Goal: Task Accomplishment & Management: Complete application form

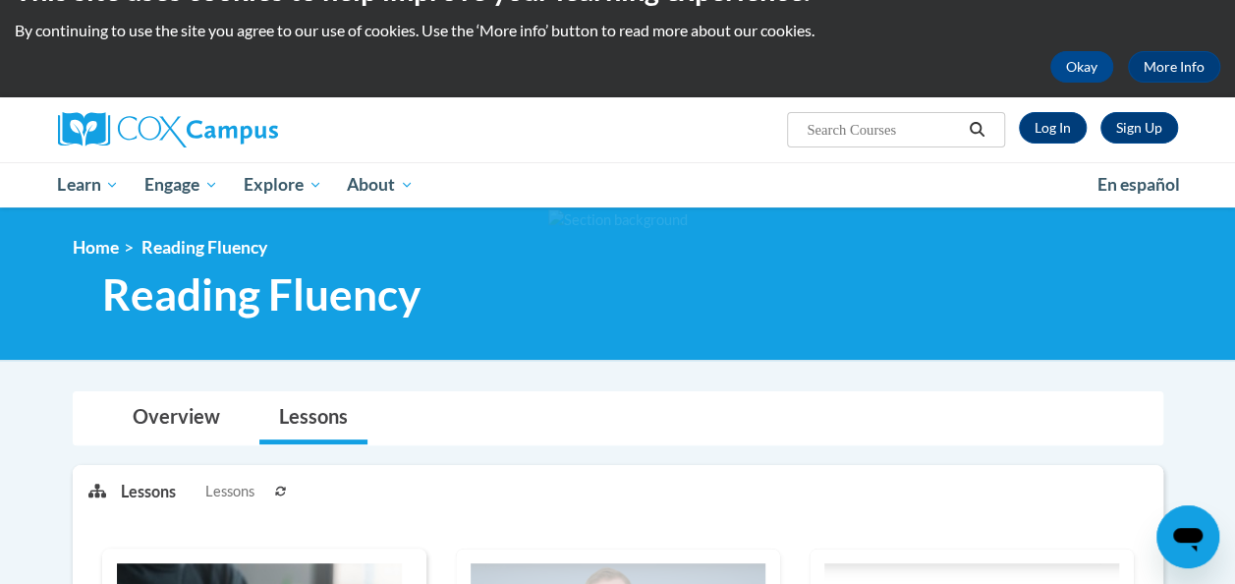
scroll to position [47, 0]
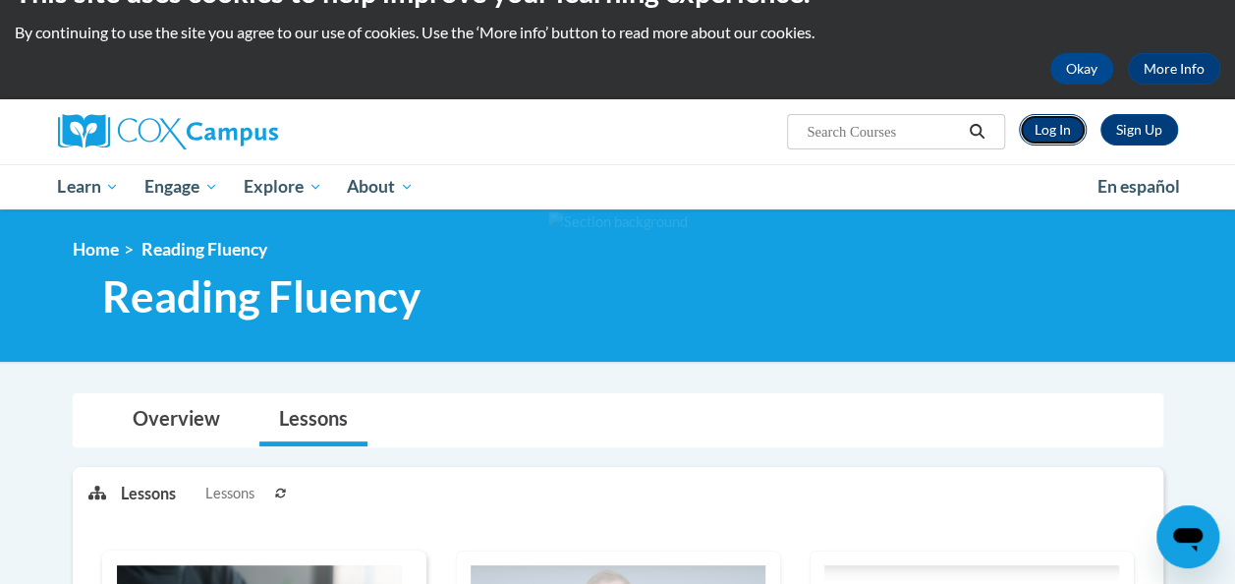
click at [1053, 133] on link "Log In" at bounding box center [1053, 129] width 68 height 31
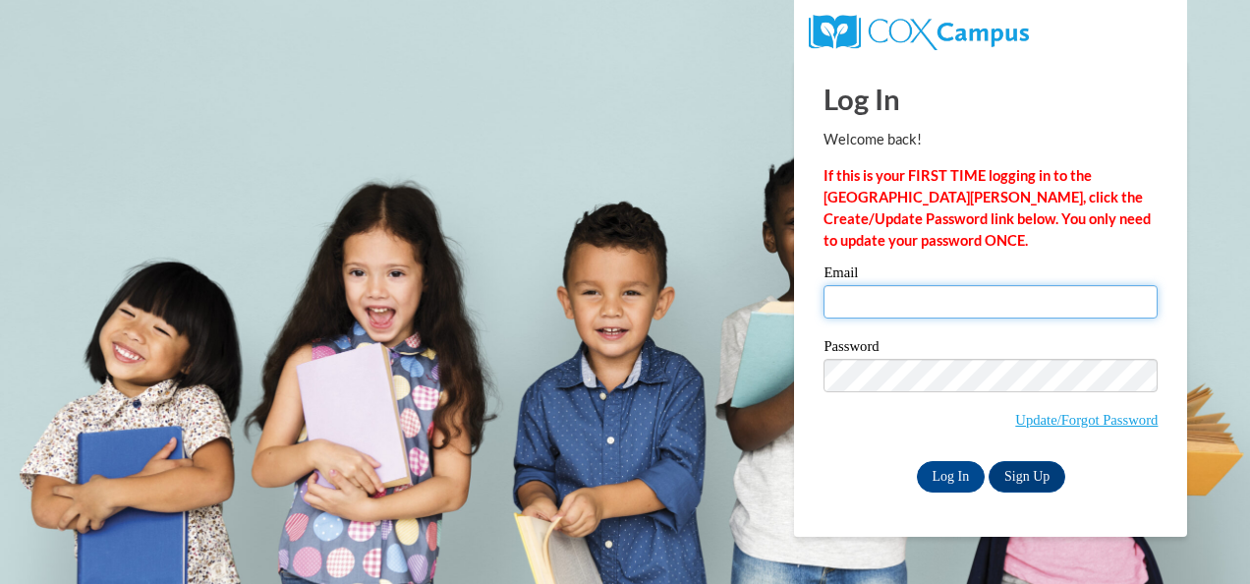
click at [935, 307] on input "Email" at bounding box center [990, 301] width 334 height 33
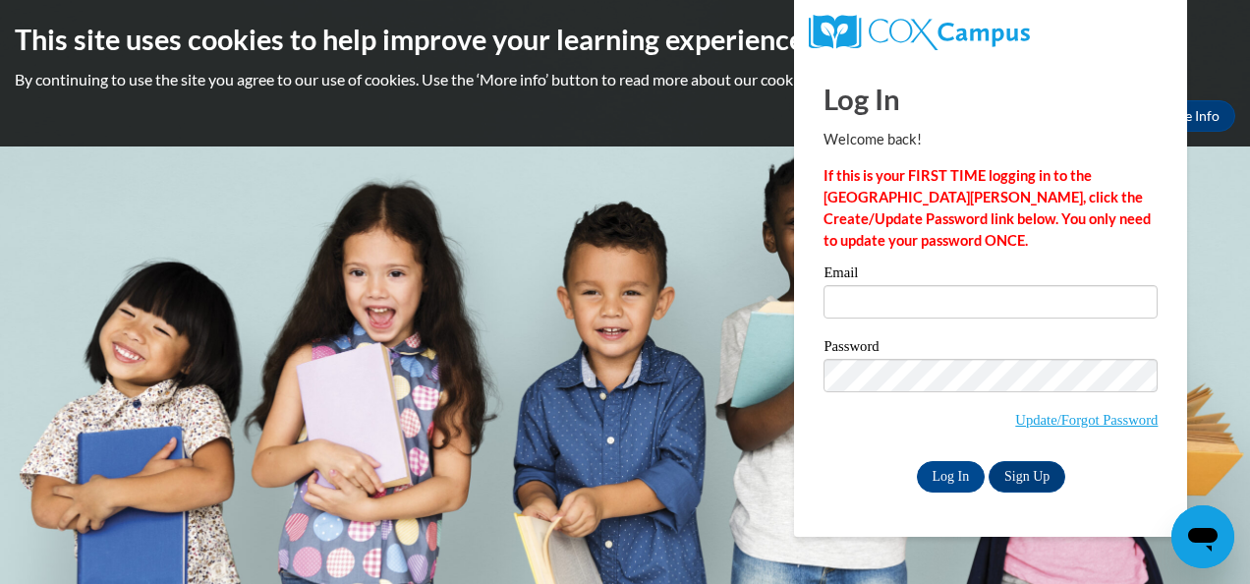
click at [838, 461] on div "Log In Sign Up" at bounding box center [990, 476] width 334 height 31
click at [877, 294] on input "Email" at bounding box center [990, 301] width 334 height 33
type input "clharris@kippatl.org"
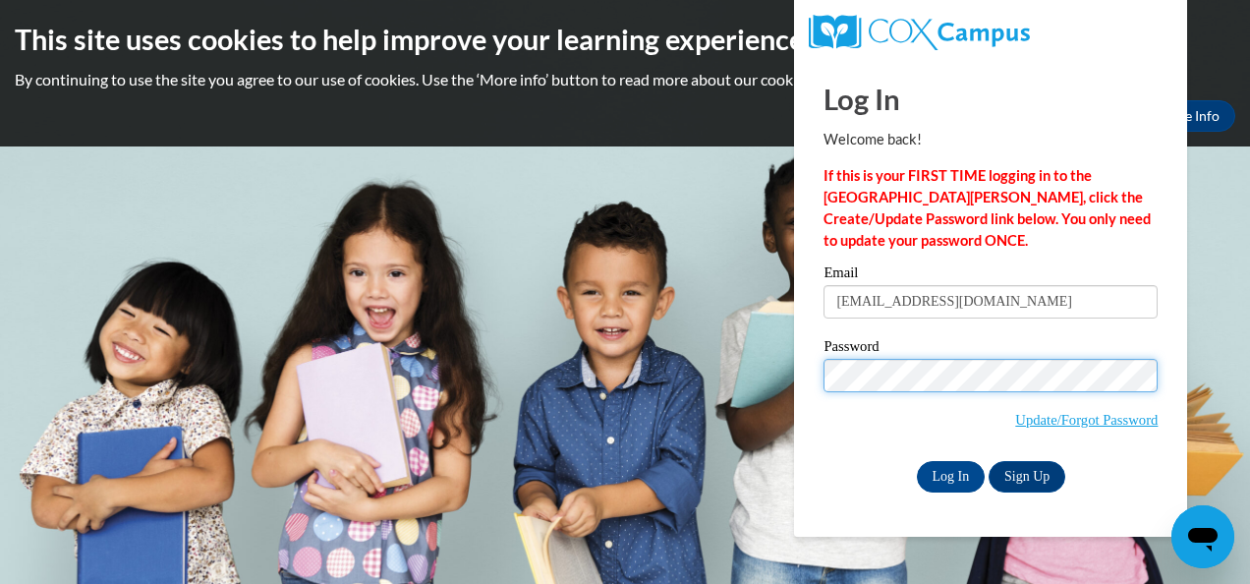
click at [917, 461] on input "Log In" at bounding box center [951, 476] width 69 height 31
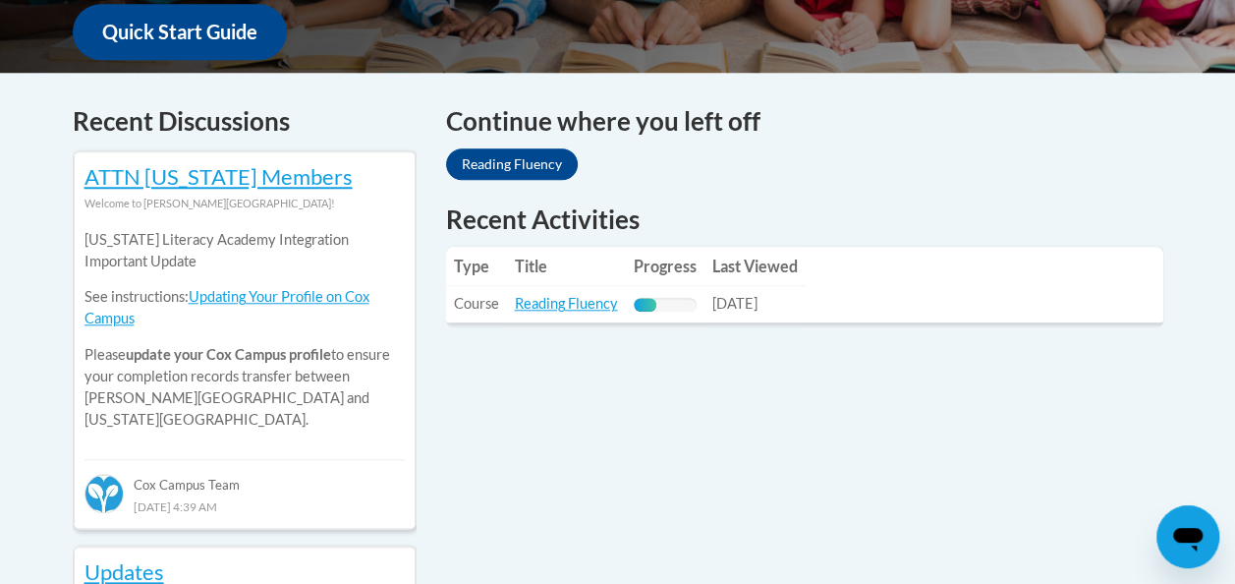
scroll to position [771, 0]
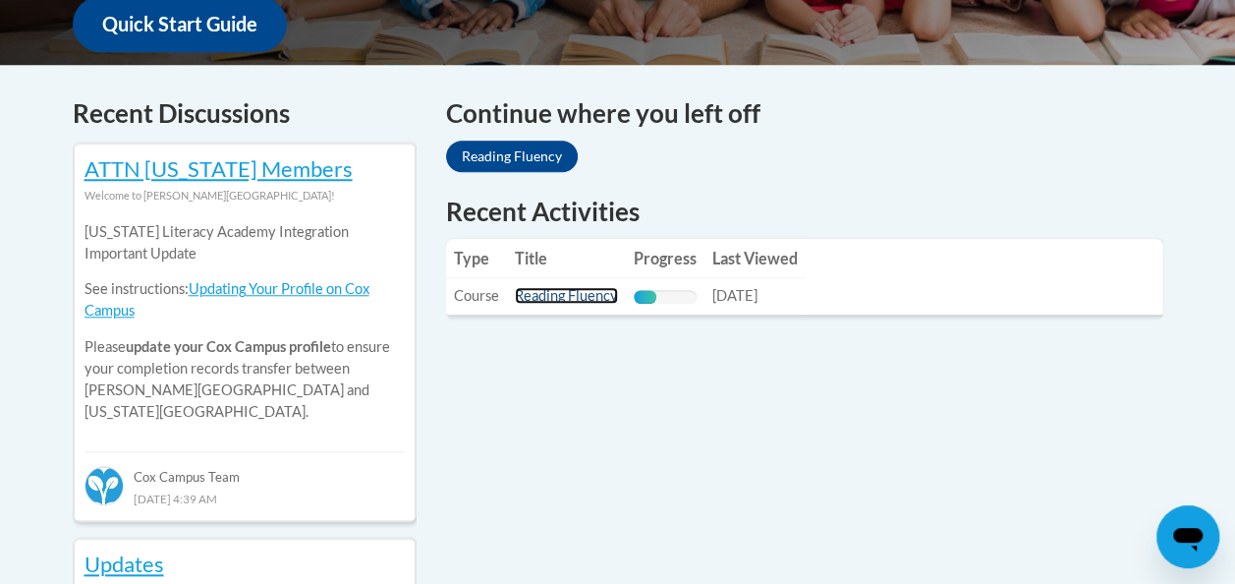
click at [578, 299] on link "Reading Fluency" at bounding box center [566, 295] width 103 height 17
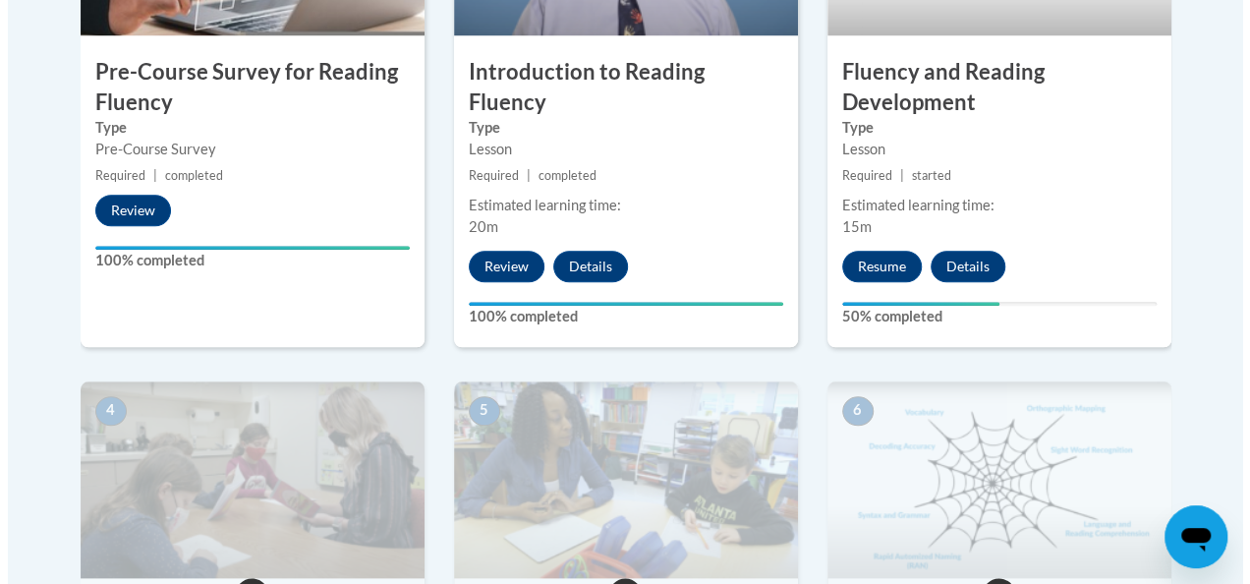
scroll to position [827, 0]
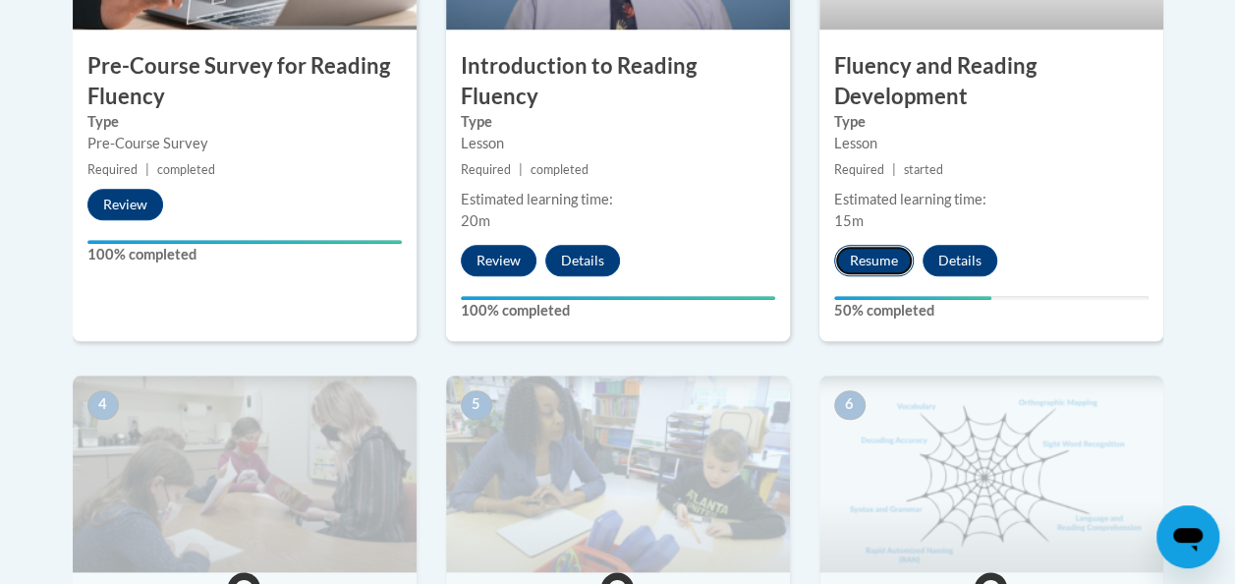
click at [886, 261] on button "Resume" at bounding box center [874, 260] width 80 height 31
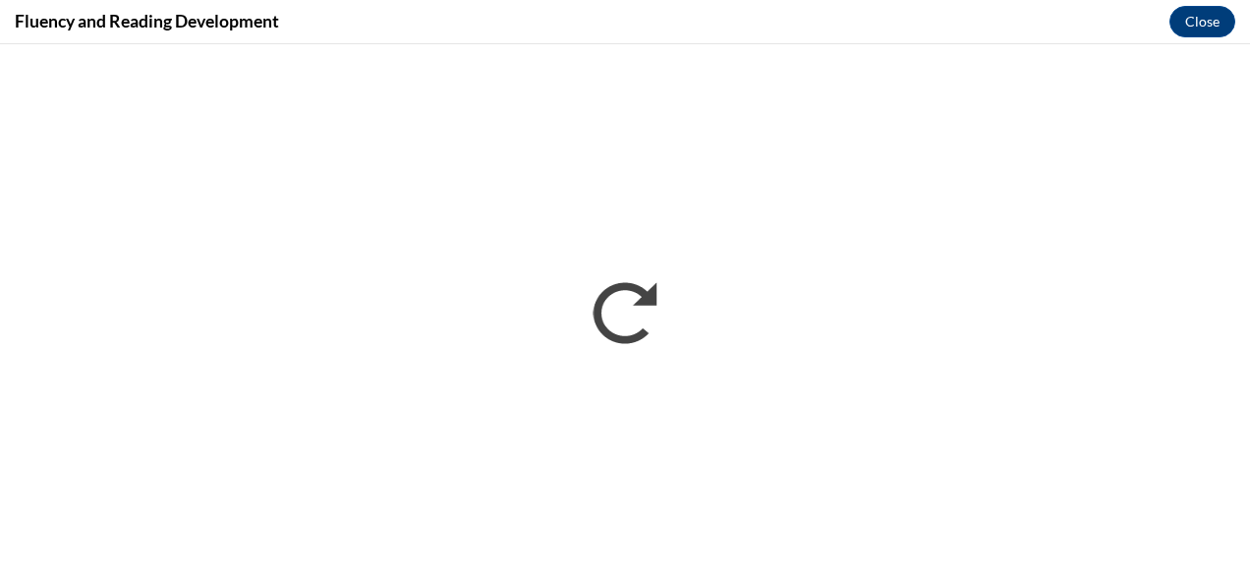
scroll to position [0, 0]
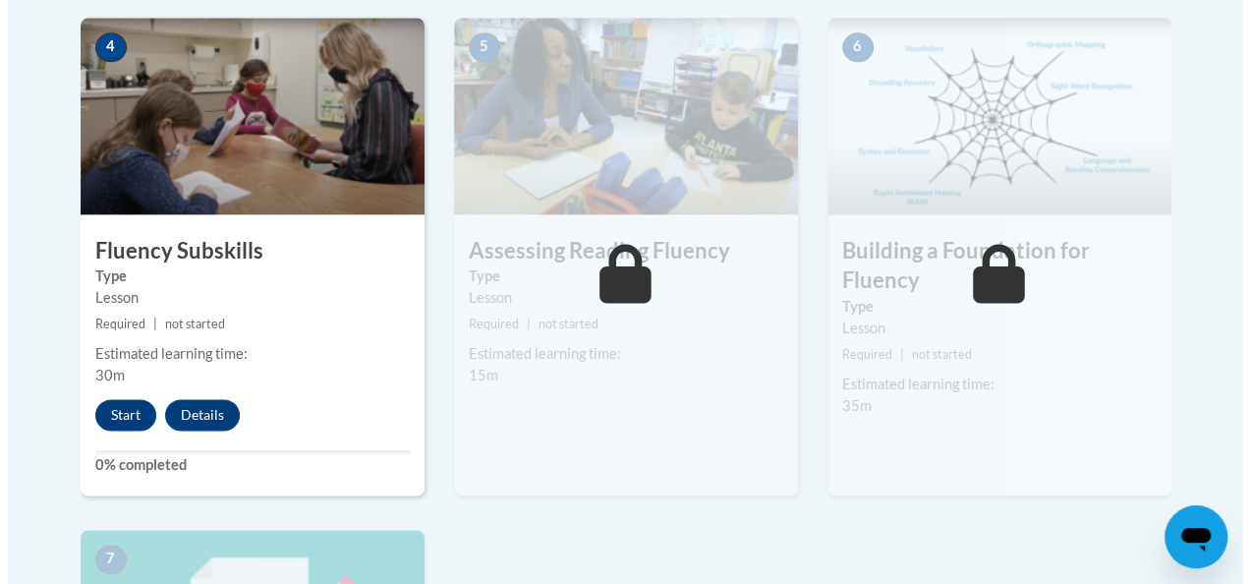
scroll to position [1183, 0]
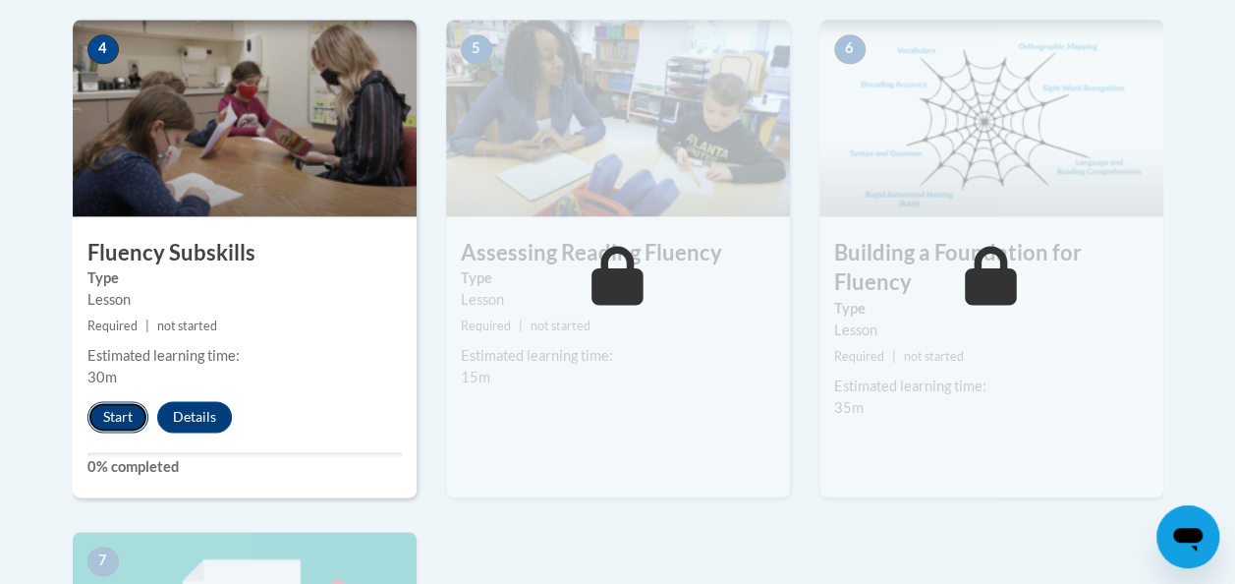
click at [117, 416] on button "Start" at bounding box center [117, 416] width 61 height 31
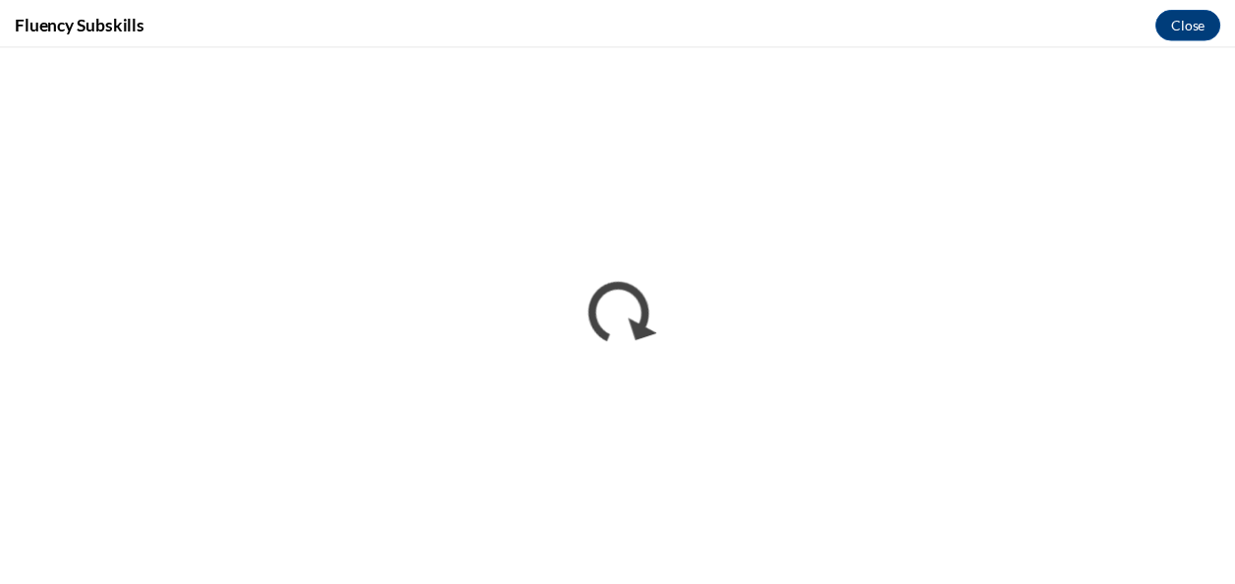
scroll to position [0, 0]
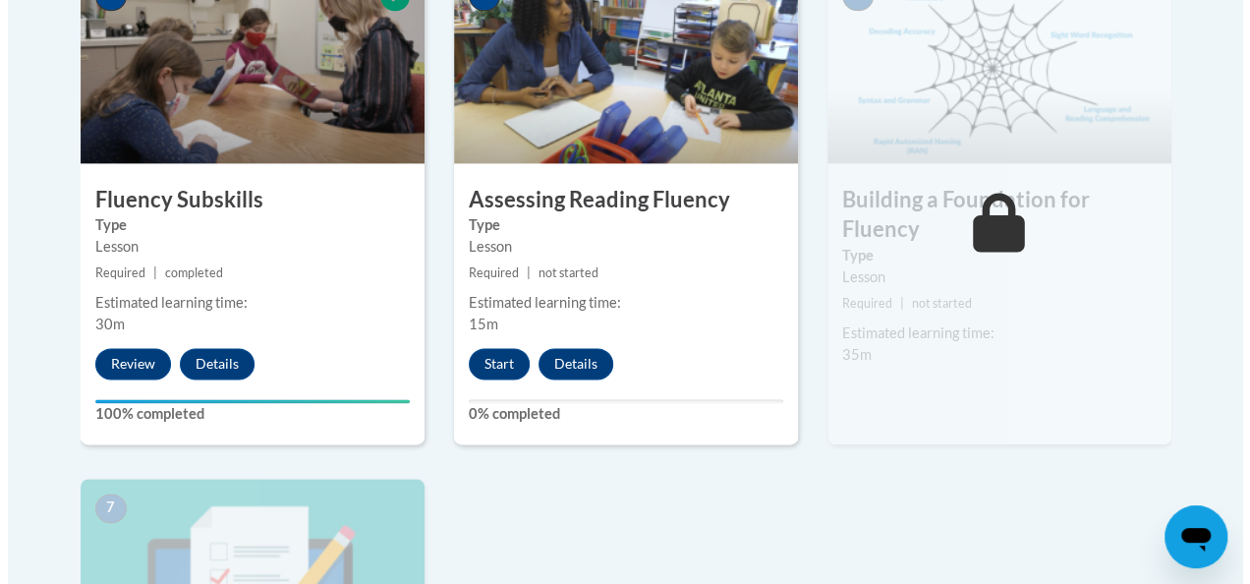
scroll to position [1270, 0]
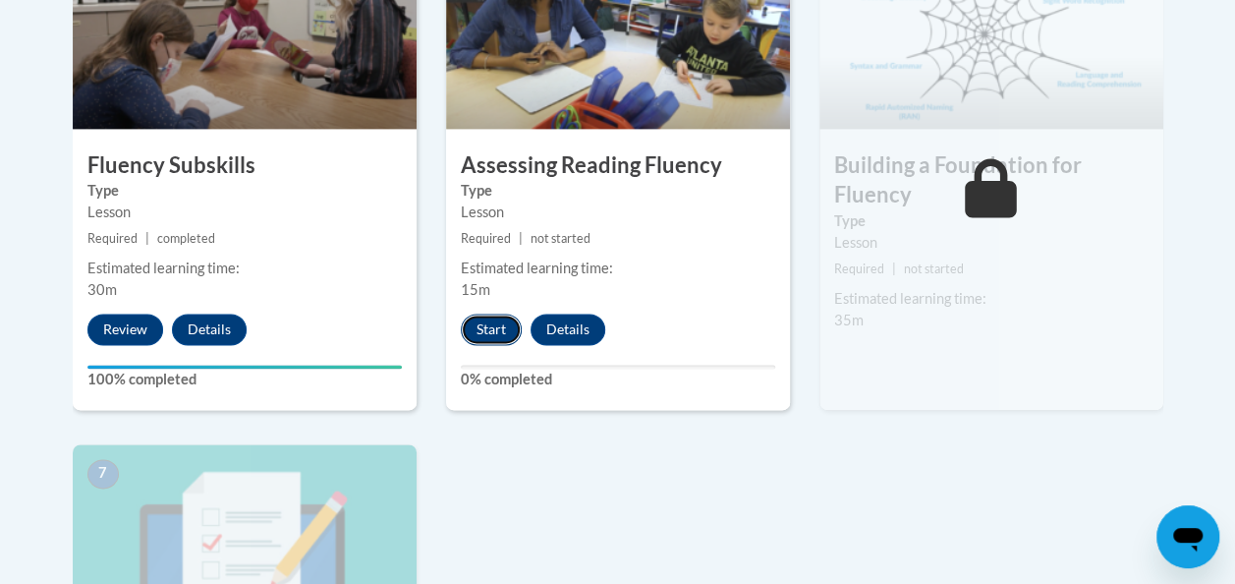
click at [493, 331] on button "Start" at bounding box center [491, 328] width 61 height 31
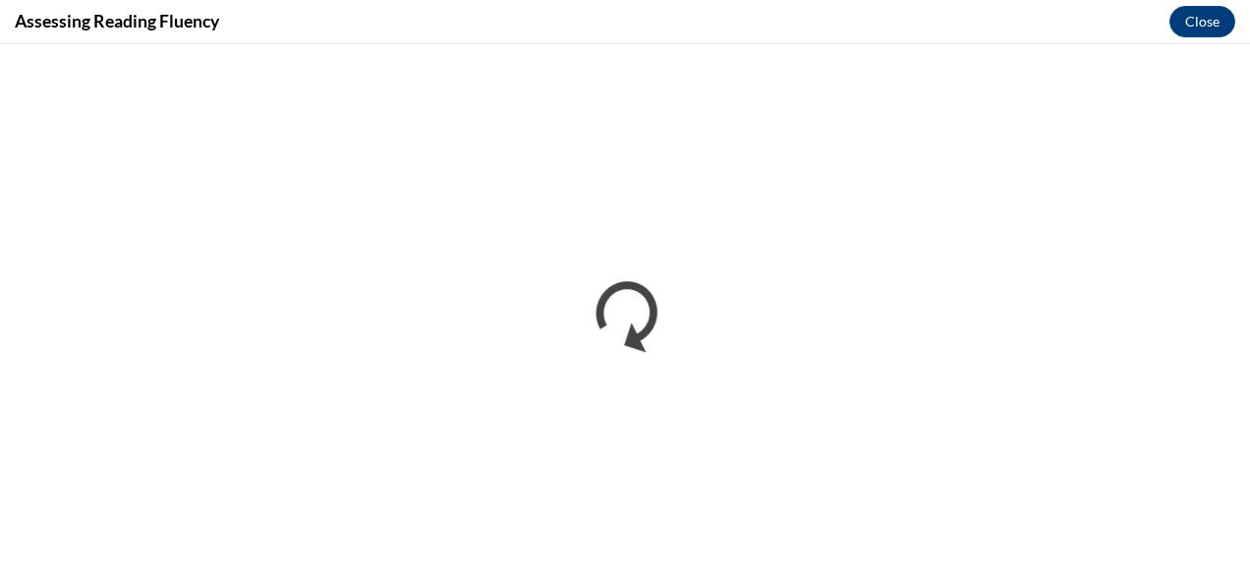
scroll to position [0, 0]
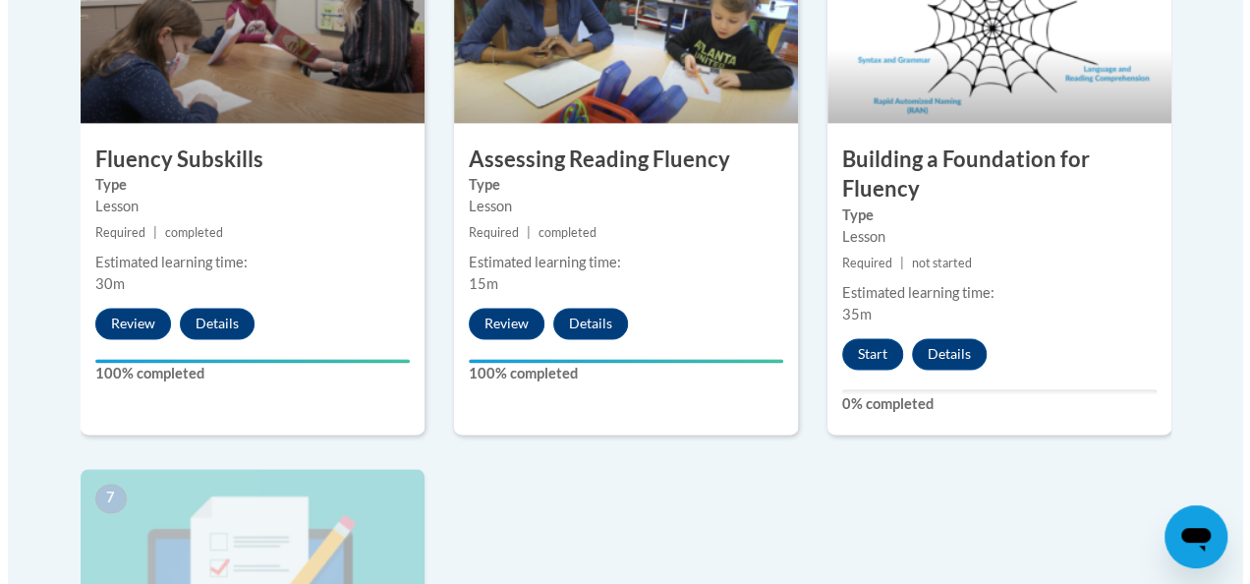
scroll to position [1318, 0]
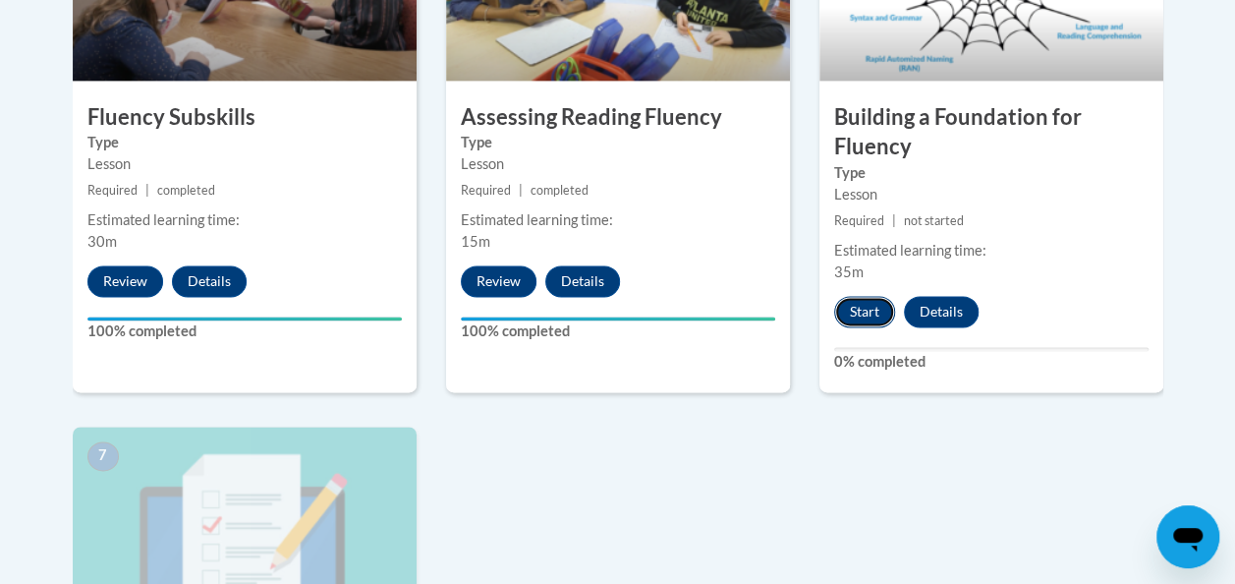
click at [865, 310] on button "Start" at bounding box center [864, 311] width 61 height 31
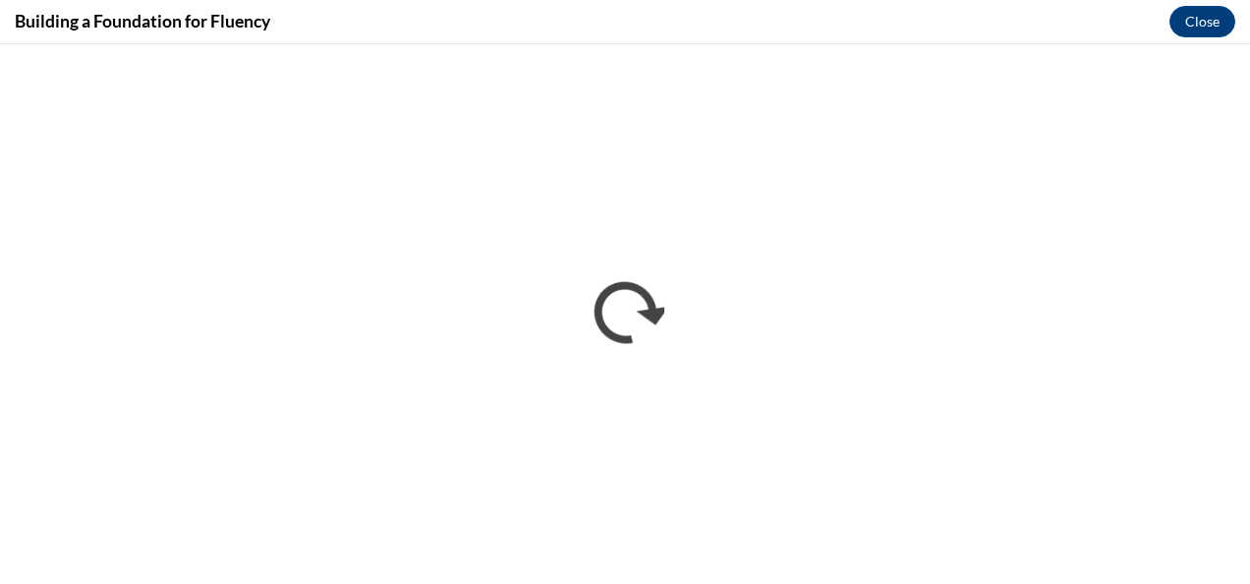
scroll to position [0, 0]
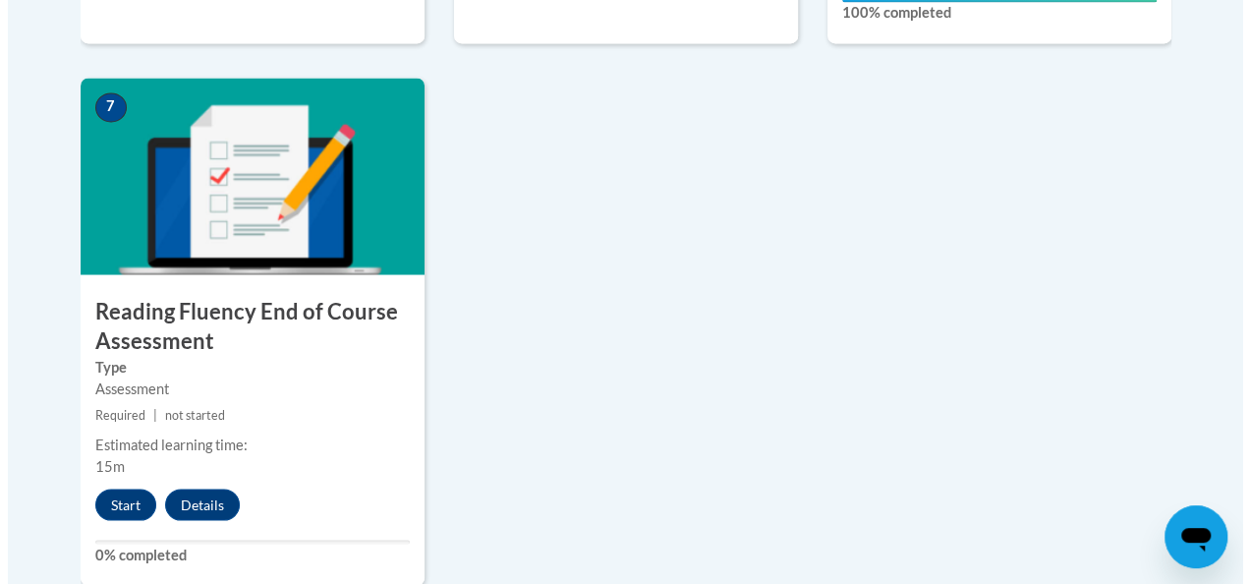
scroll to position [1668, 0]
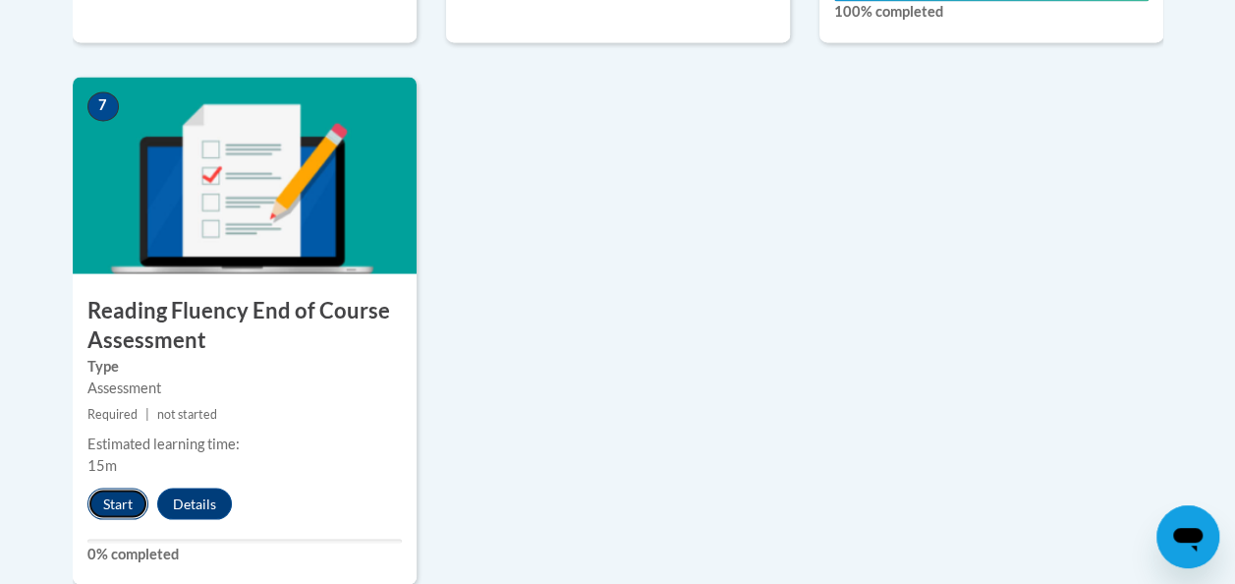
click at [128, 496] on button "Start" at bounding box center [117, 502] width 61 height 31
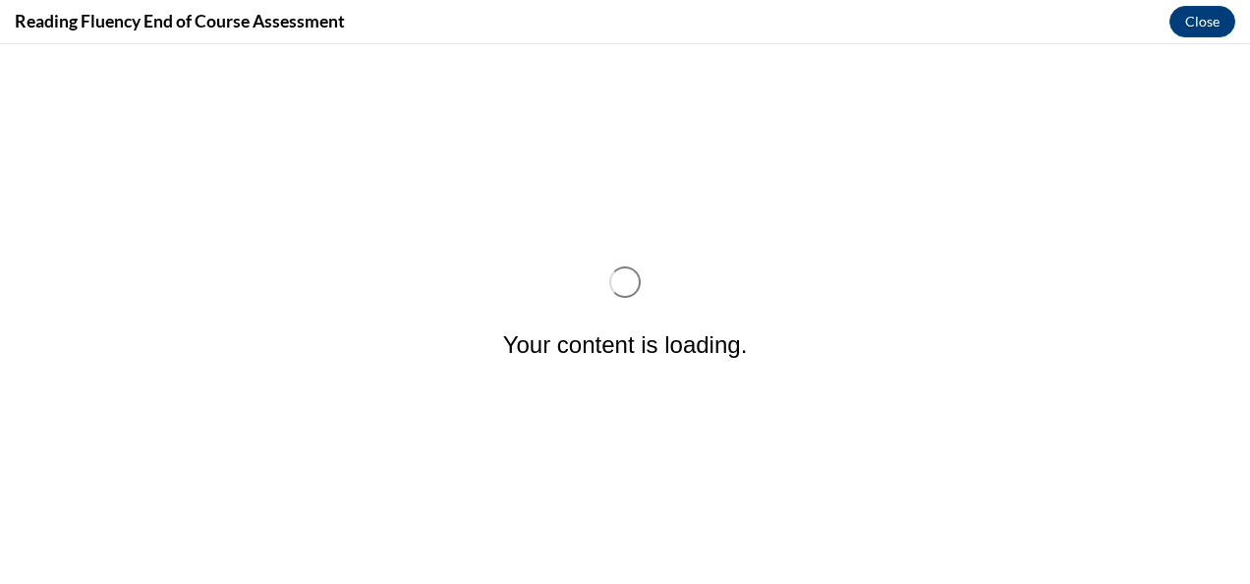
scroll to position [0, 0]
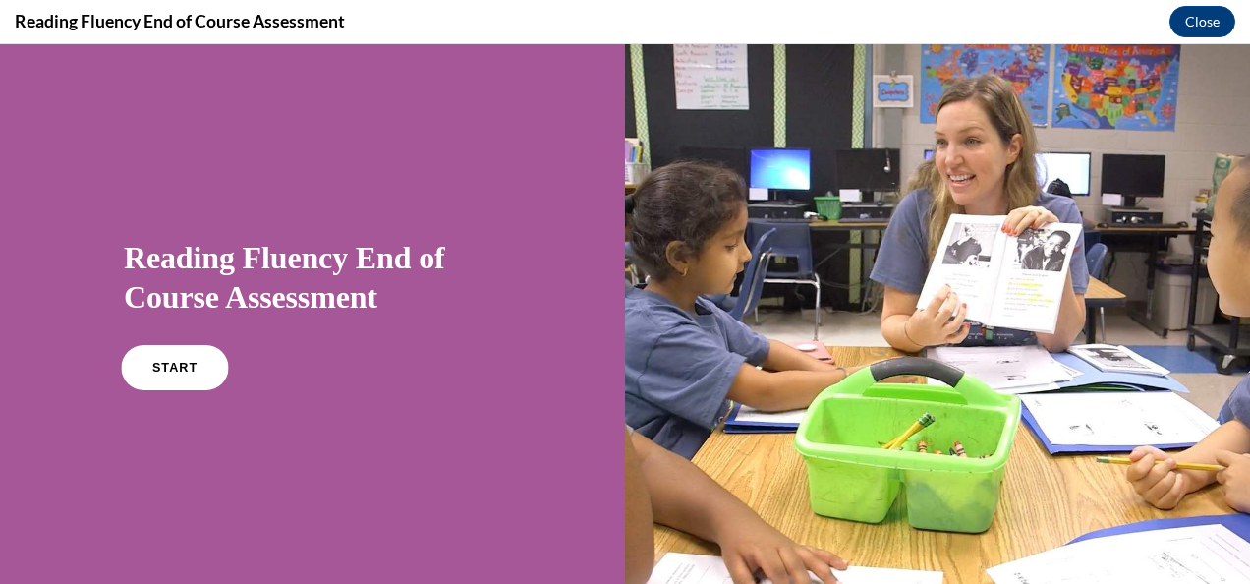
click at [169, 364] on span "START" at bounding box center [174, 368] width 45 height 15
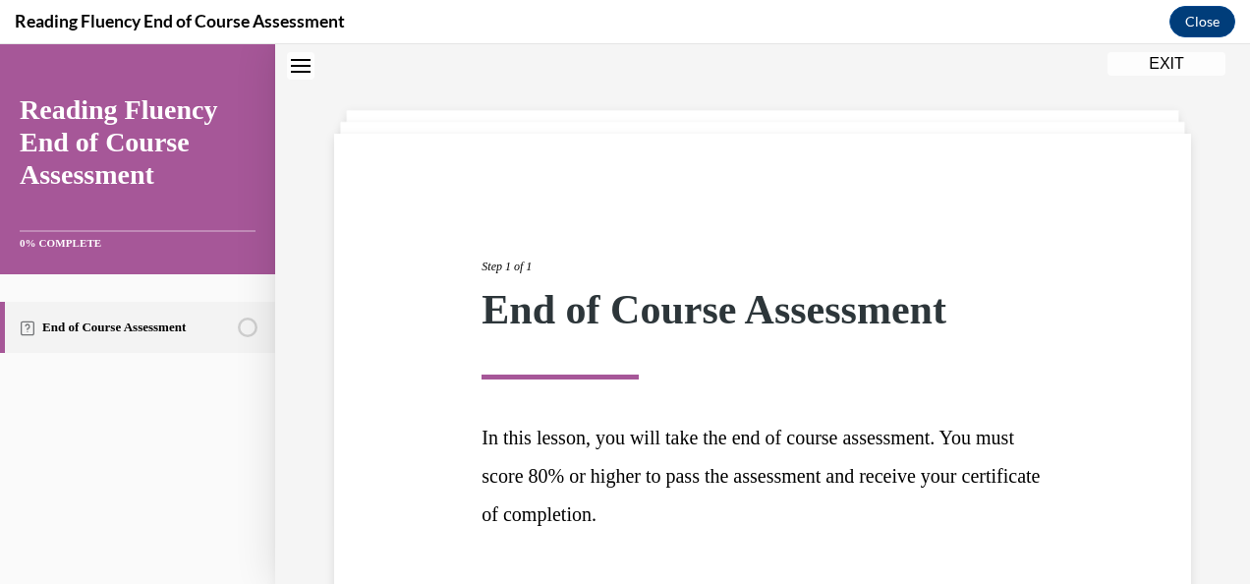
scroll to position [205, 0]
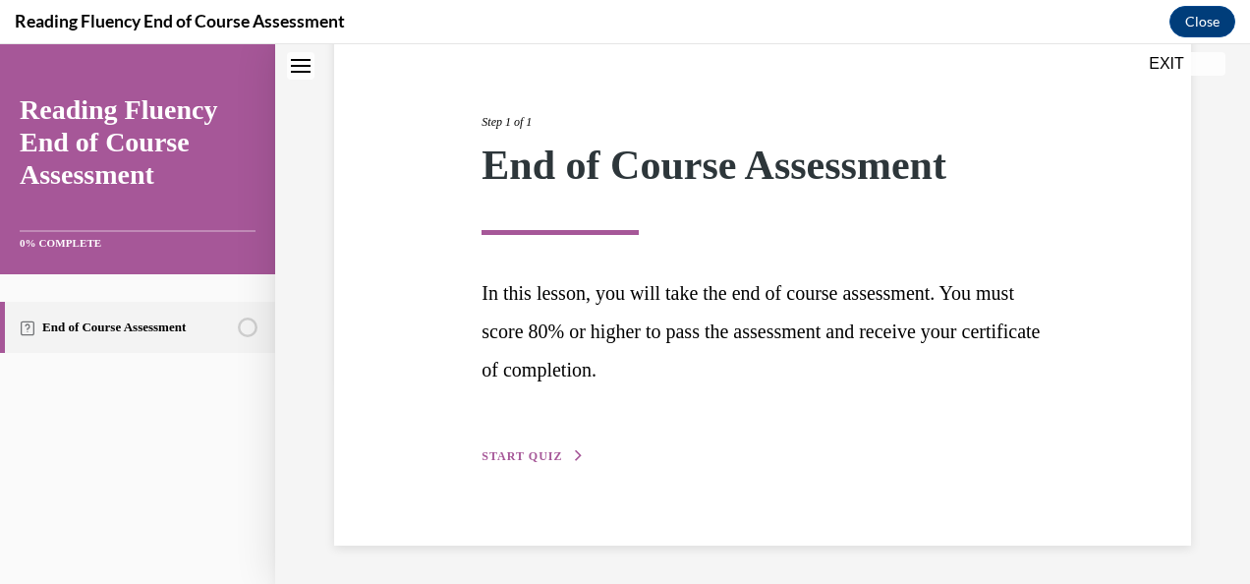
click at [525, 444] on div "Step 1 of 1 End of Course Assessment In this lesson, you will take the end of c…" at bounding box center [762, 267] width 590 height 399
click at [517, 456] on span "START QUIZ" at bounding box center [521, 456] width 81 height 14
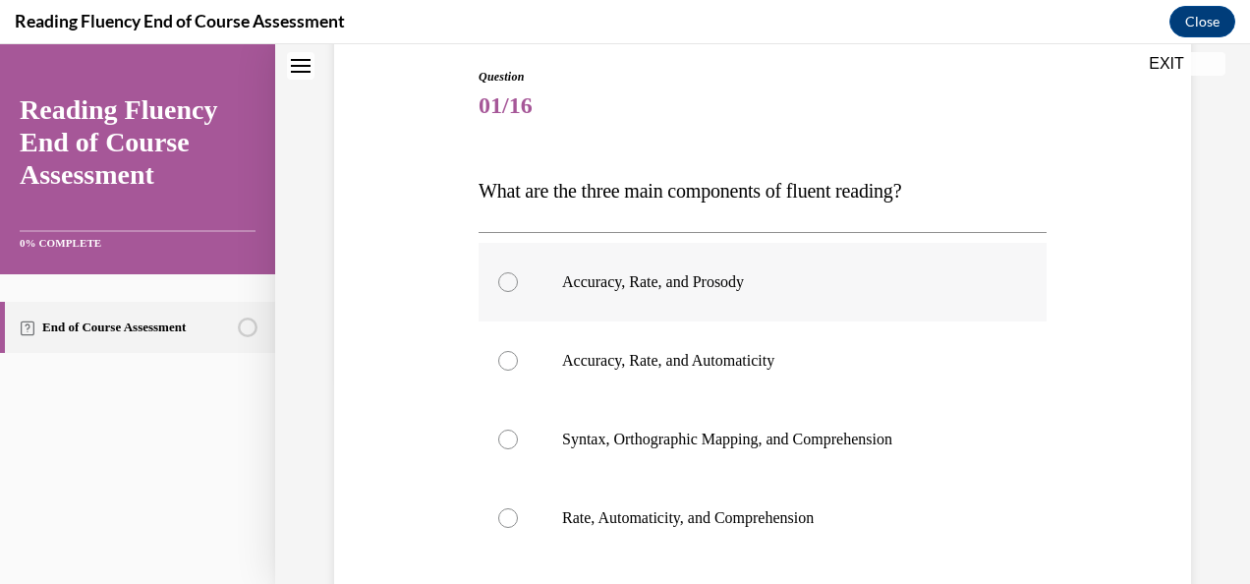
click at [692, 274] on p "Accuracy, Rate, and Prosody" at bounding box center [779, 282] width 435 height 20
click at [518, 274] on input "Accuracy, Rate, and Prosody" at bounding box center [508, 282] width 20 height 20
radio input "true"
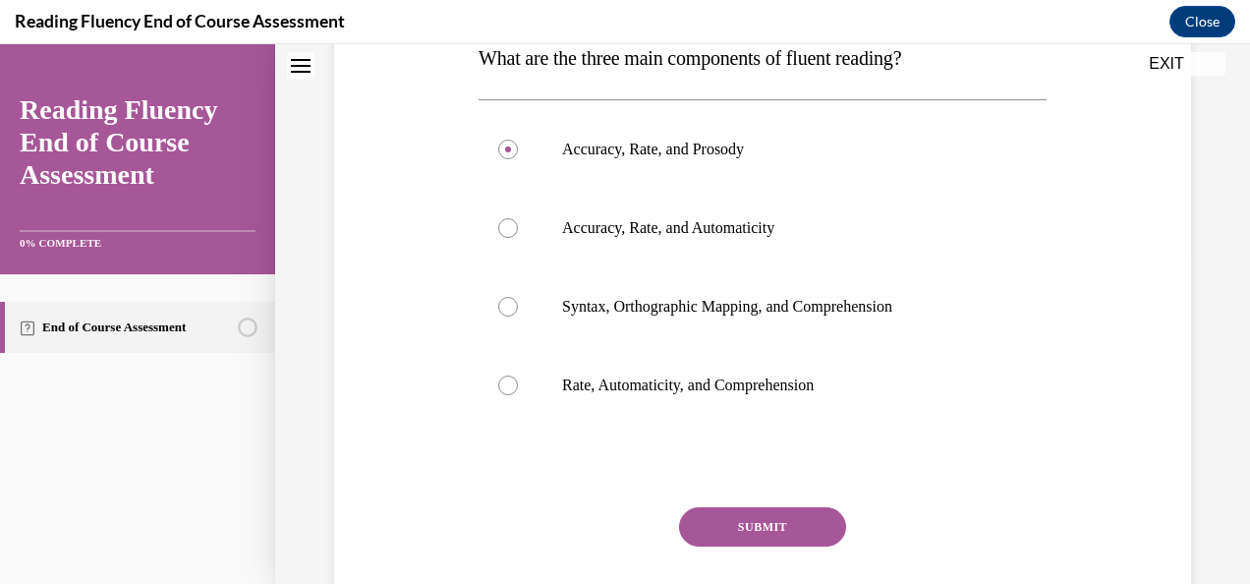
scroll to position [461, 0]
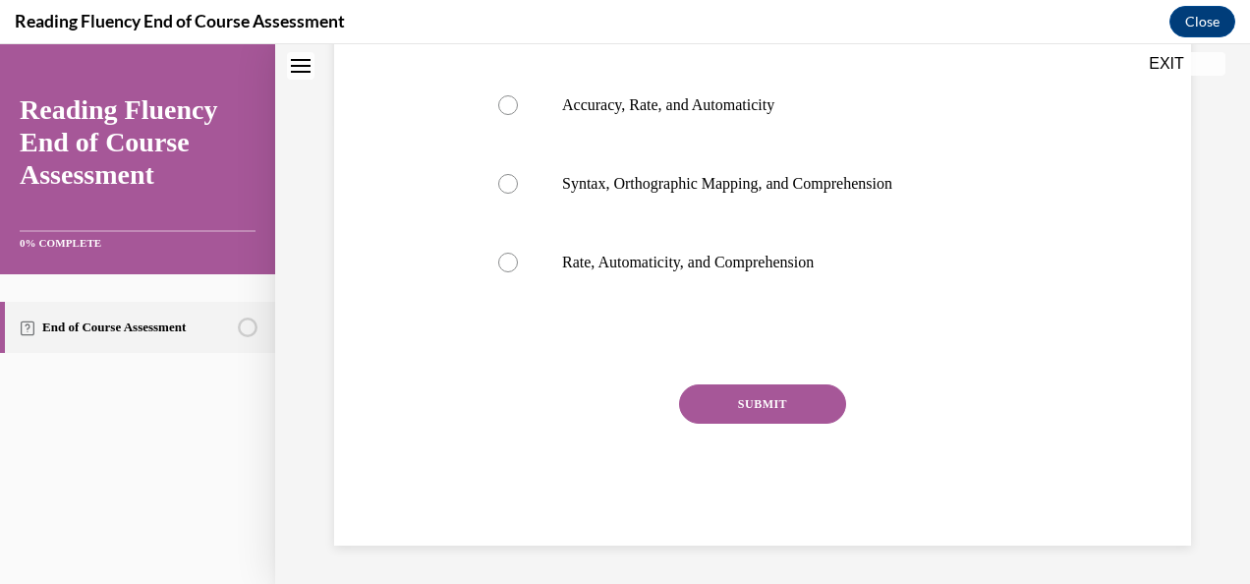
click at [806, 414] on button "SUBMIT" at bounding box center [762, 403] width 167 height 39
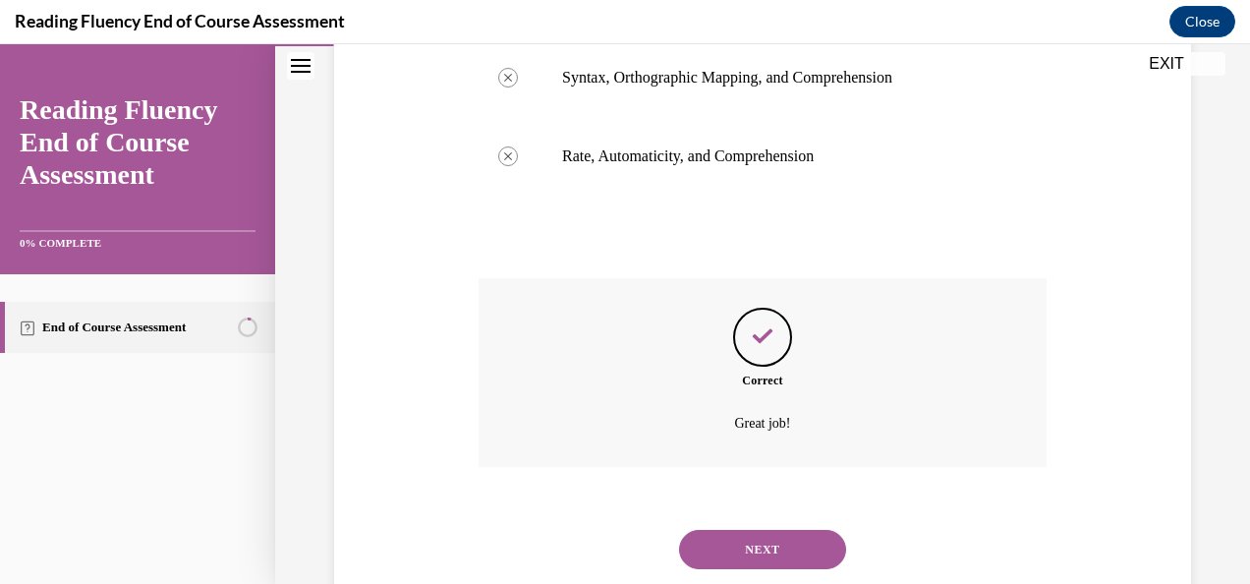
scroll to position [620, 0]
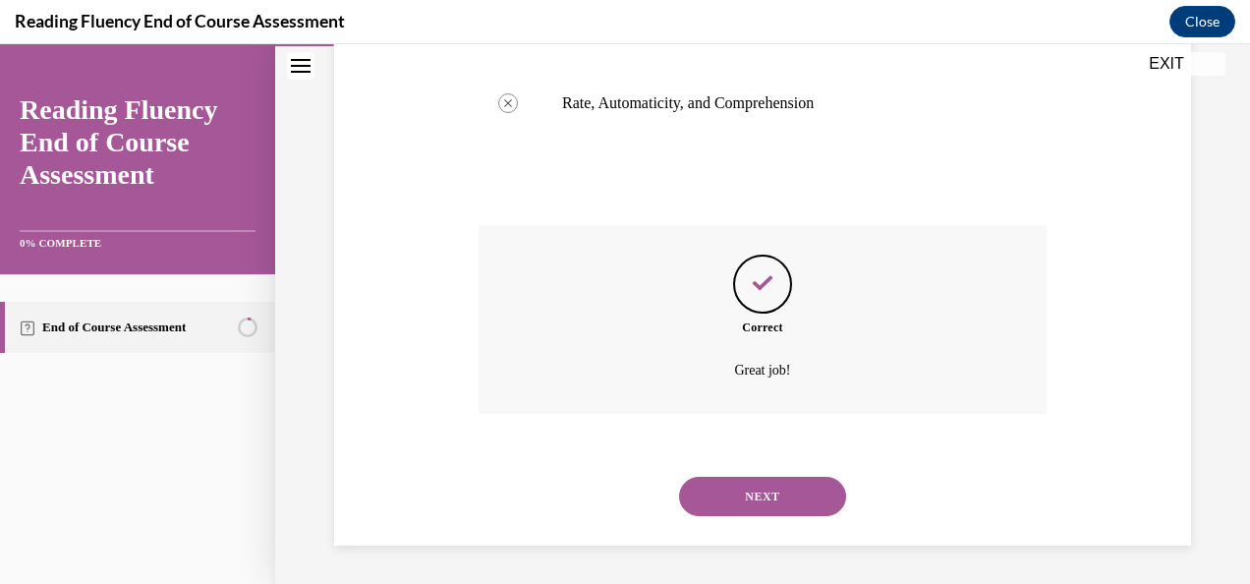
click at [798, 502] on button "NEXT" at bounding box center [762, 495] width 167 height 39
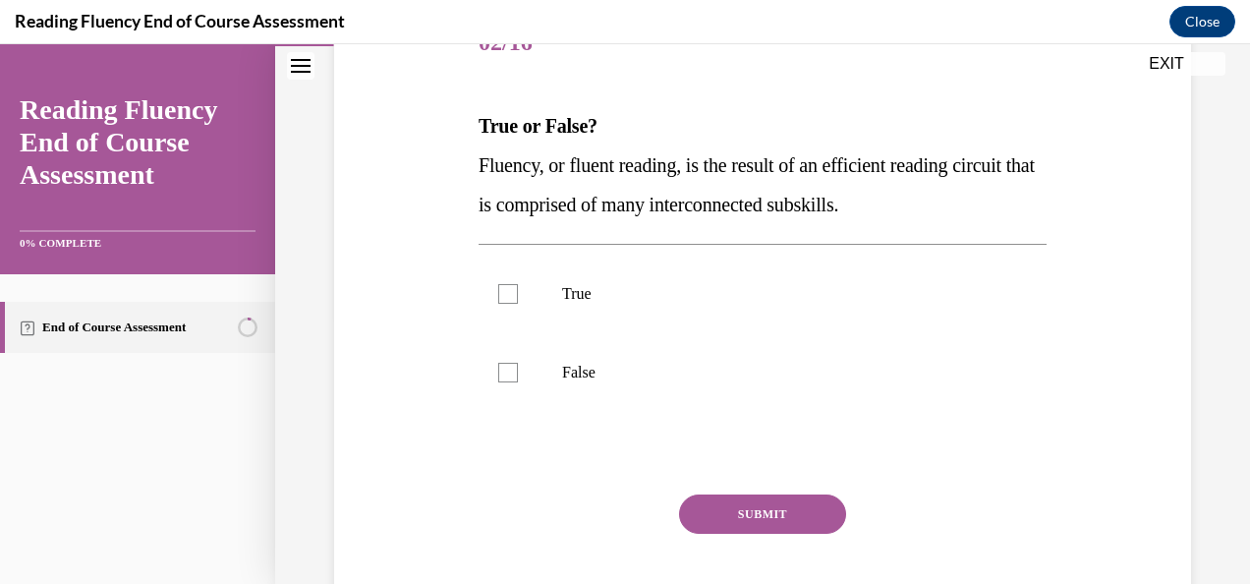
scroll to position [269, 0]
click at [624, 308] on label "True" at bounding box center [762, 292] width 568 height 79
click at [518, 303] on input "True" at bounding box center [508, 293] width 20 height 20
checkbox input "true"
click at [749, 506] on button "SUBMIT" at bounding box center [762, 512] width 167 height 39
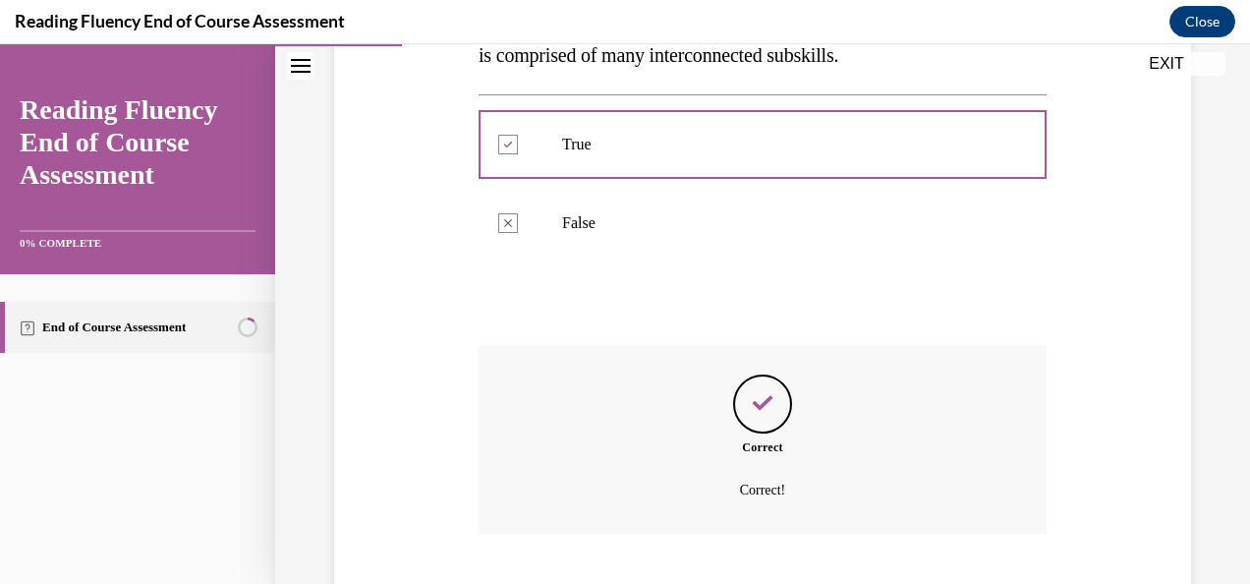
scroll to position [537, 0]
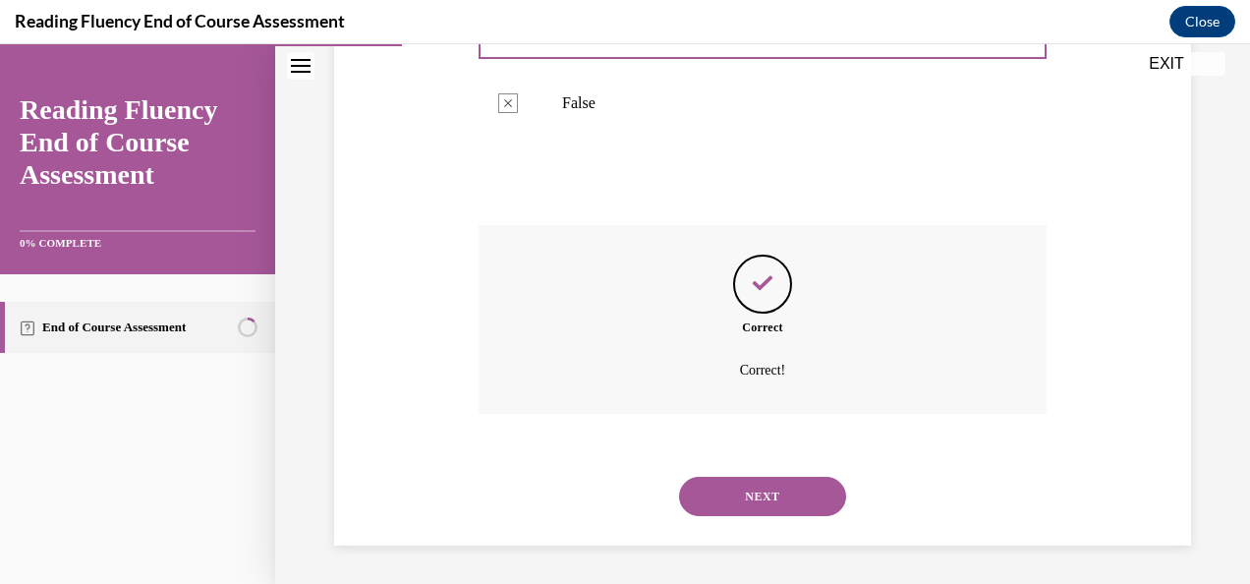
click at [787, 499] on button "NEXT" at bounding box center [762, 495] width 167 height 39
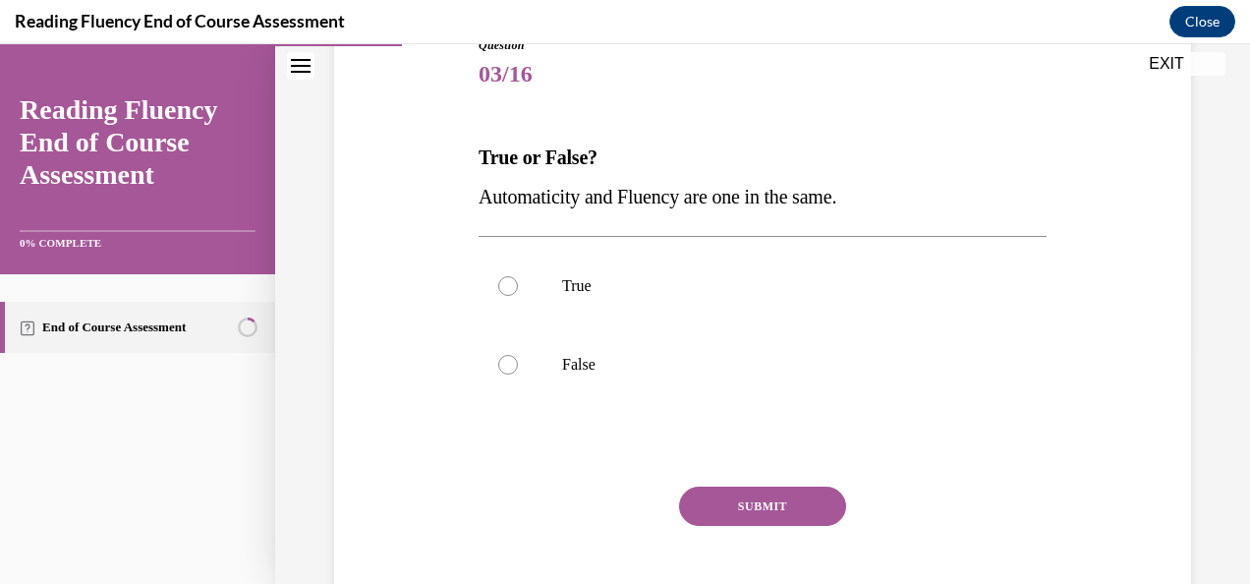
scroll to position [240, 0]
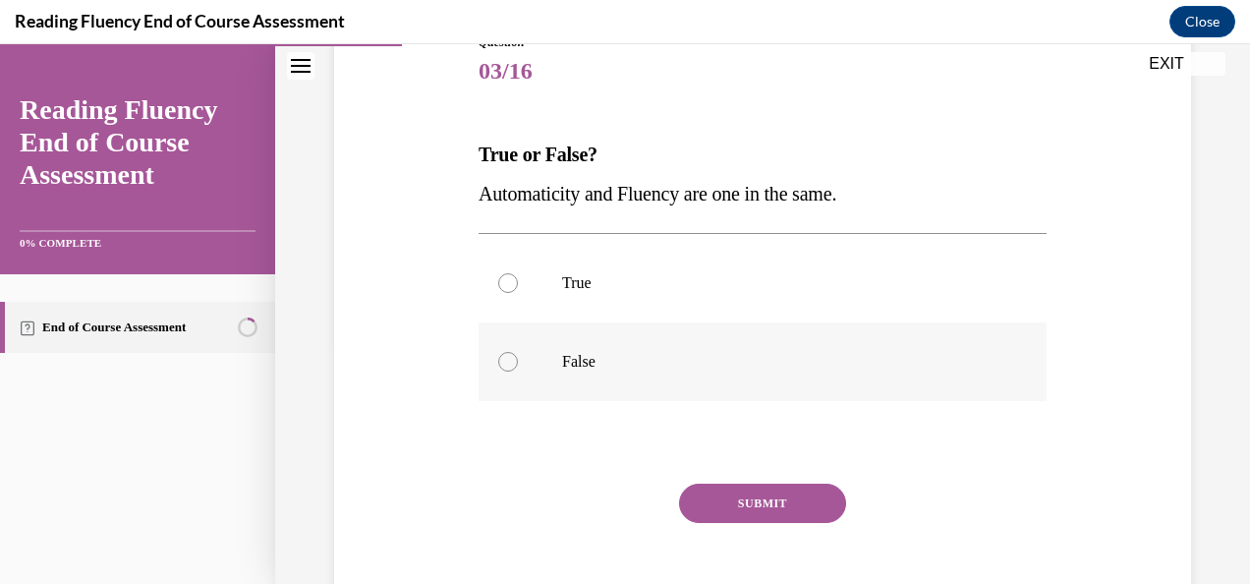
click at [659, 364] on p "False" at bounding box center [779, 362] width 435 height 20
click at [518, 364] on input "False" at bounding box center [508, 362] width 20 height 20
radio input "true"
click at [756, 494] on button "SUBMIT" at bounding box center [762, 502] width 167 height 39
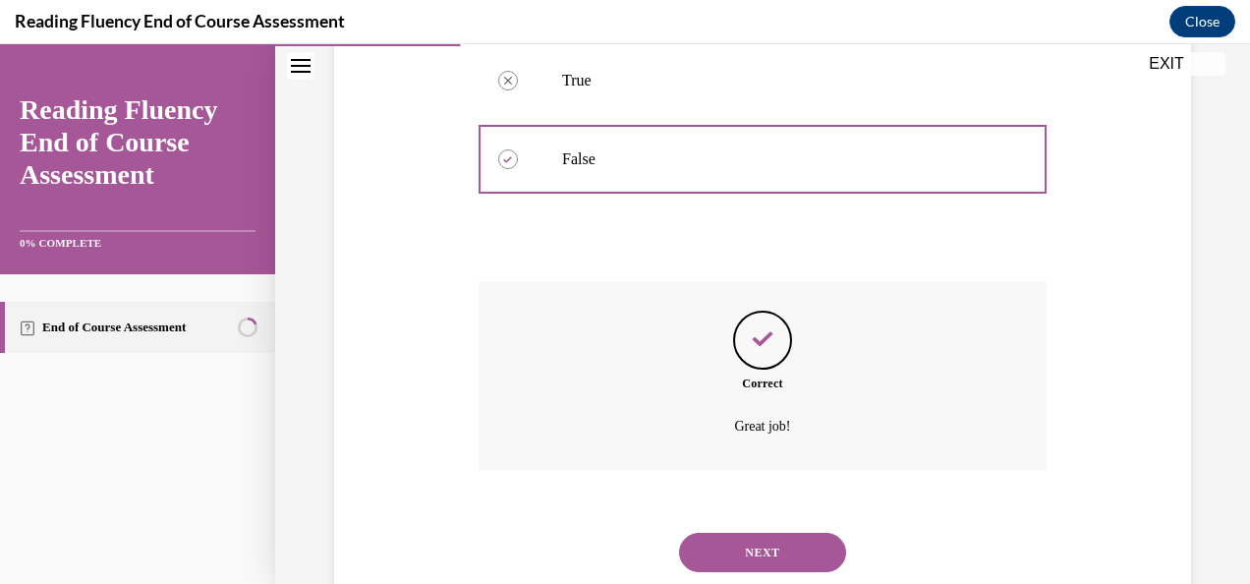
scroll to position [498, 0]
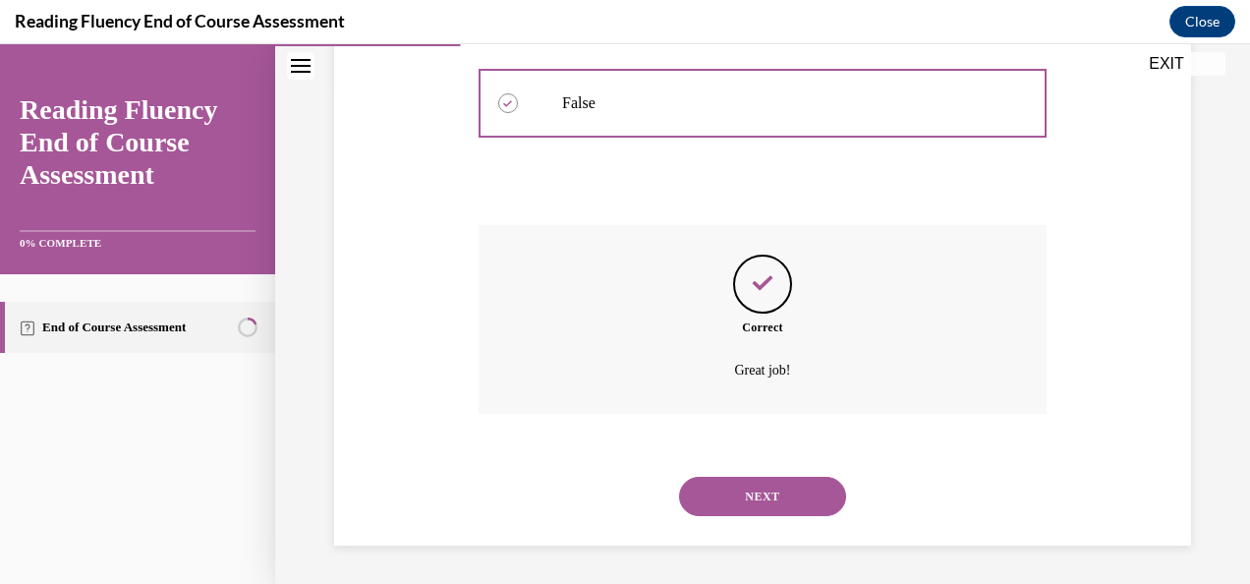
click at [774, 489] on button "NEXT" at bounding box center [762, 495] width 167 height 39
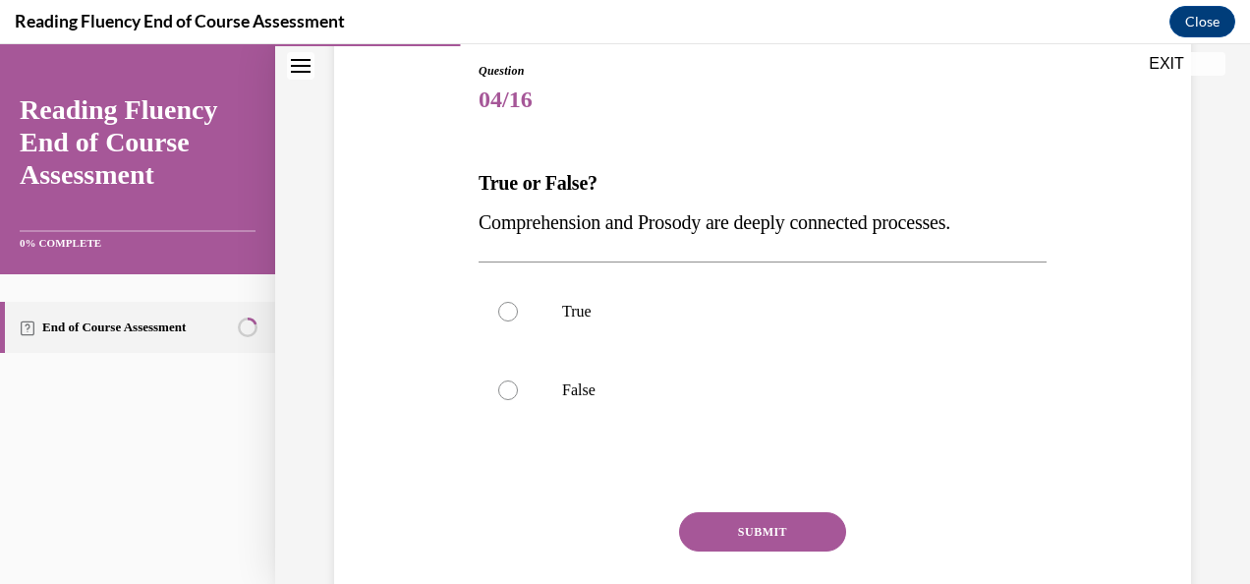
scroll to position [215, 0]
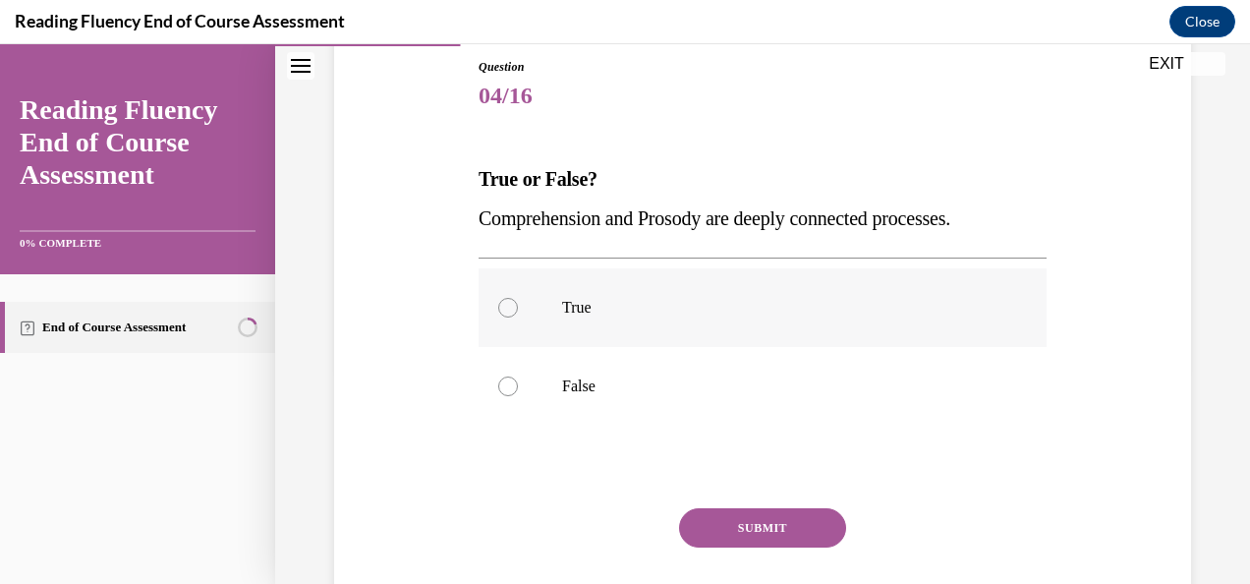
click at [510, 322] on label "True" at bounding box center [762, 307] width 568 height 79
click at [510, 317] on input "True" at bounding box center [508, 308] width 20 height 20
radio input "true"
click at [736, 531] on button "SUBMIT" at bounding box center [762, 527] width 167 height 39
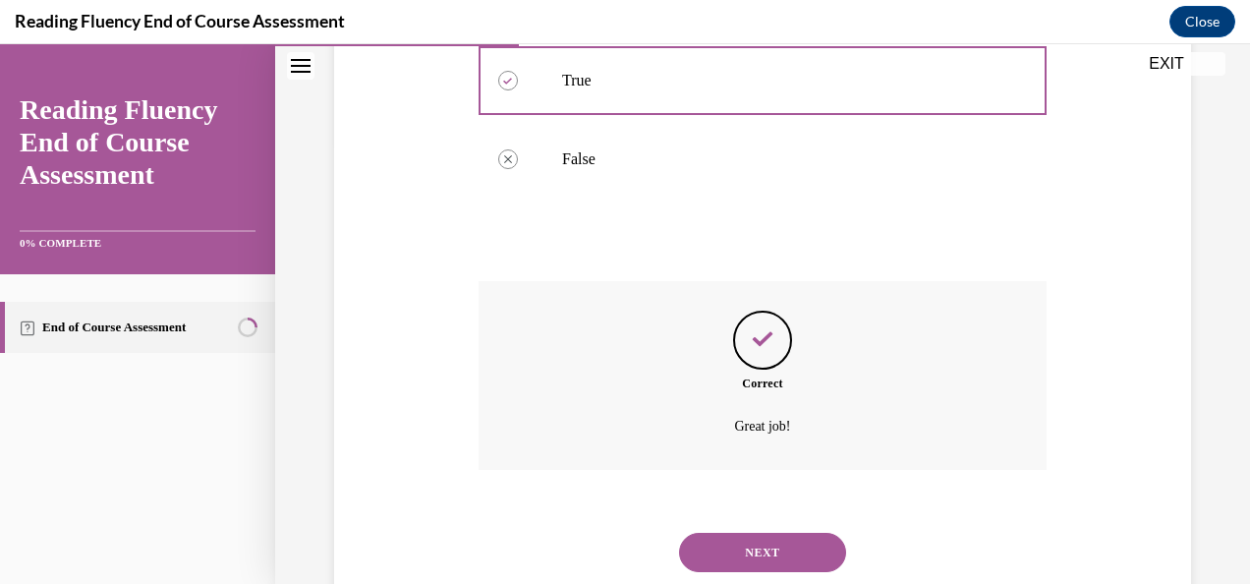
scroll to position [498, 0]
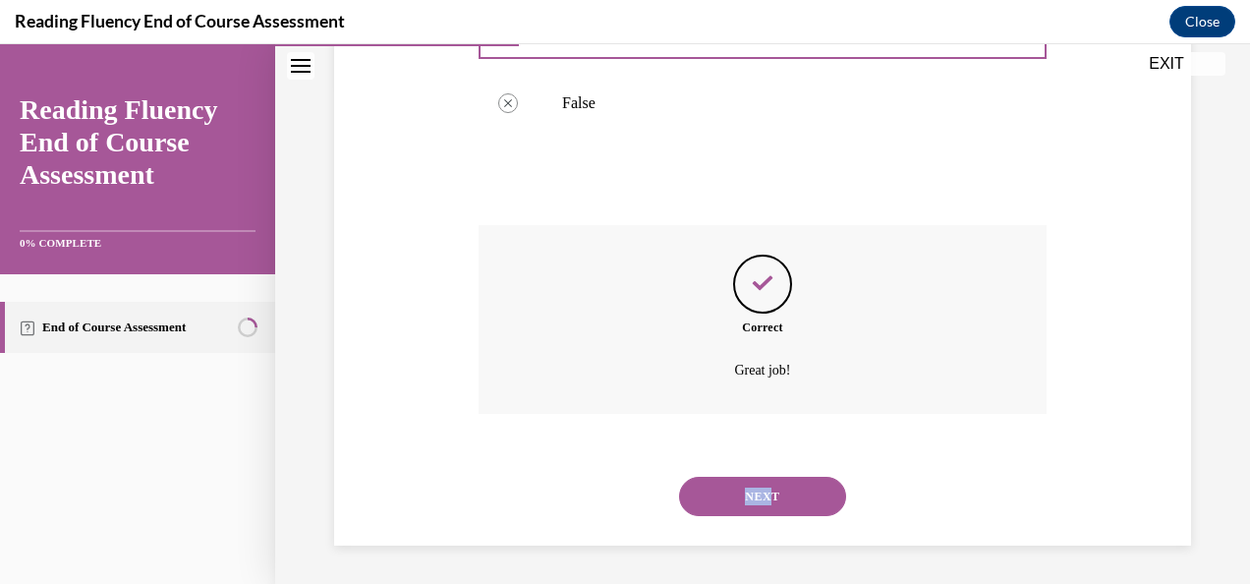
drag, startPoint x: 763, startPoint y: 468, endPoint x: 764, endPoint y: 493, distance: 25.6
click at [764, 493] on div "NEXT" at bounding box center [762, 496] width 568 height 79
drag, startPoint x: 764, startPoint y: 493, endPoint x: 753, endPoint y: 493, distance: 11.8
click at [753, 493] on button "NEXT" at bounding box center [762, 495] width 167 height 39
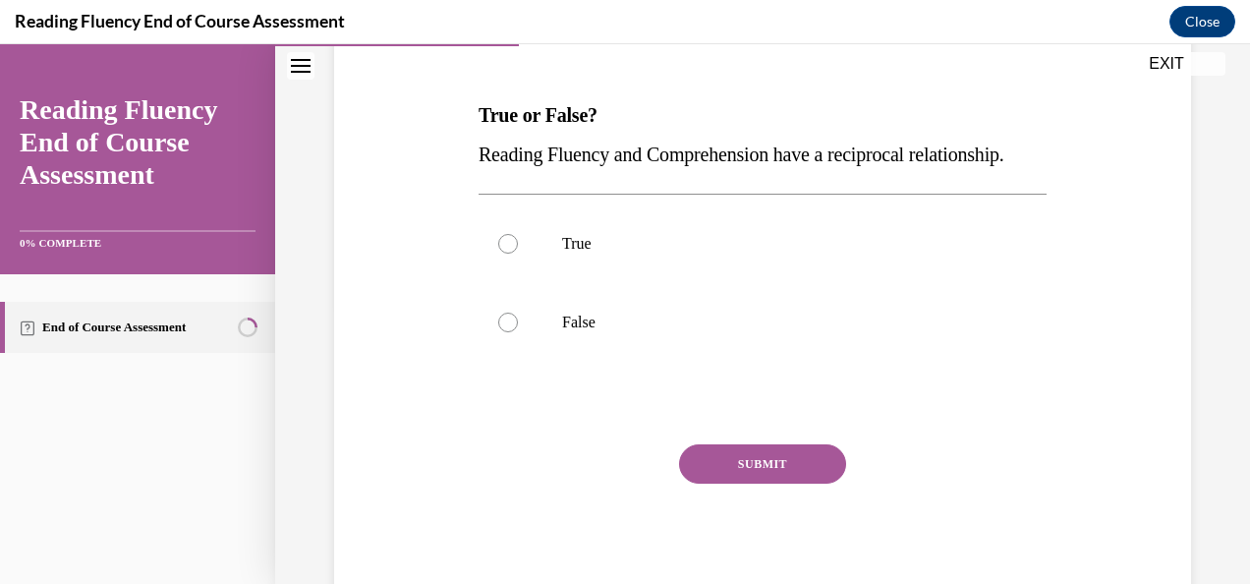
scroll to position [283, 0]
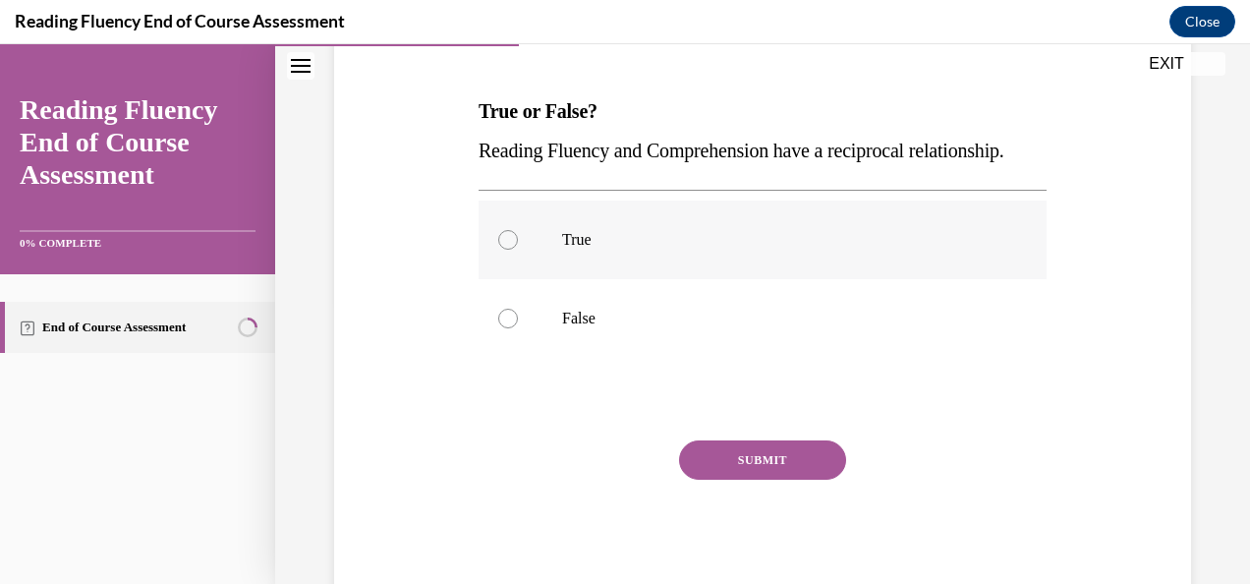
click at [599, 250] on p "True" at bounding box center [779, 240] width 435 height 20
click at [518, 250] on input "True" at bounding box center [508, 240] width 20 height 20
radio input "true"
click at [774, 479] on button "SUBMIT" at bounding box center [762, 459] width 167 height 39
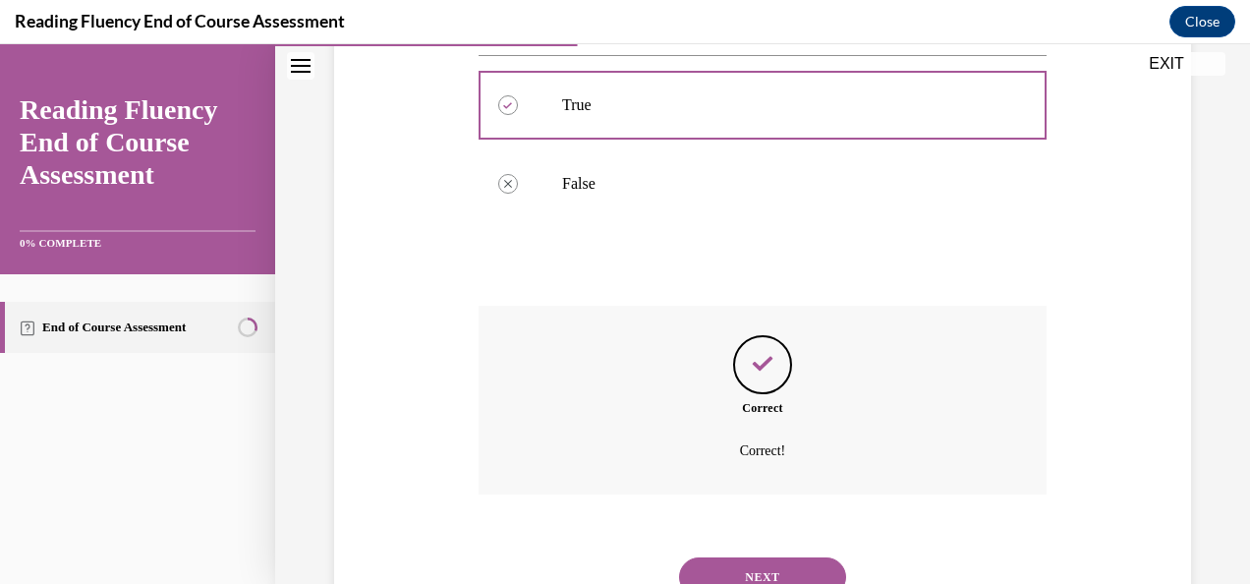
scroll to position [537, 0]
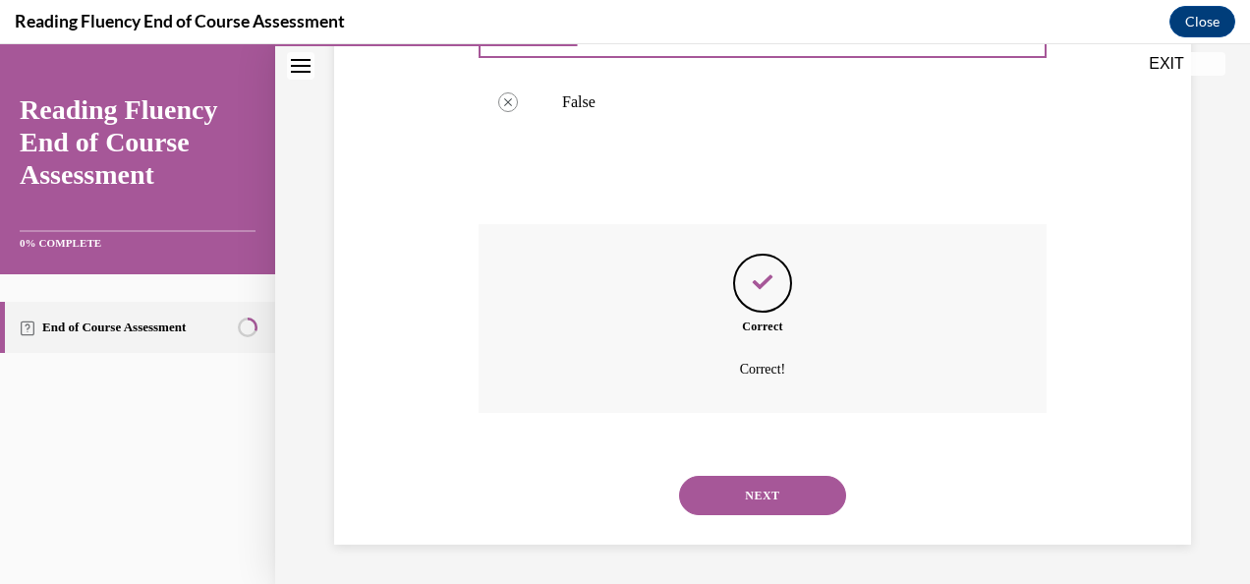
click at [761, 503] on button "NEXT" at bounding box center [762, 494] width 167 height 39
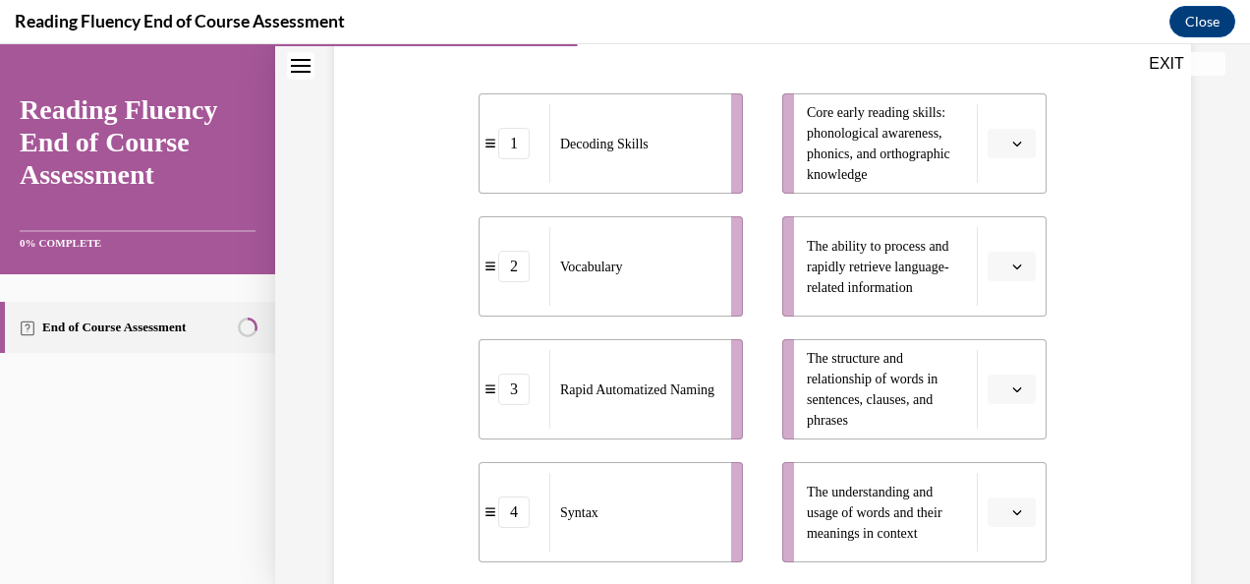
scroll to position [462, 0]
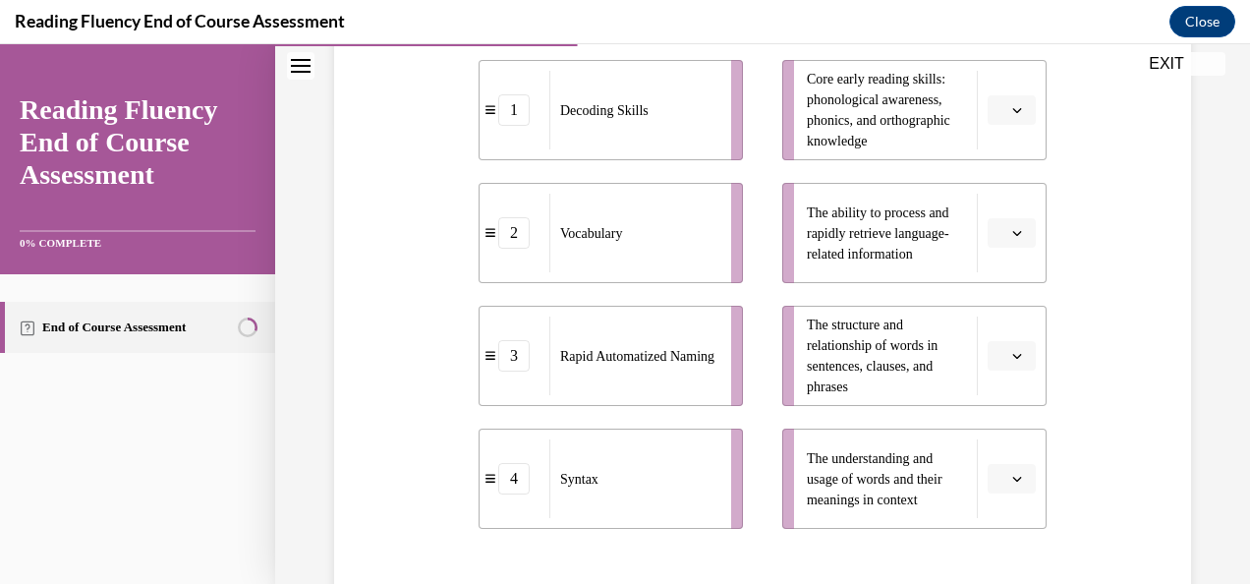
click at [999, 474] on span "Please select an option" at bounding box center [1002, 479] width 7 height 20
click at [984, 348] on div "2" at bounding box center [997, 356] width 48 height 39
click at [1012, 351] on icon "button" at bounding box center [1017, 356] width 10 height 10
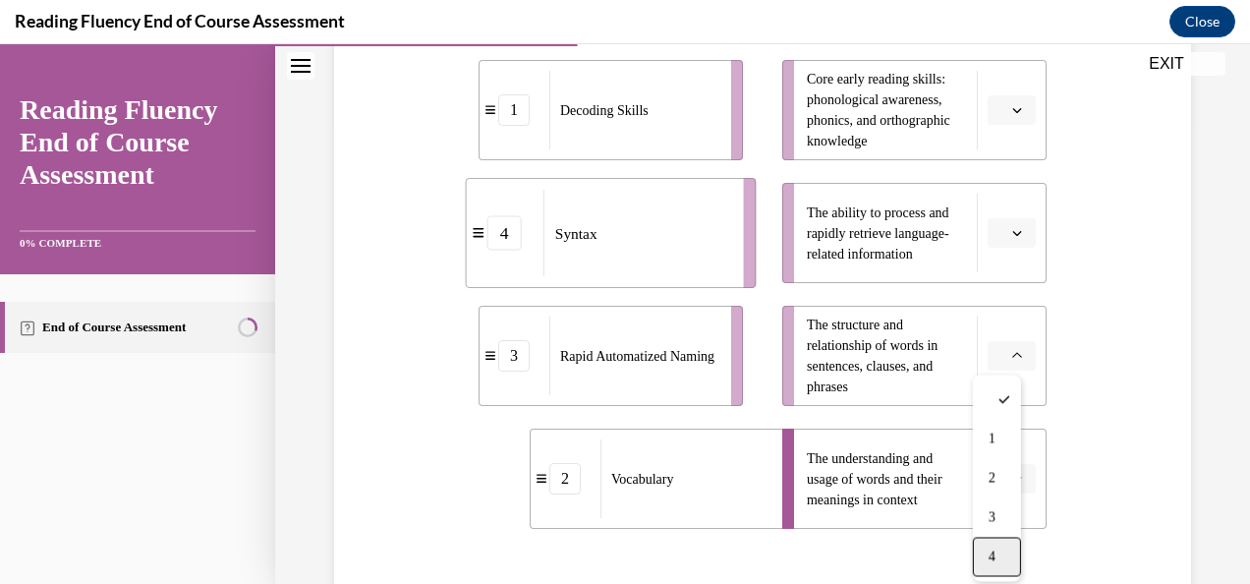
click at [1002, 542] on div "4" at bounding box center [997, 555] width 48 height 39
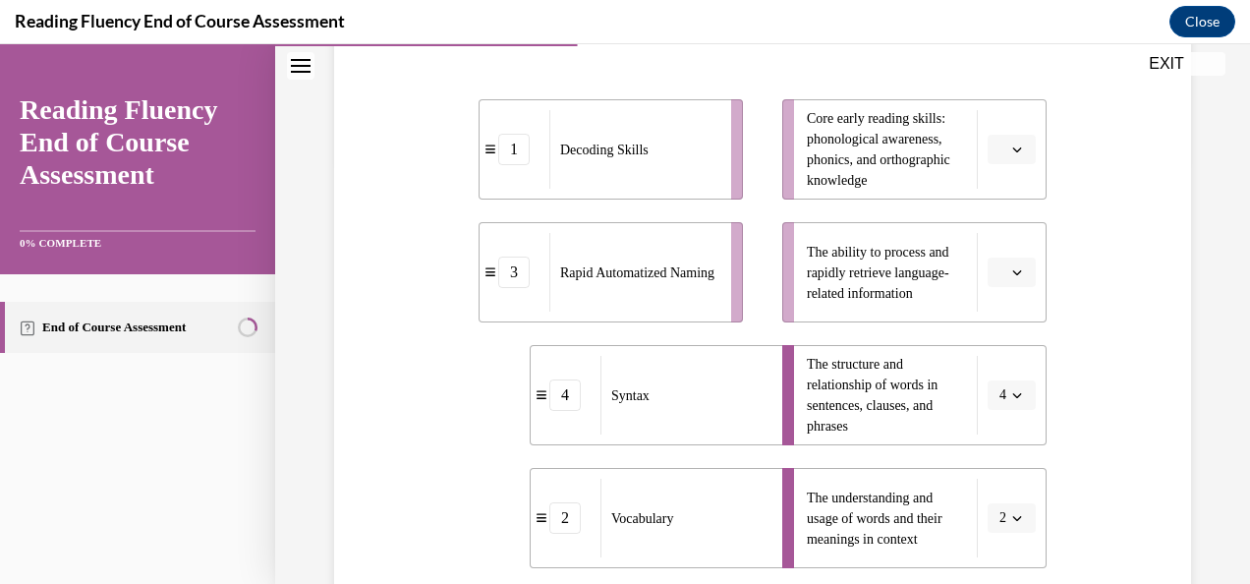
scroll to position [386, 0]
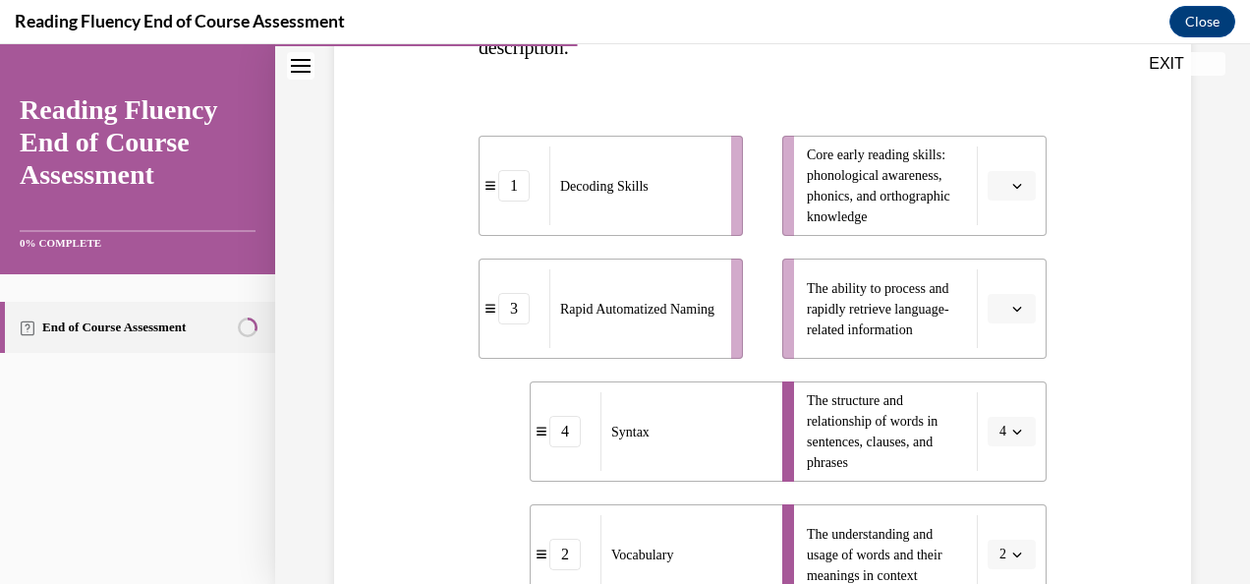
click at [1010, 303] on span "button" at bounding box center [1017, 309] width 14 height 14
click at [996, 468] on div "3" at bounding box center [997, 469] width 48 height 39
click at [999, 192] on span "Please select an option" at bounding box center [1002, 186] width 7 height 20
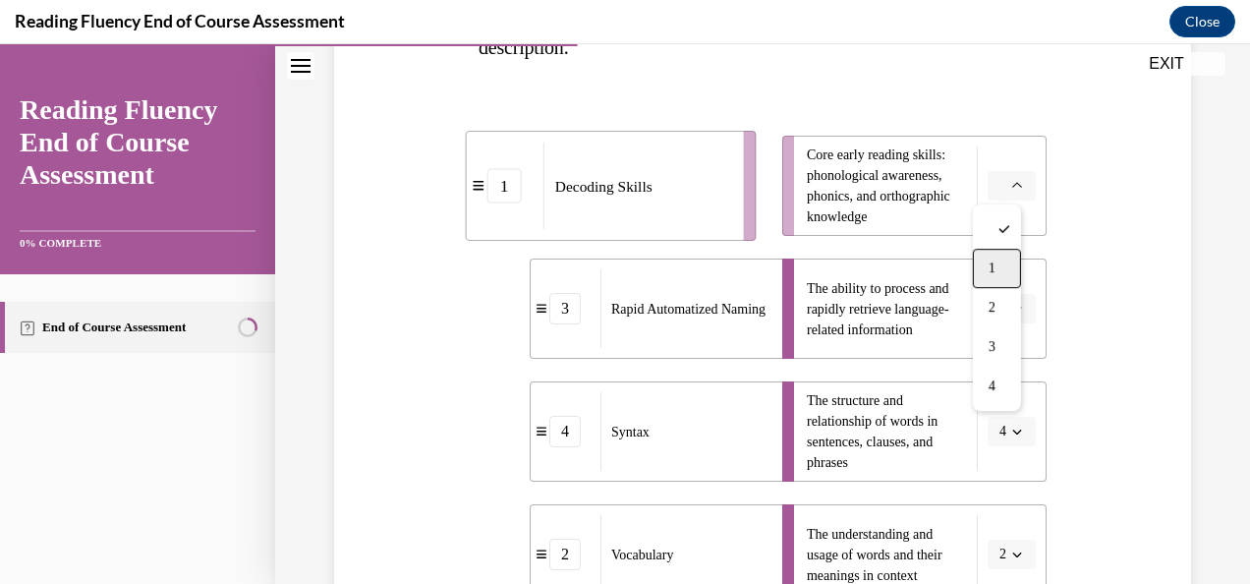
click at [998, 270] on div "1" at bounding box center [997, 268] width 48 height 39
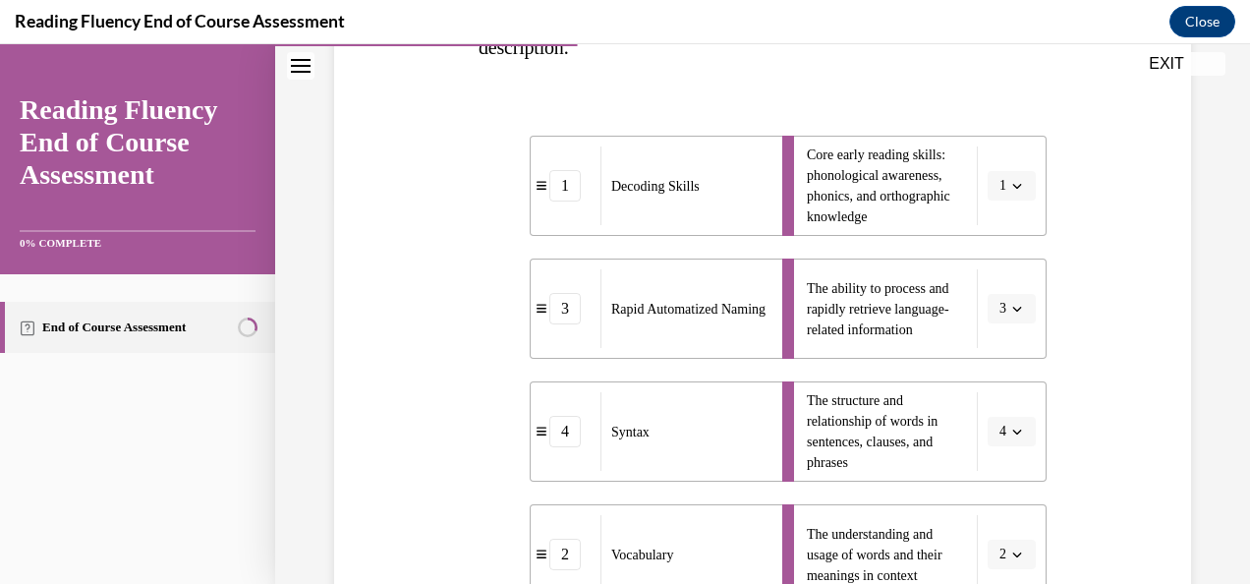
click at [1091, 334] on div "Question 06/16 Match the subskills below that contribute to fluent reading with…" at bounding box center [762, 338] width 867 height 1020
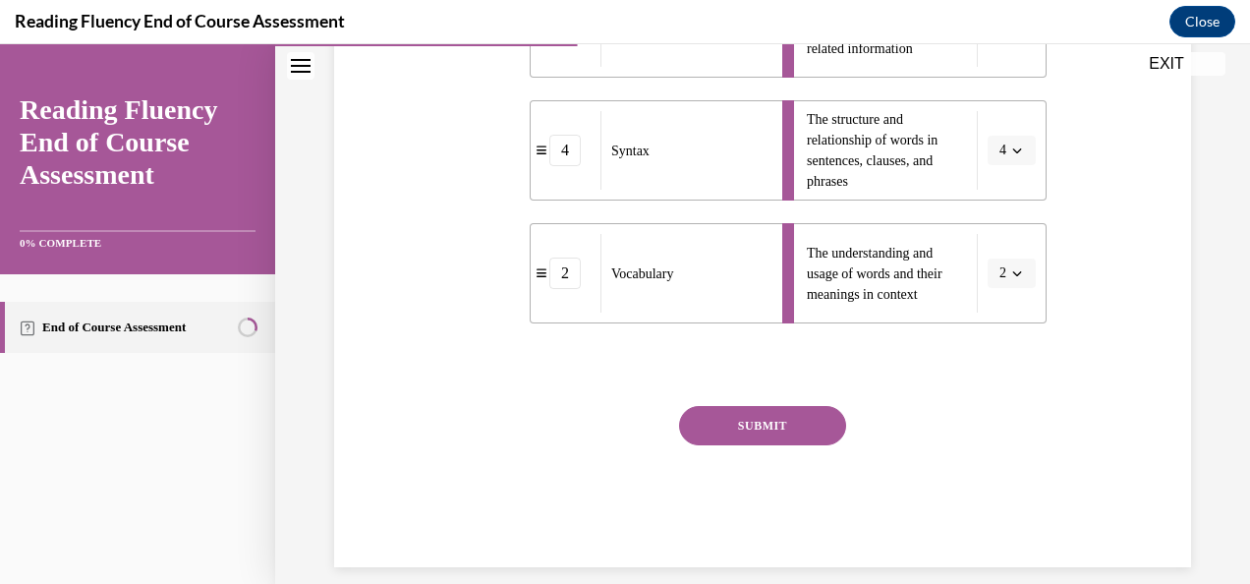
click at [735, 409] on button "SUBMIT" at bounding box center [762, 425] width 167 height 39
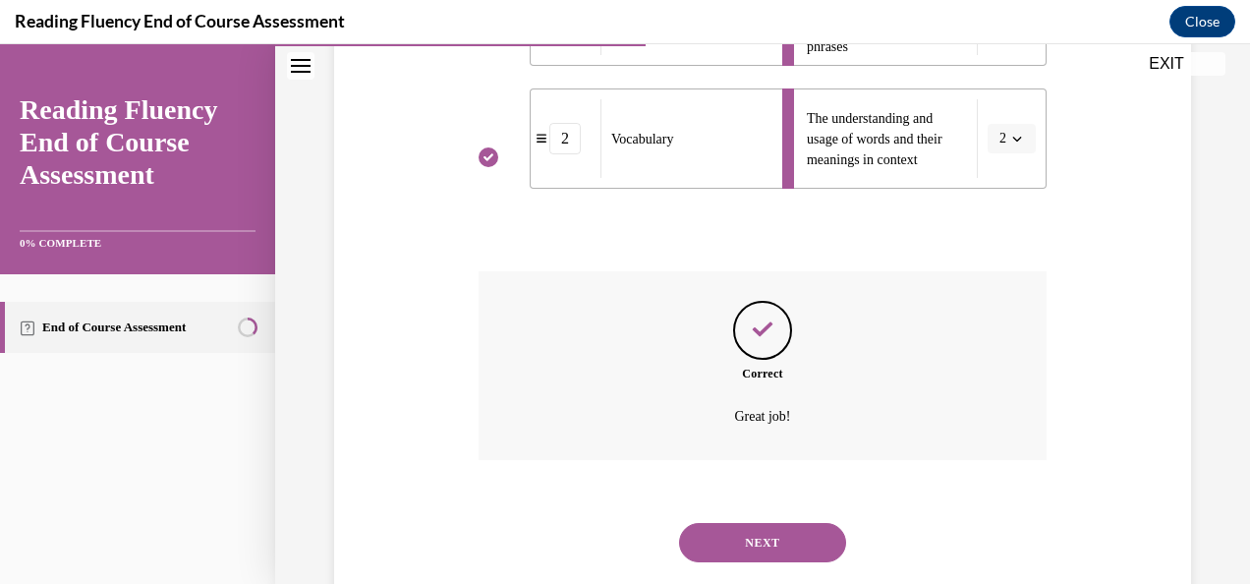
scroll to position [848, 0]
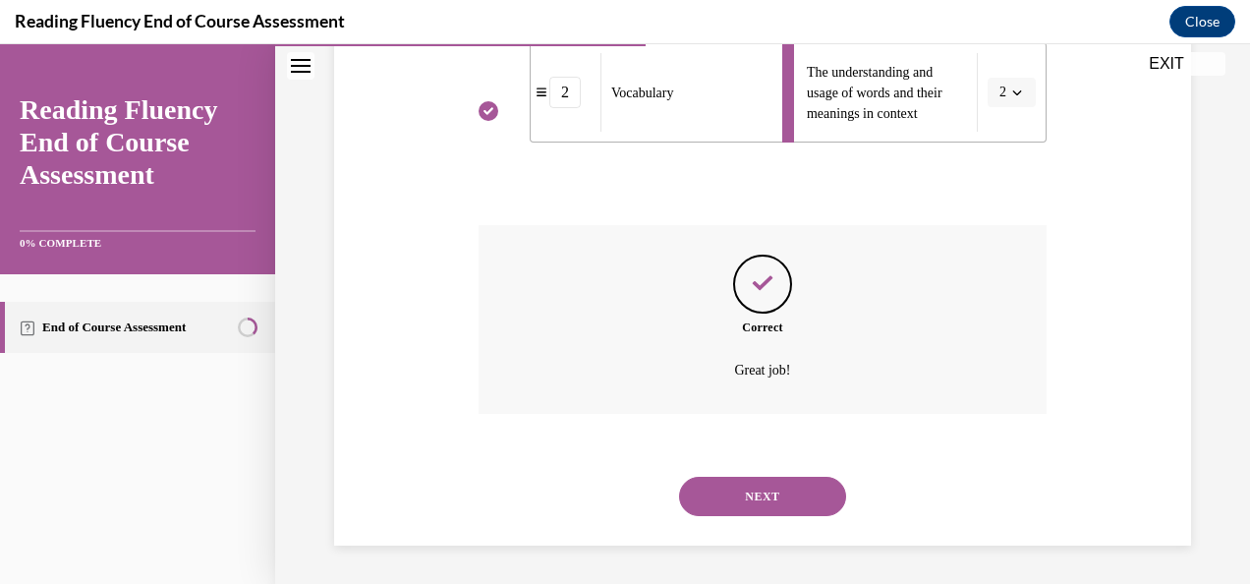
click at [768, 487] on button "NEXT" at bounding box center [762, 495] width 167 height 39
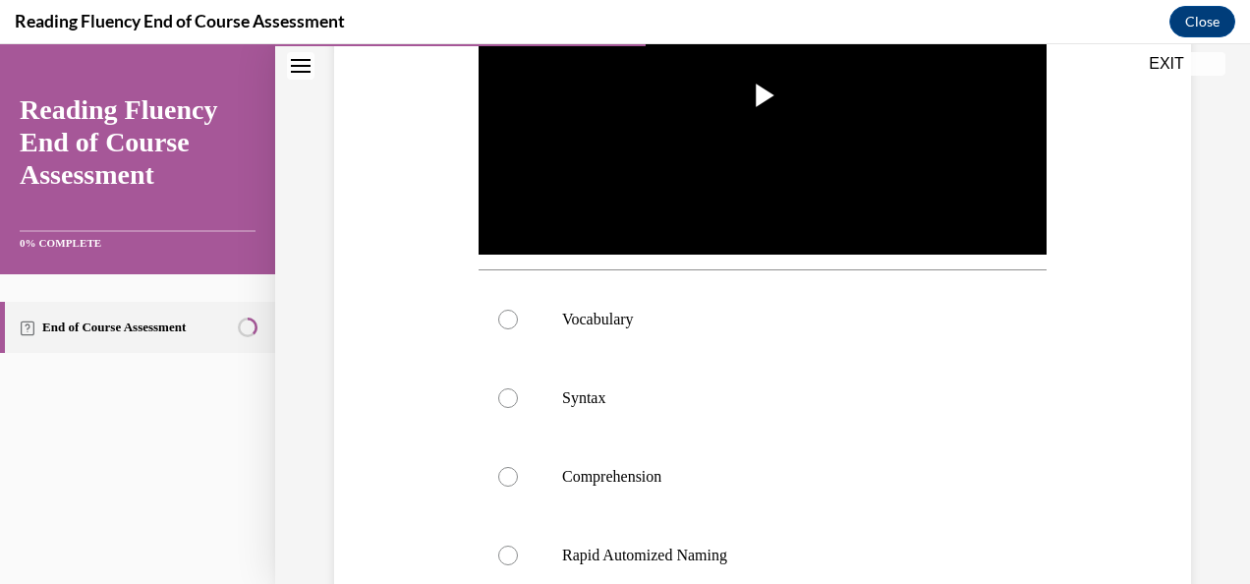
scroll to position [536, 0]
click at [625, 399] on p "Syntax" at bounding box center [779, 399] width 435 height 20
click at [518, 399] on input "Syntax" at bounding box center [508, 399] width 20 height 20
radio input "true"
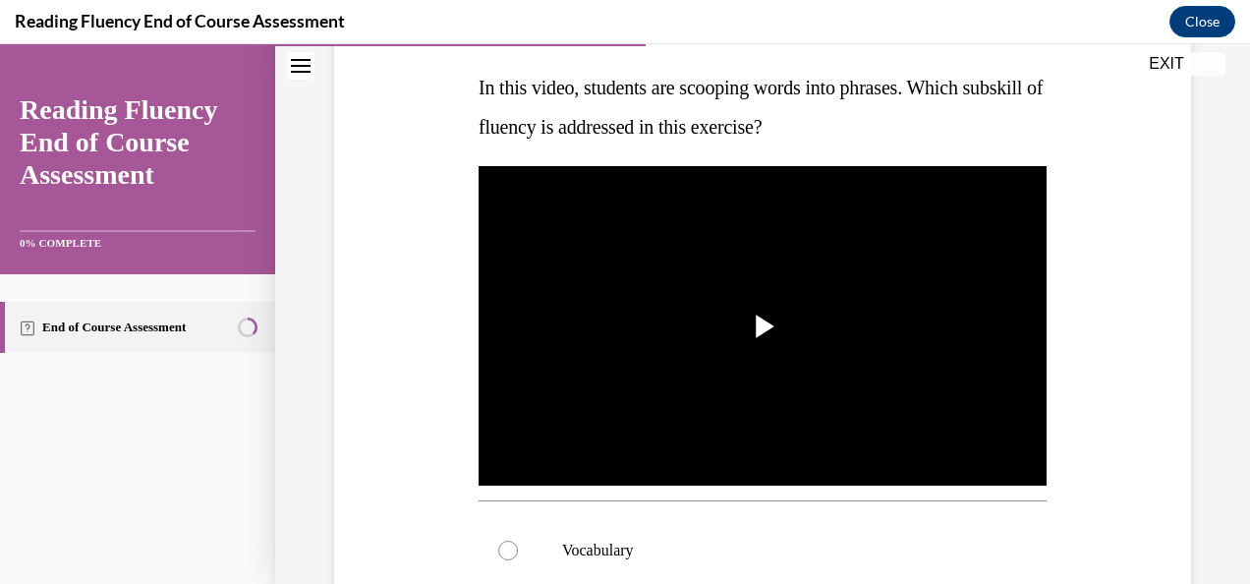
scroll to position [306, 0]
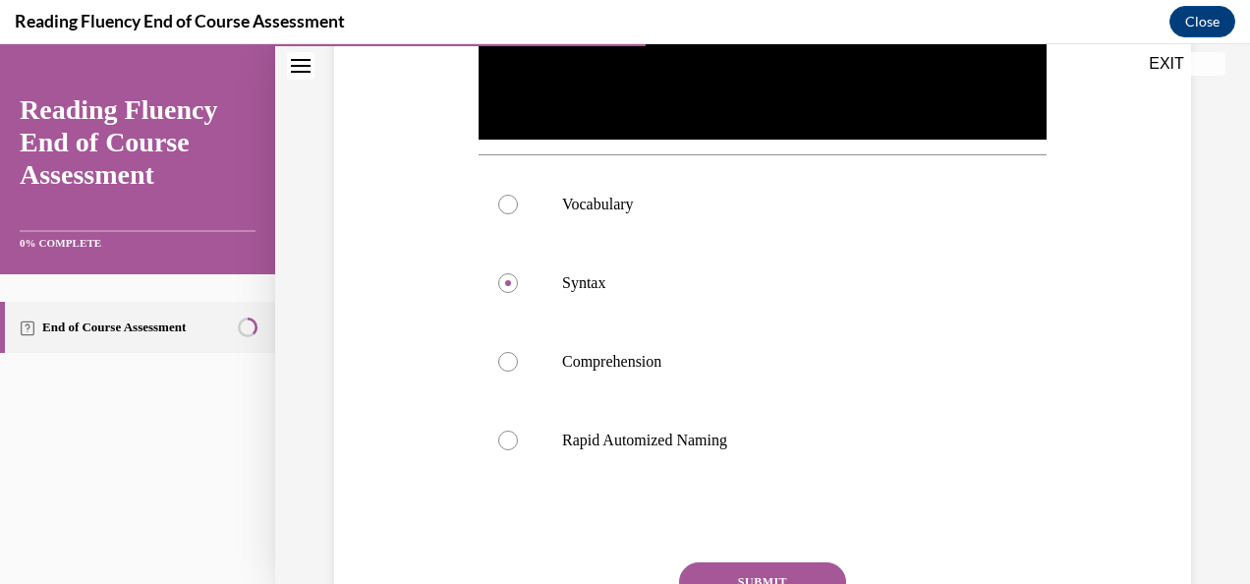
click at [804, 566] on button "SUBMIT" at bounding box center [762, 581] width 167 height 39
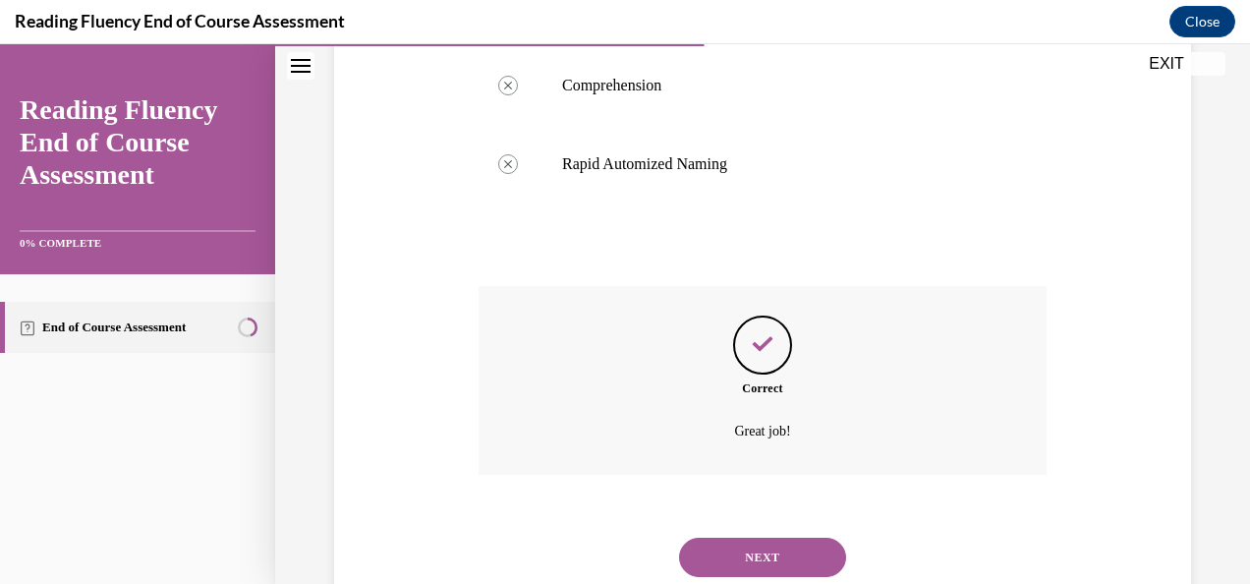
scroll to position [983, 0]
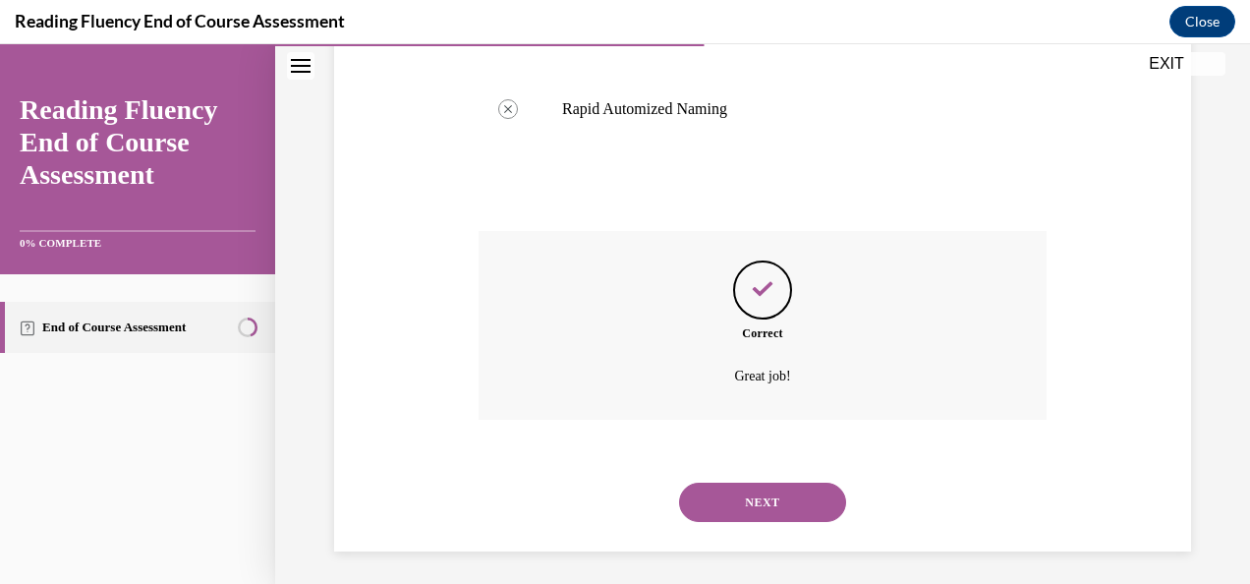
click at [788, 503] on button "NEXT" at bounding box center [762, 501] width 167 height 39
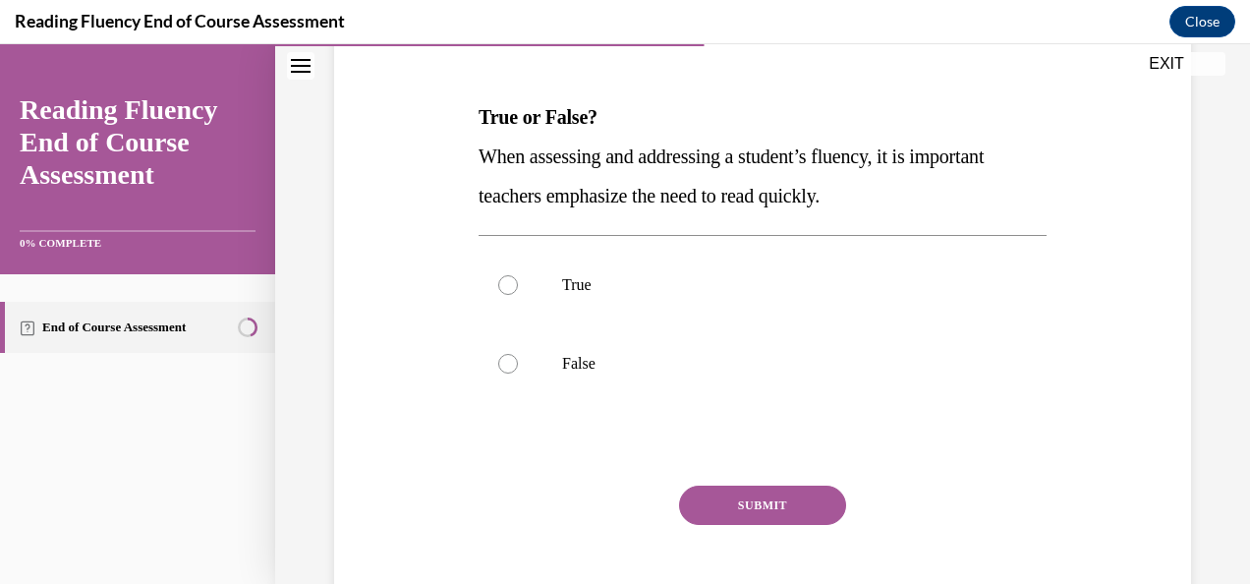
scroll to position [285, 0]
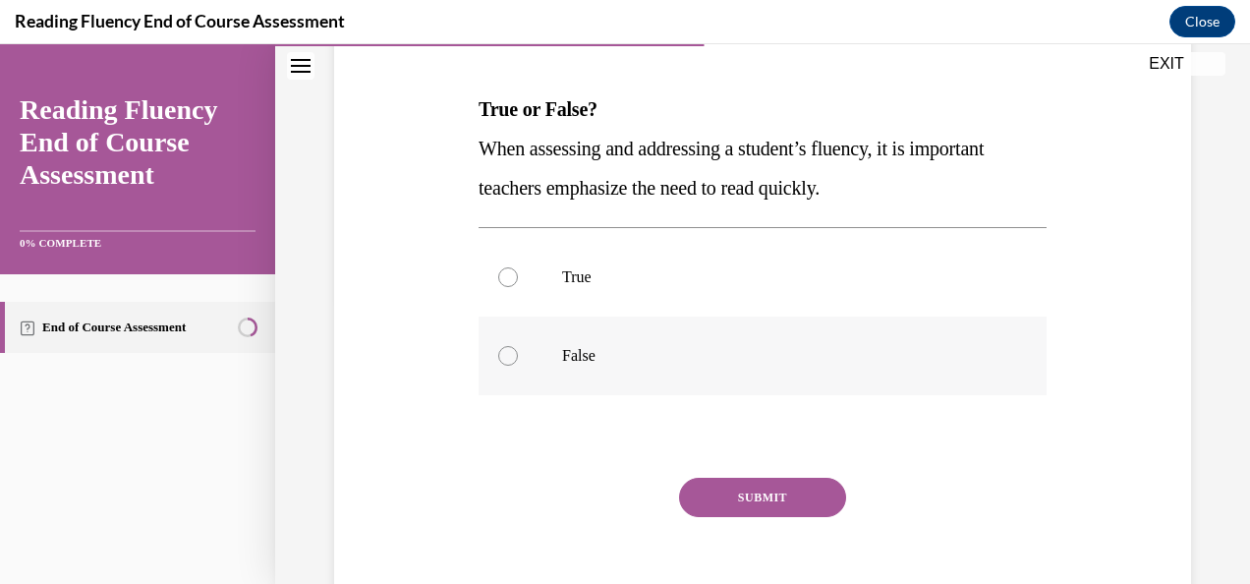
click at [588, 352] on p "False" at bounding box center [779, 356] width 435 height 20
click at [518, 352] on input "False" at bounding box center [508, 356] width 20 height 20
radio input "true"
drag, startPoint x: 759, startPoint y: 507, endPoint x: 733, endPoint y: 493, distance: 29.9
click at [733, 493] on button "SUBMIT" at bounding box center [762, 496] width 167 height 39
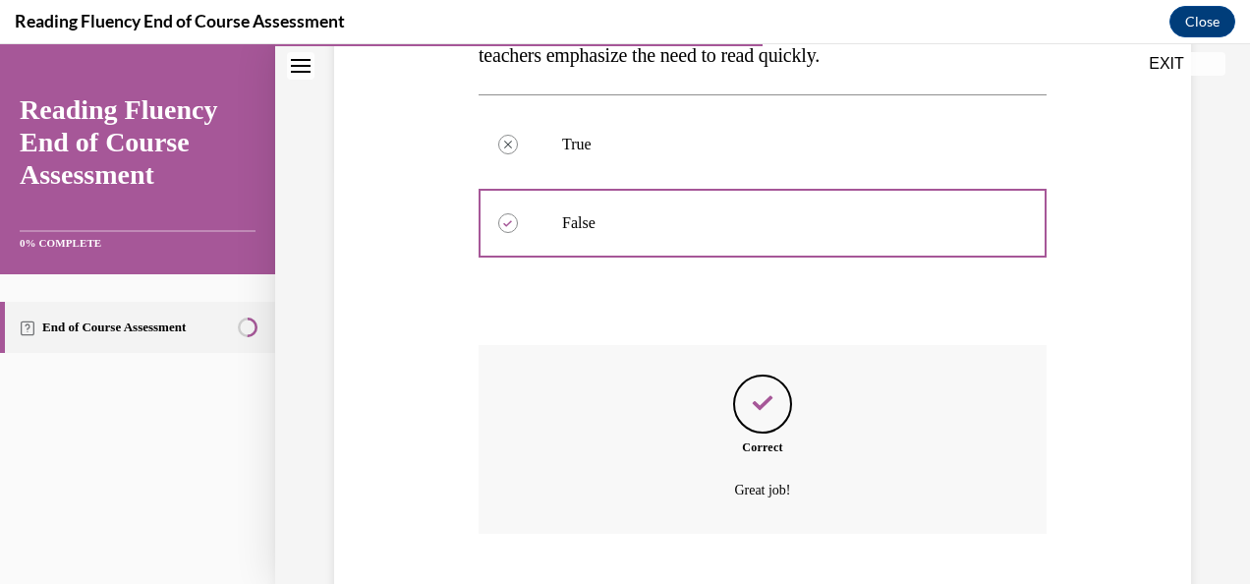
scroll to position [537, 0]
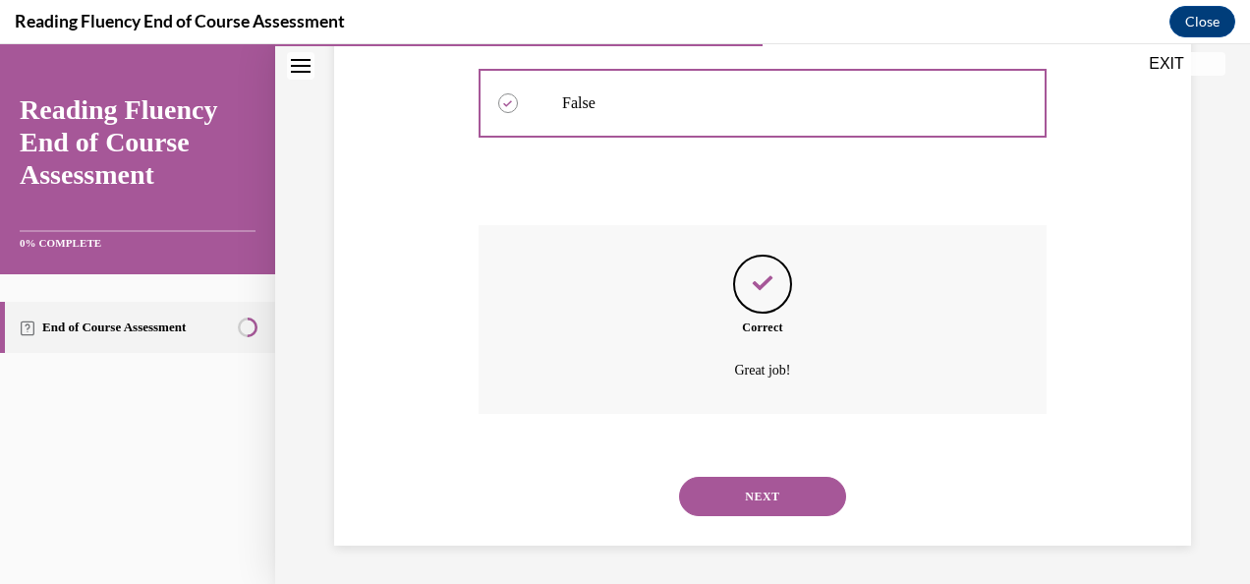
click at [763, 480] on button "NEXT" at bounding box center [762, 495] width 167 height 39
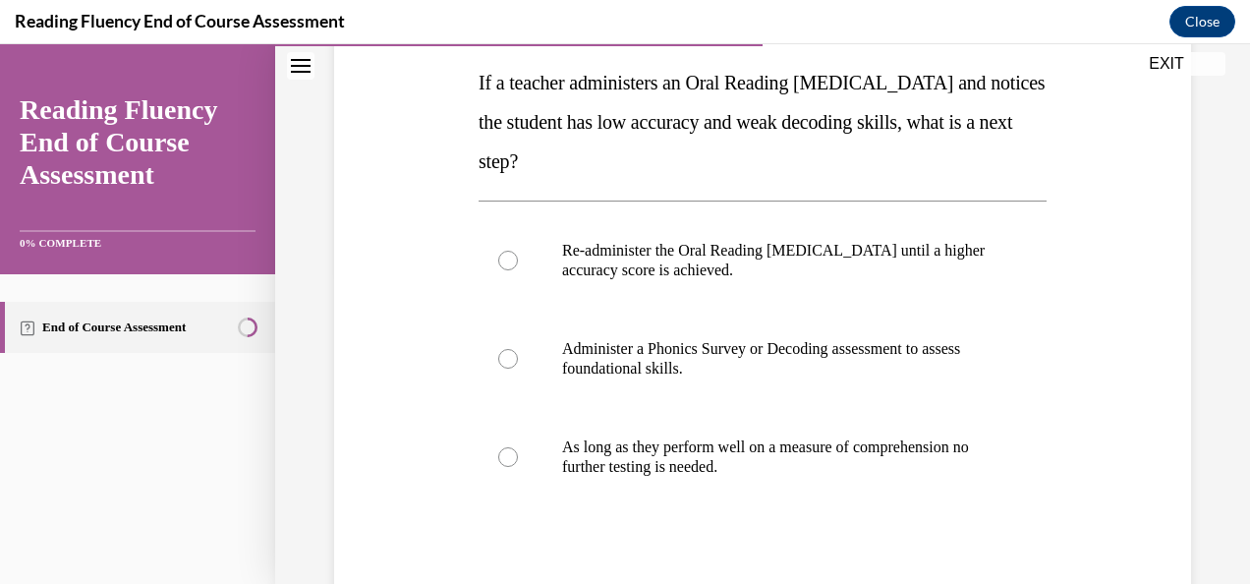
scroll to position [310, 0]
click at [636, 377] on p "Administer a Phonics Survey or Decoding assessment to assess foundational skill…" at bounding box center [779, 359] width 435 height 39
click at [518, 369] on input "Administer a Phonics Survey or Decoding assessment to assess foundational skill…" at bounding box center [508, 360] width 20 height 20
radio input "true"
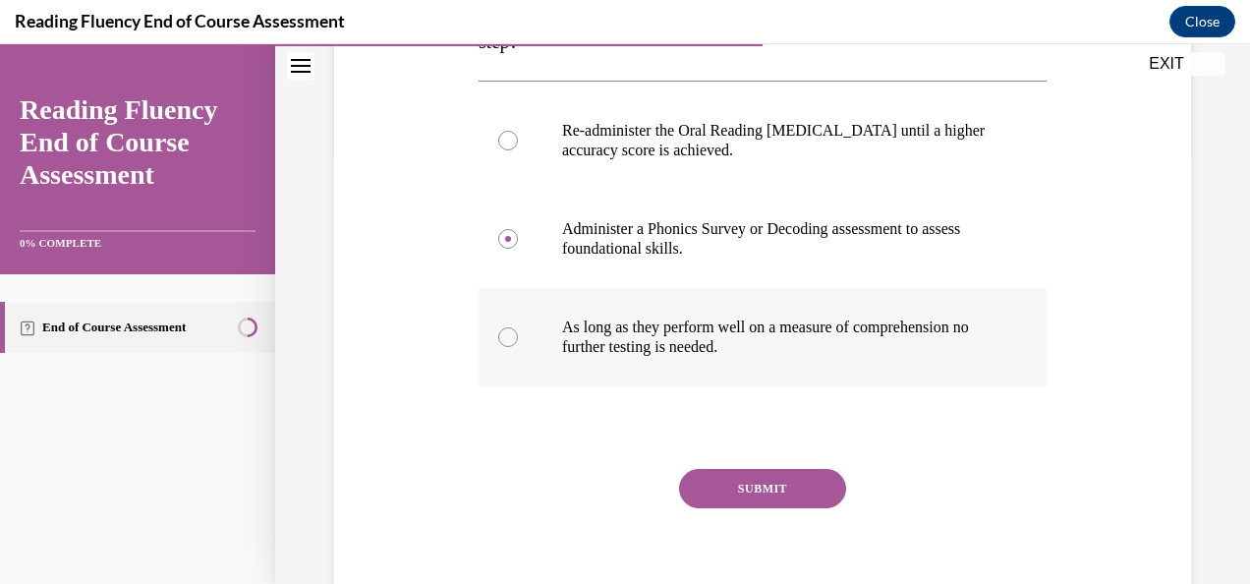
scroll to position [432, 0]
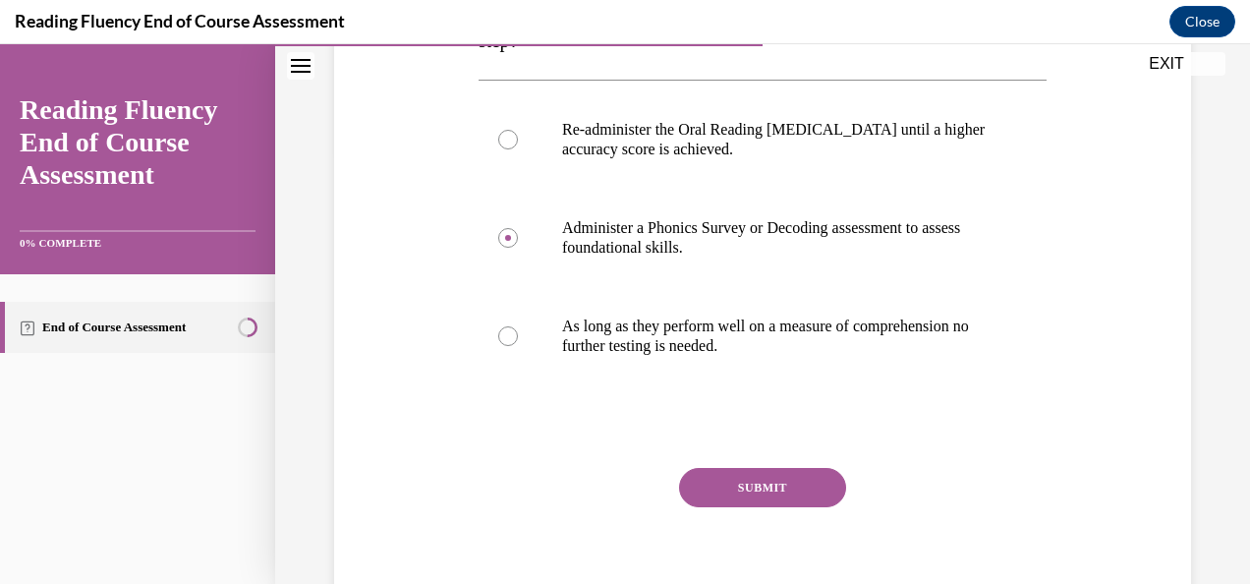
click at [790, 483] on button "SUBMIT" at bounding box center [762, 487] width 167 height 39
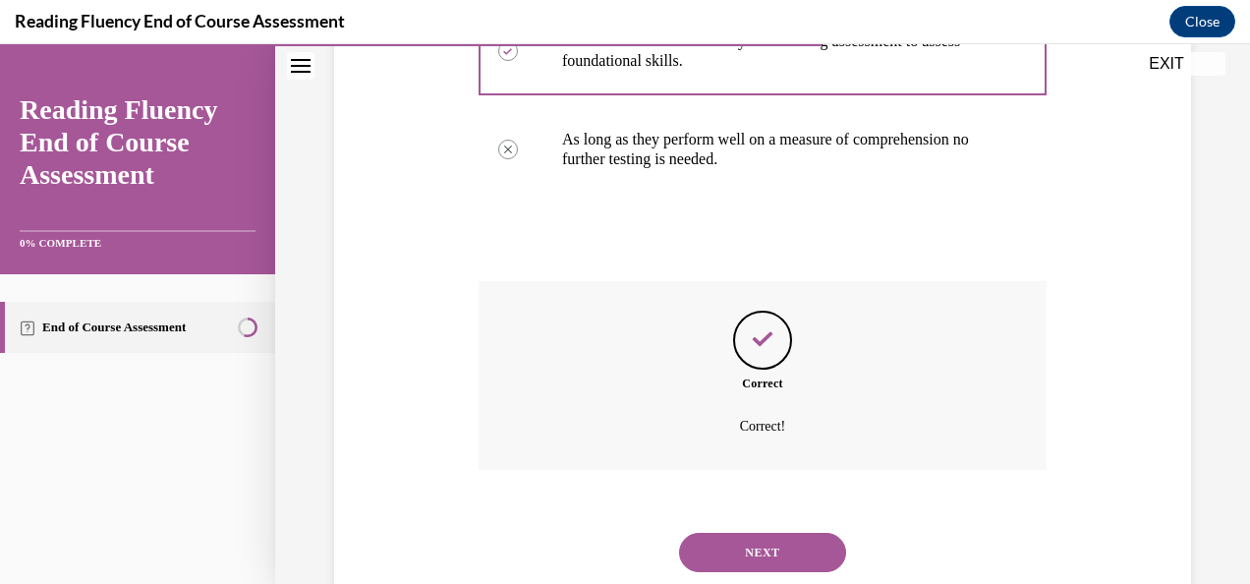
scroll to position [675, 0]
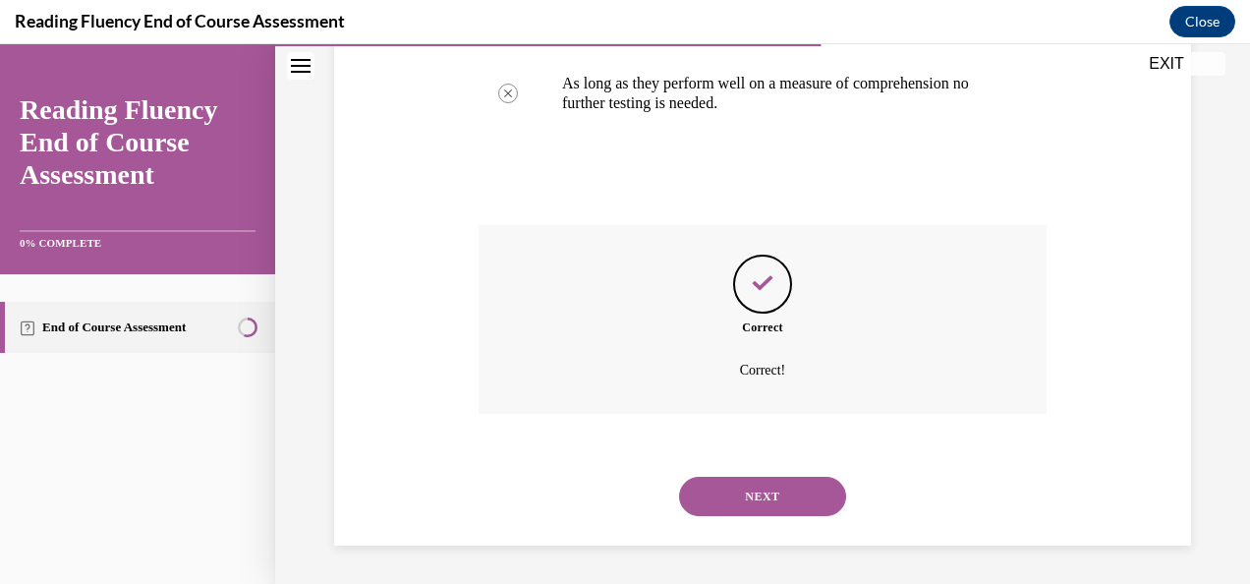
click at [804, 503] on button "NEXT" at bounding box center [762, 495] width 167 height 39
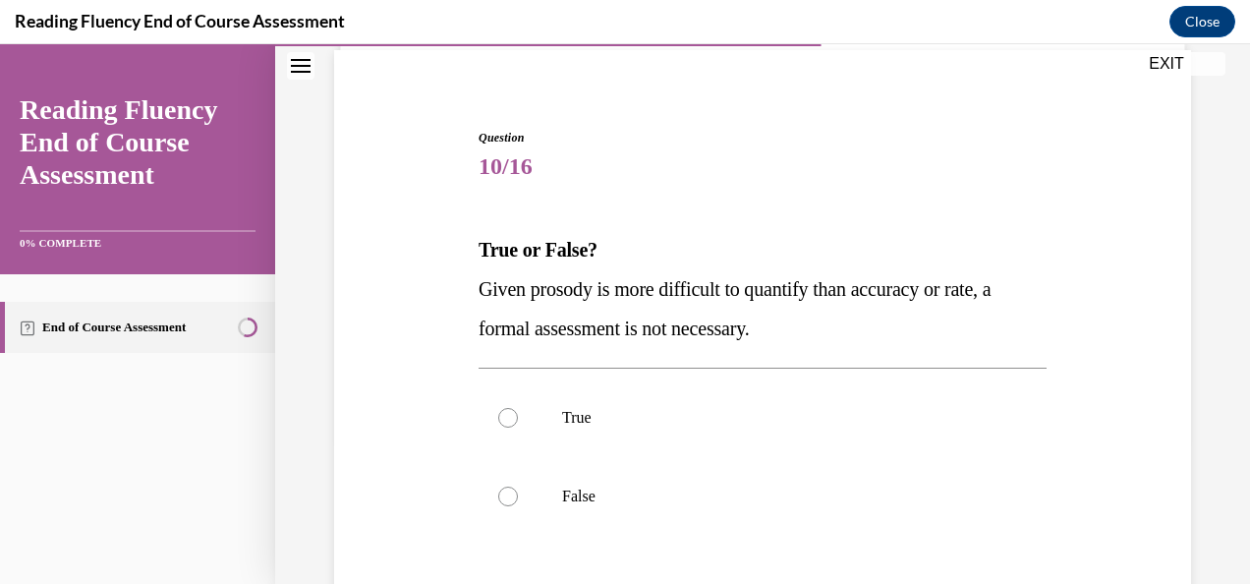
scroll to position [184, 0]
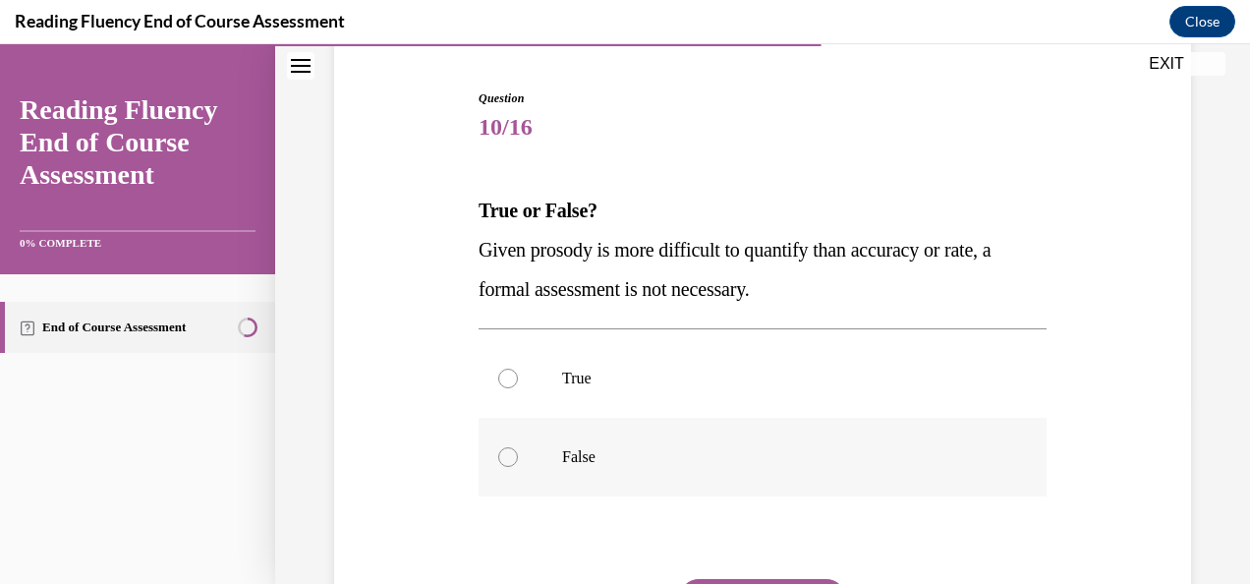
click at [576, 456] on p "False" at bounding box center [779, 457] width 435 height 20
click at [518, 456] on input "False" at bounding box center [508, 457] width 20 height 20
radio input "true"
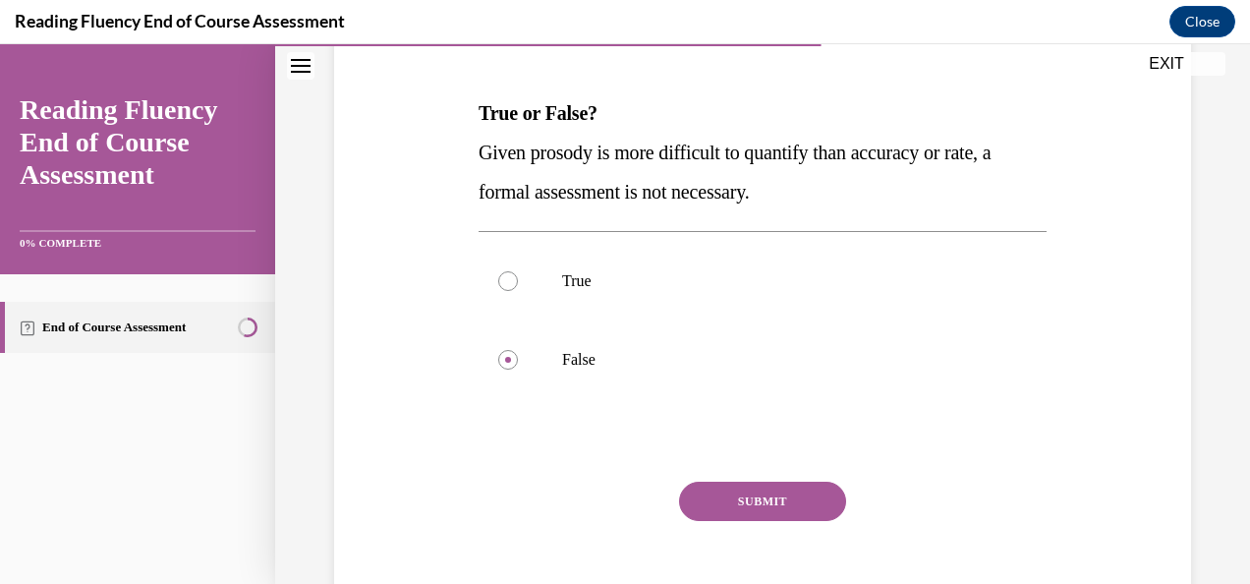
click at [778, 495] on button "SUBMIT" at bounding box center [762, 500] width 167 height 39
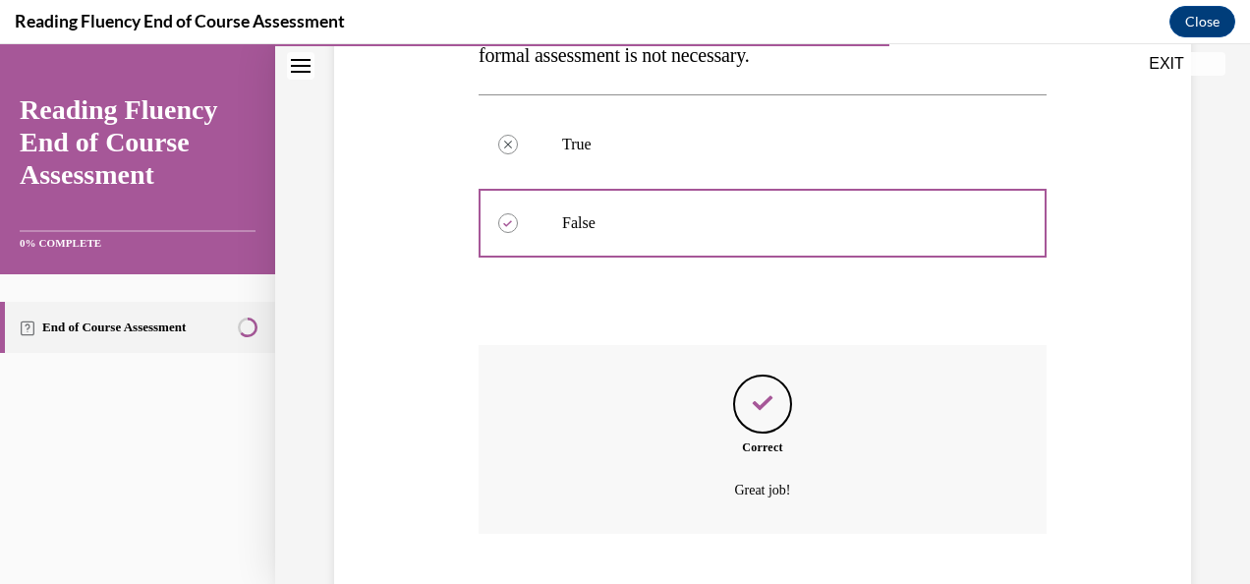
scroll to position [537, 0]
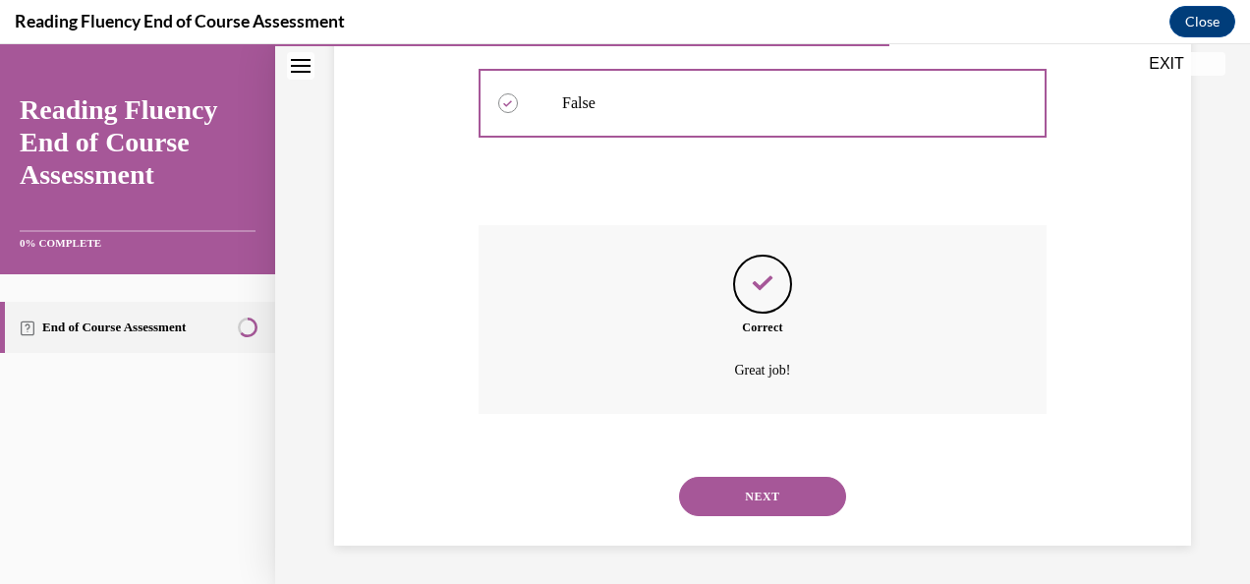
click at [793, 482] on button "NEXT" at bounding box center [762, 495] width 167 height 39
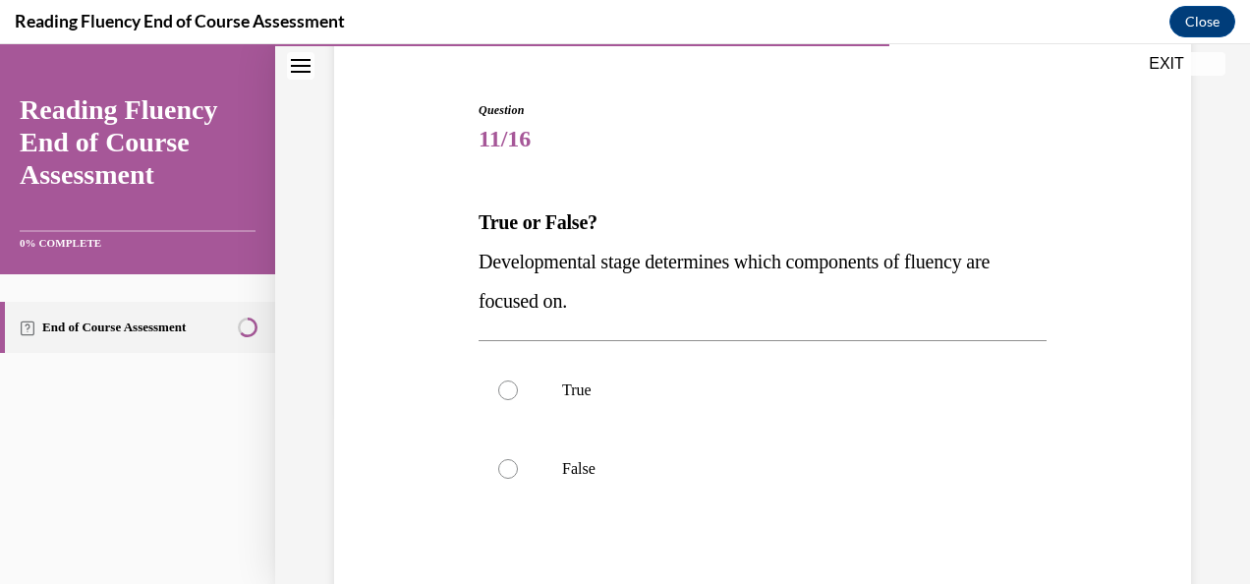
scroll to position [225, 0]
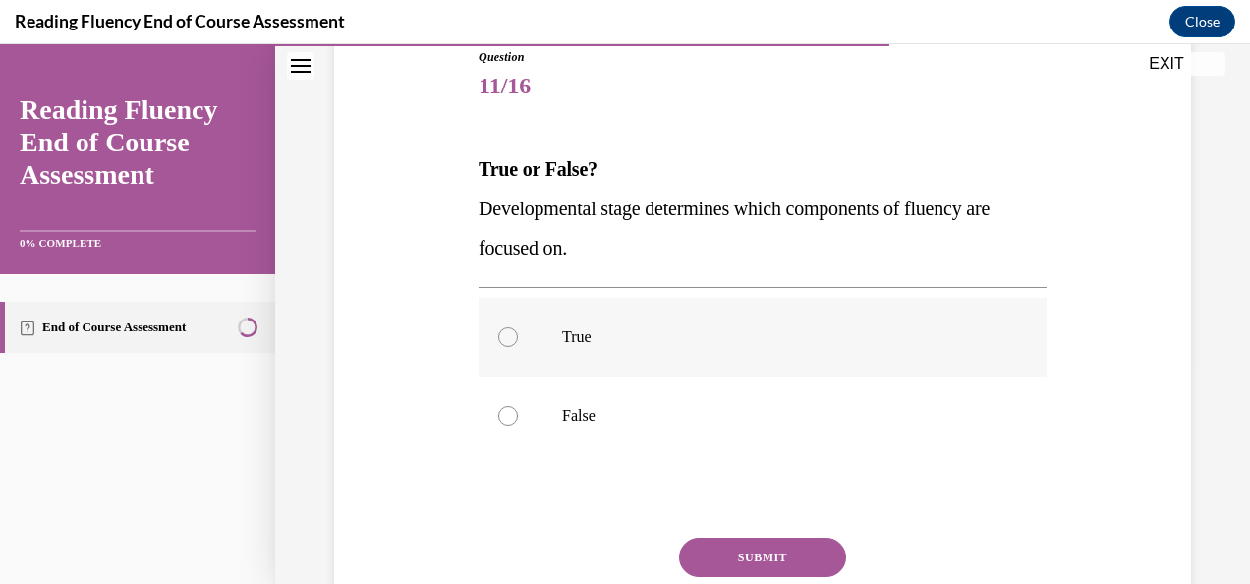
click at [580, 334] on p "True" at bounding box center [779, 337] width 435 height 20
click at [518, 334] on input "True" at bounding box center [508, 337] width 20 height 20
radio input "true"
click at [780, 544] on button "SUBMIT" at bounding box center [762, 556] width 167 height 39
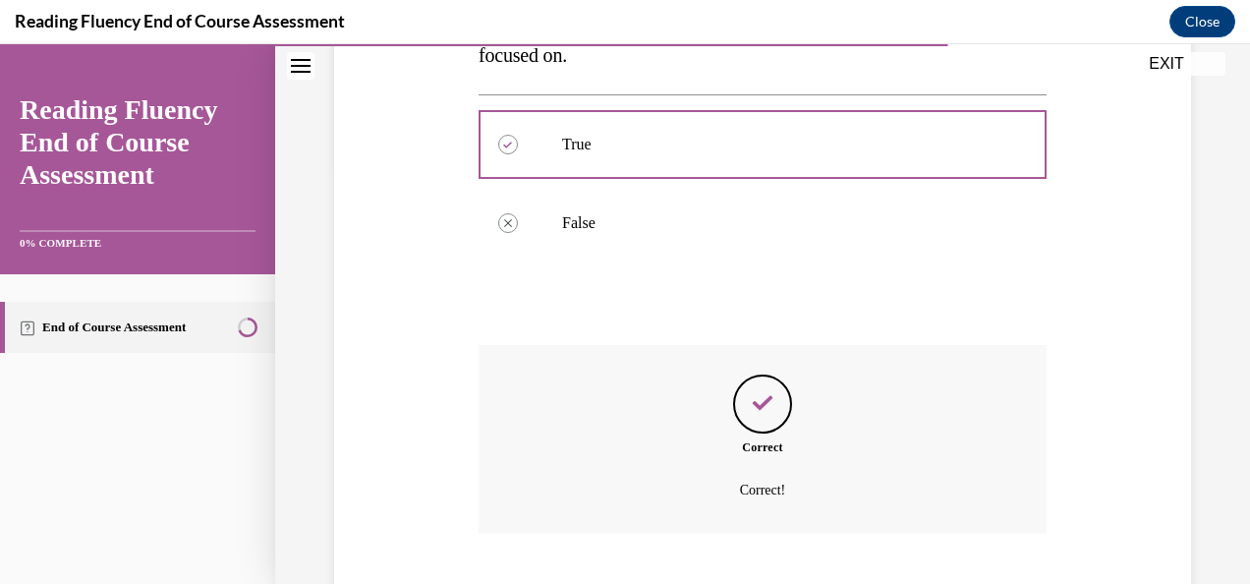
scroll to position [537, 0]
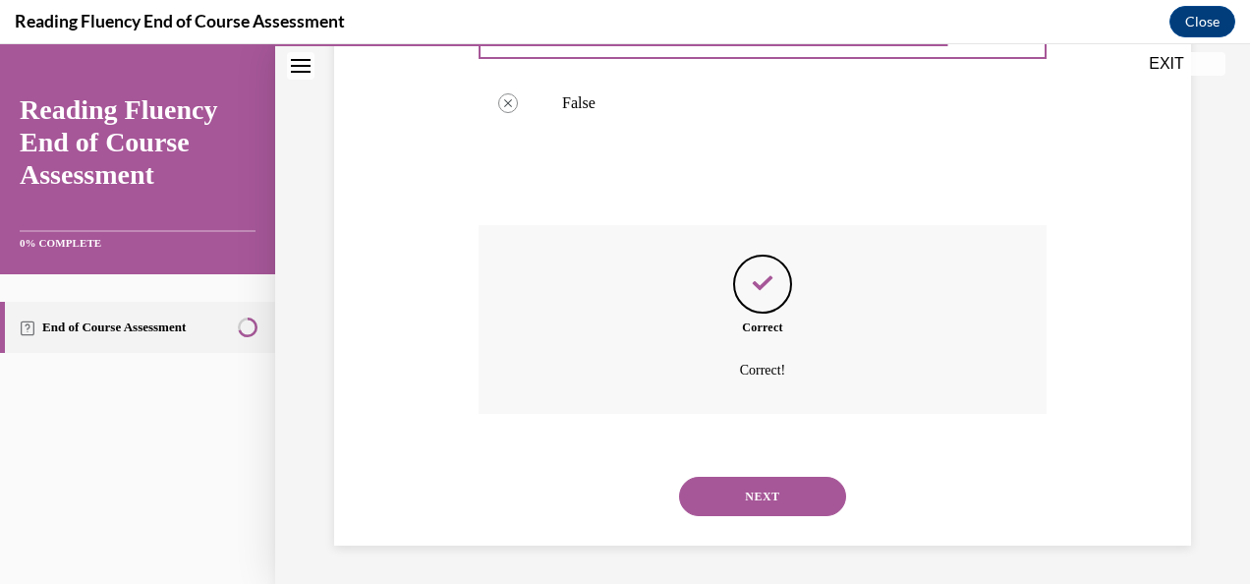
click at [788, 495] on button "NEXT" at bounding box center [762, 495] width 167 height 39
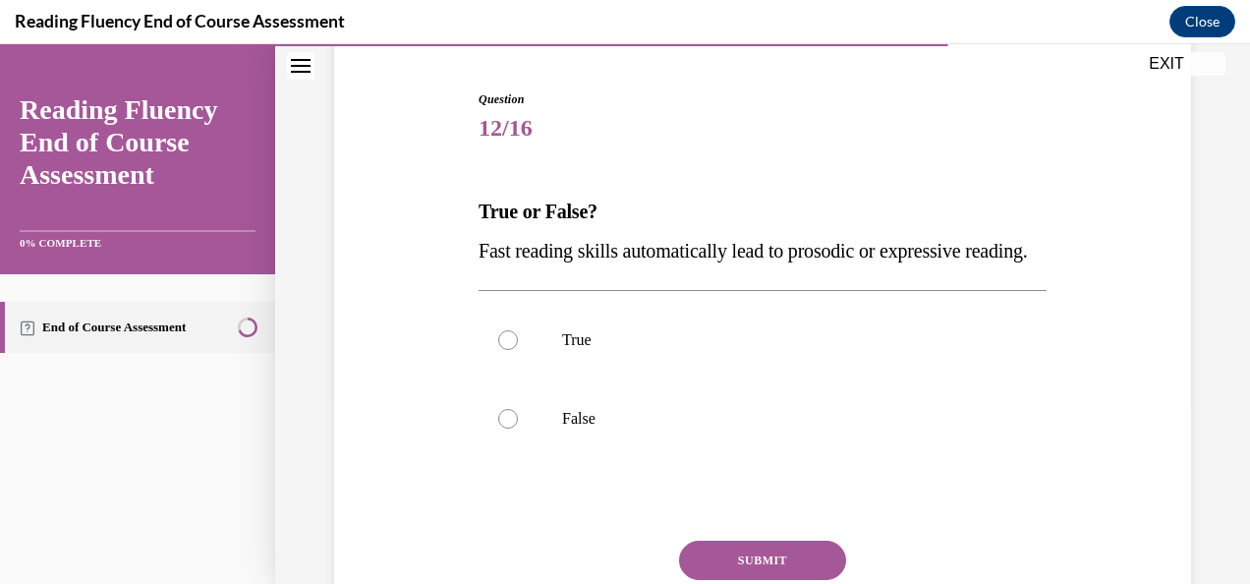
scroll to position [228, 0]
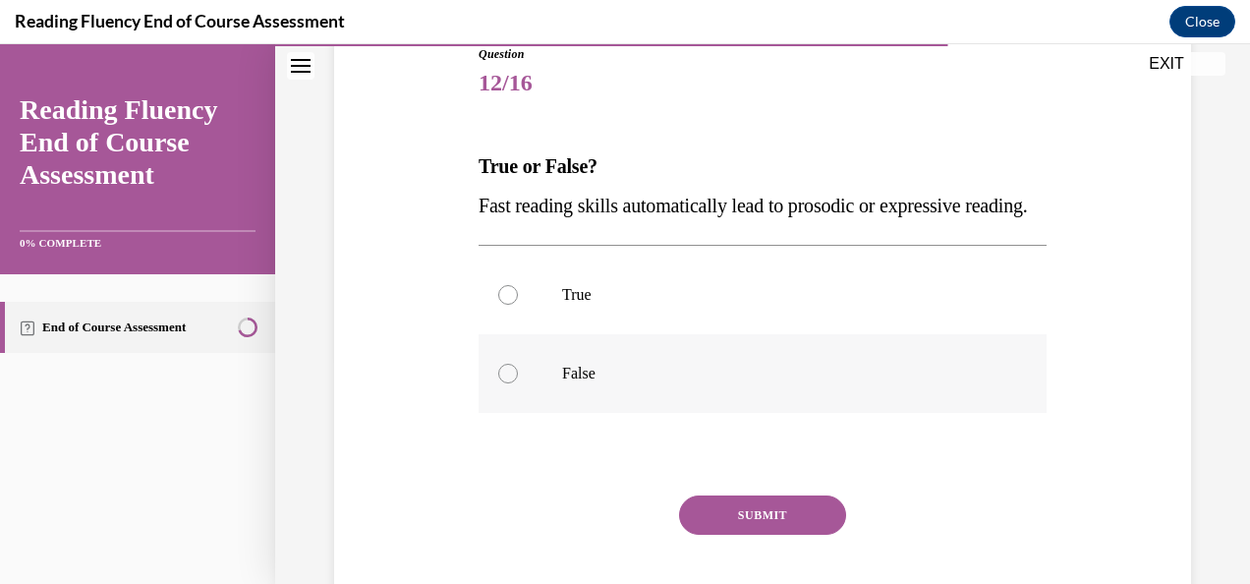
click at [617, 413] on label "False" at bounding box center [762, 373] width 568 height 79
click at [518, 383] on input "False" at bounding box center [508, 374] width 20 height 20
radio input "true"
click at [789, 534] on button "SUBMIT" at bounding box center [762, 514] width 167 height 39
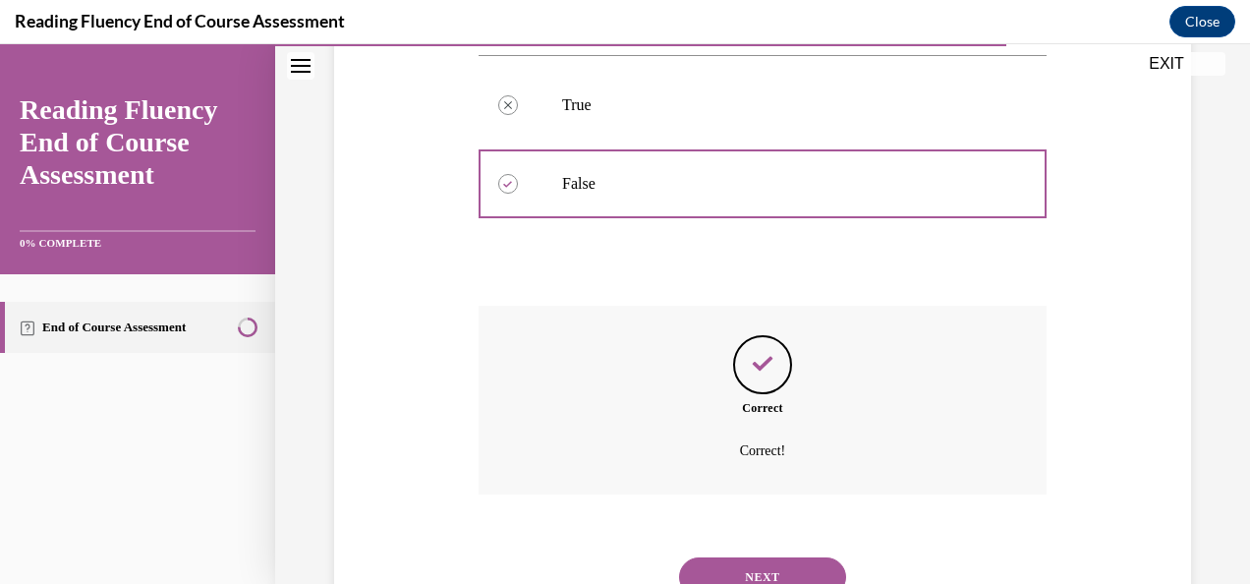
scroll to position [537, 0]
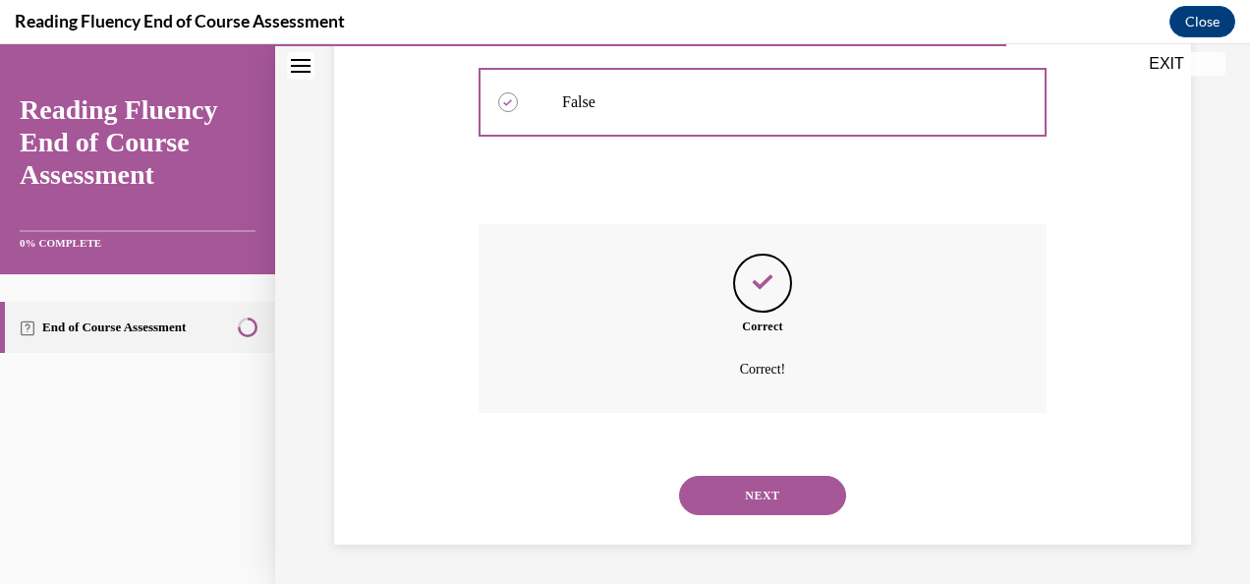
click at [804, 497] on button "NEXT" at bounding box center [762, 494] width 167 height 39
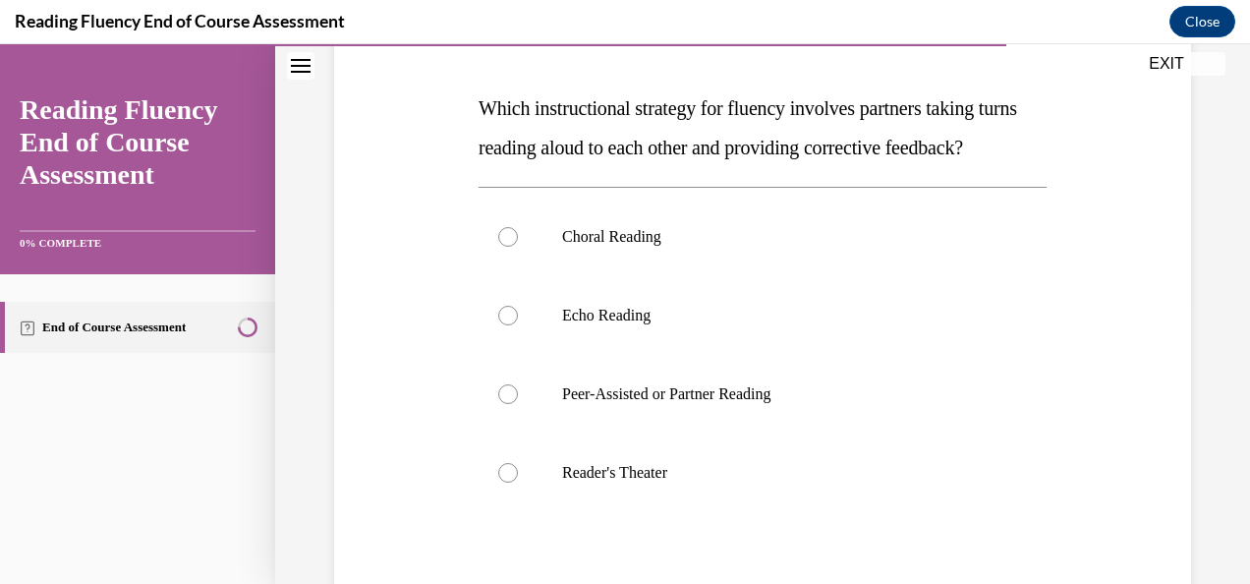
scroll to position [287, 0]
click at [729, 403] on p "Peer-Assisted or Partner Reading" at bounding box center [779, 393] width 435 height 20
click at [518, 403] on input "Peer-Assisted or Partner Reading" at bounding box center [508, 393] width 20 height 20
radio input "true"
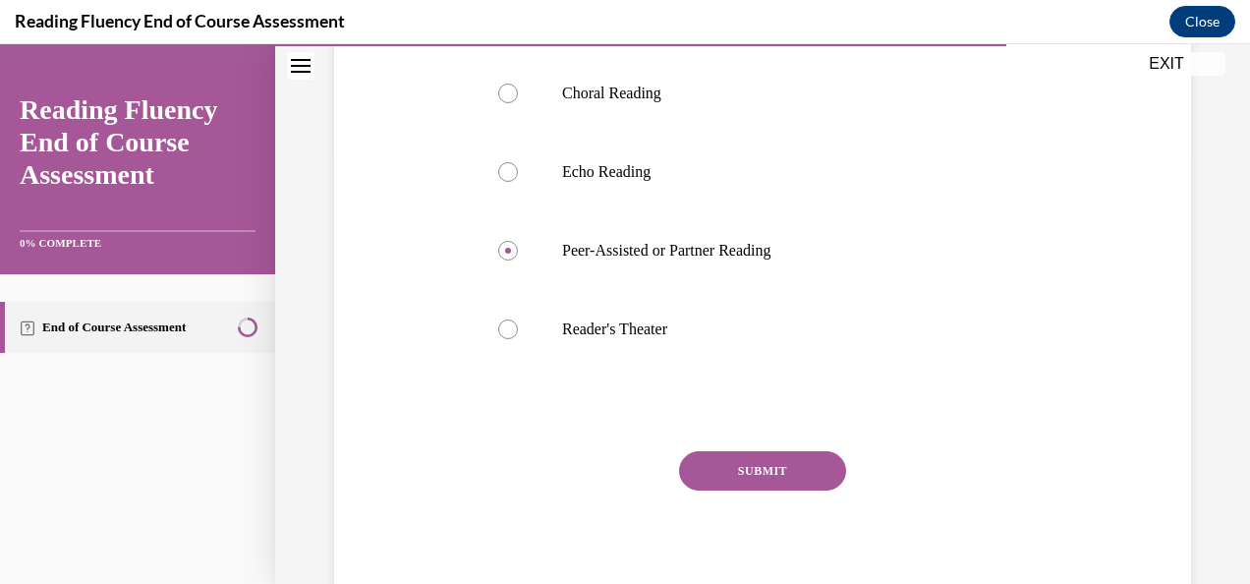
click at [798, 490] on button "SUBMIT" at bounding box center [762, 470] width 167 height 39
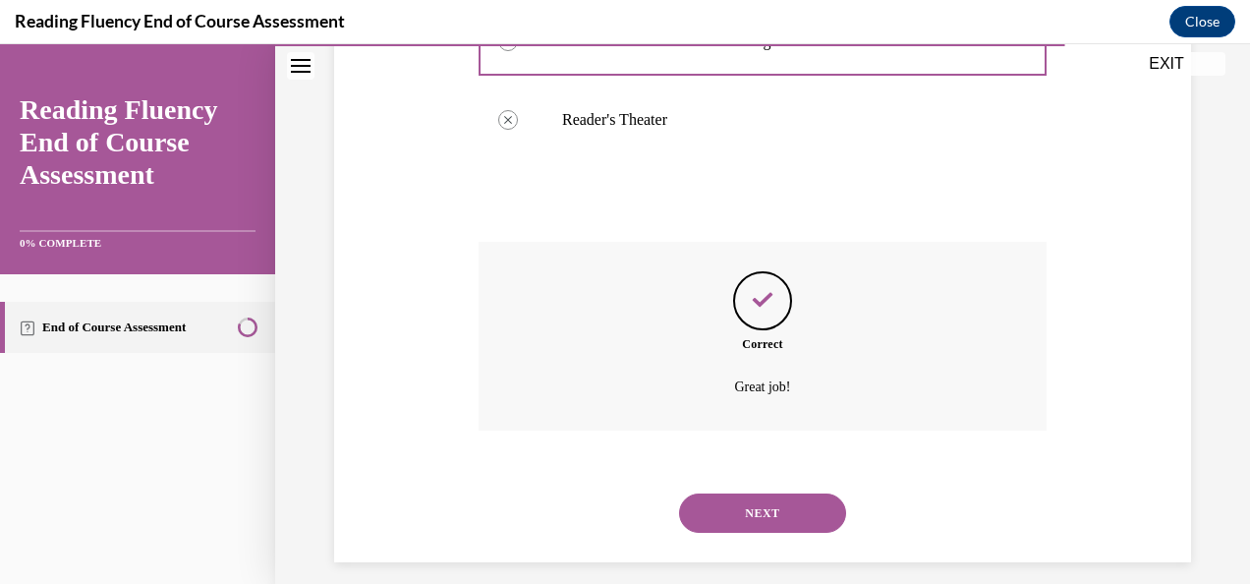
scroll to position [695, 0]
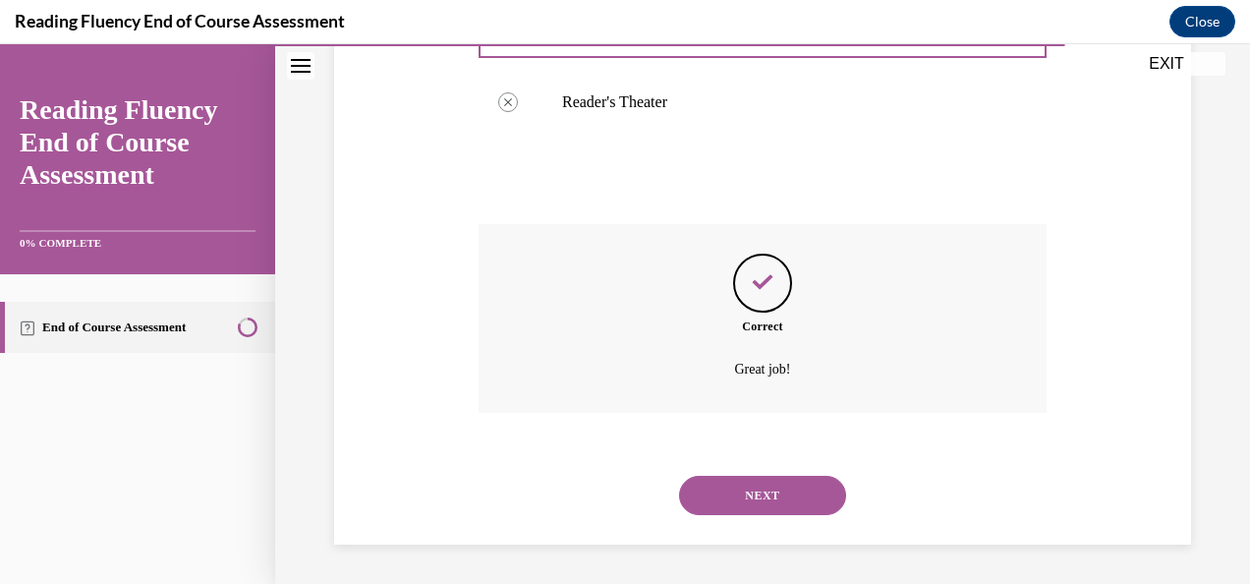
click at [813, 499] on button "NEXT" at bounding box center [762, 494] width 167 height 39
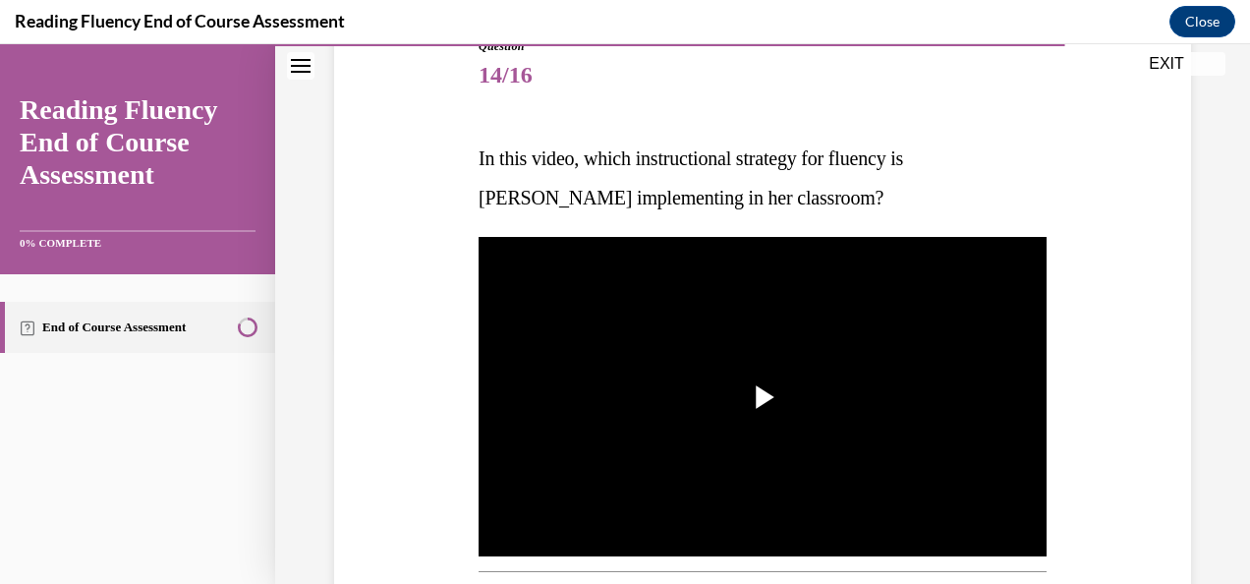
scroll to position [234, 0]
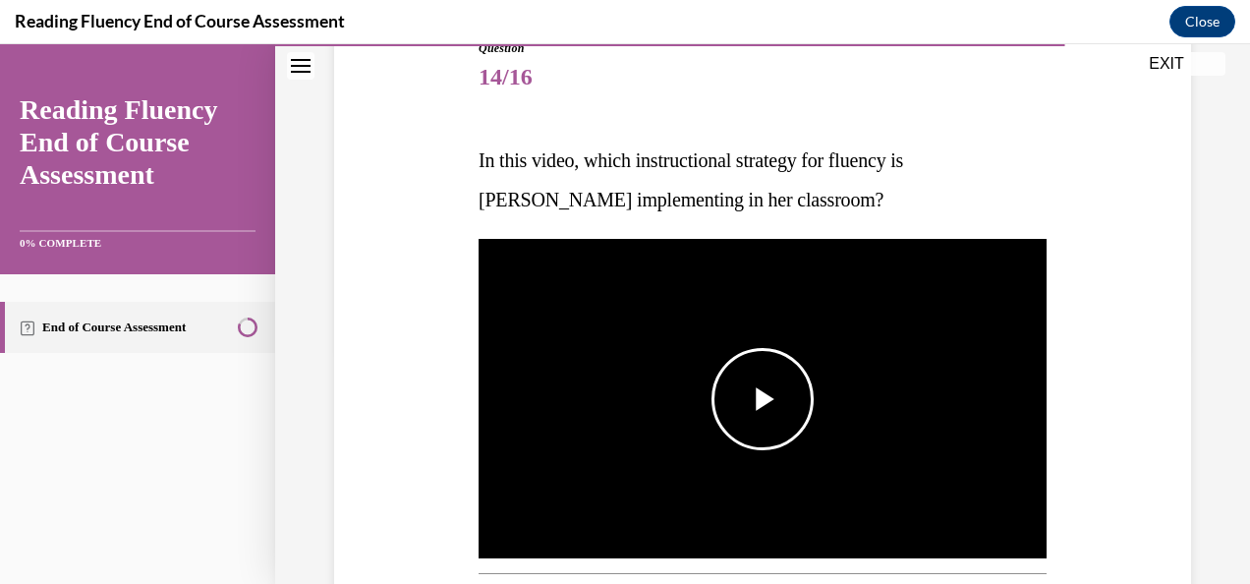
click at [762, 399] on span "Video player" at bounding box center [762, 399] width 0 height 0
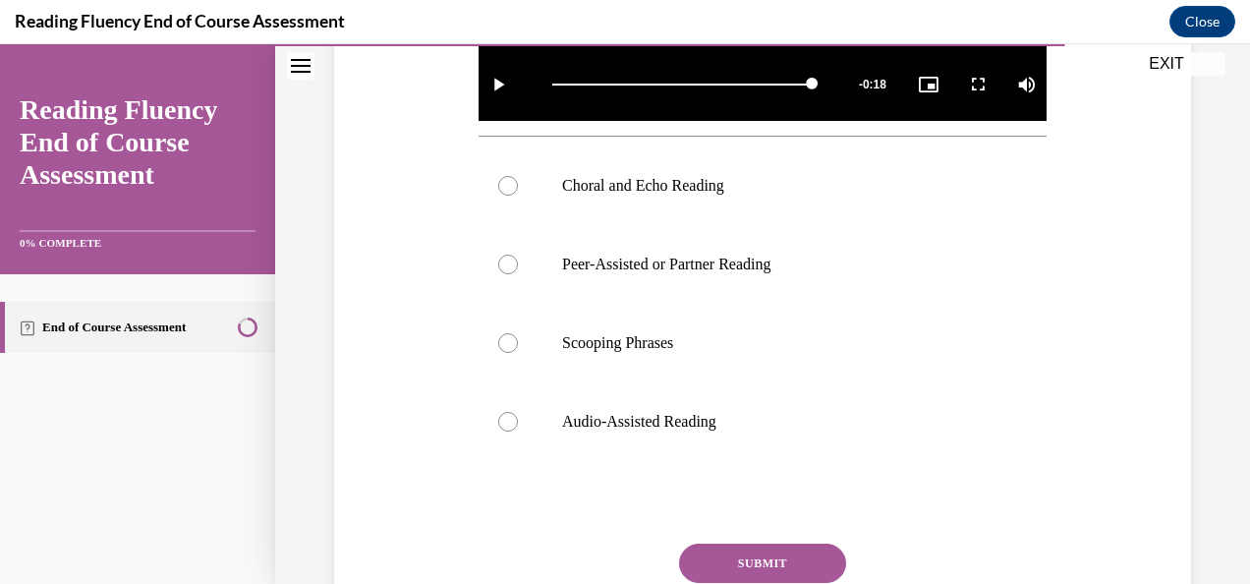
scroll to position [672, 0]
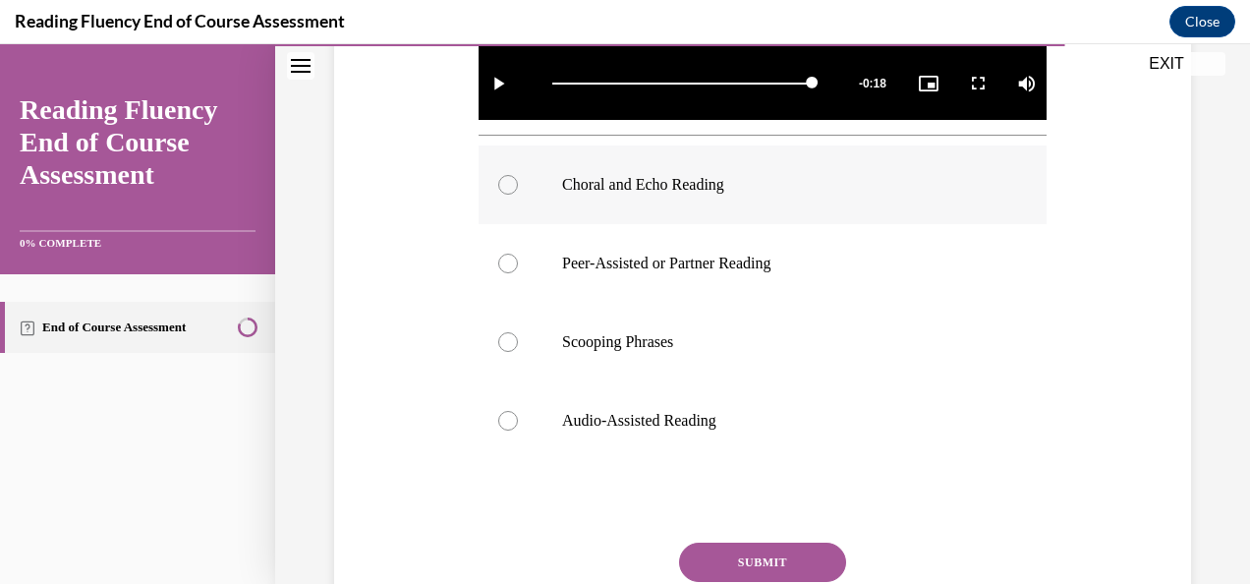
drag, startPoint x: 600, startPoint y: 191, endPoint x: 511, endPoint y: 176, distance: 90.6
click at [511, 176] on div at bounding box center [508, 185] width 20 height 20
click at [511, 176] on input "Choral and Echo Reading" at bounding box center [508, 185] width 20 height 20
radio input "true"
click at [773, 572] on button "SUBMIT" at bounding box center [762, 561] width 167 height 39
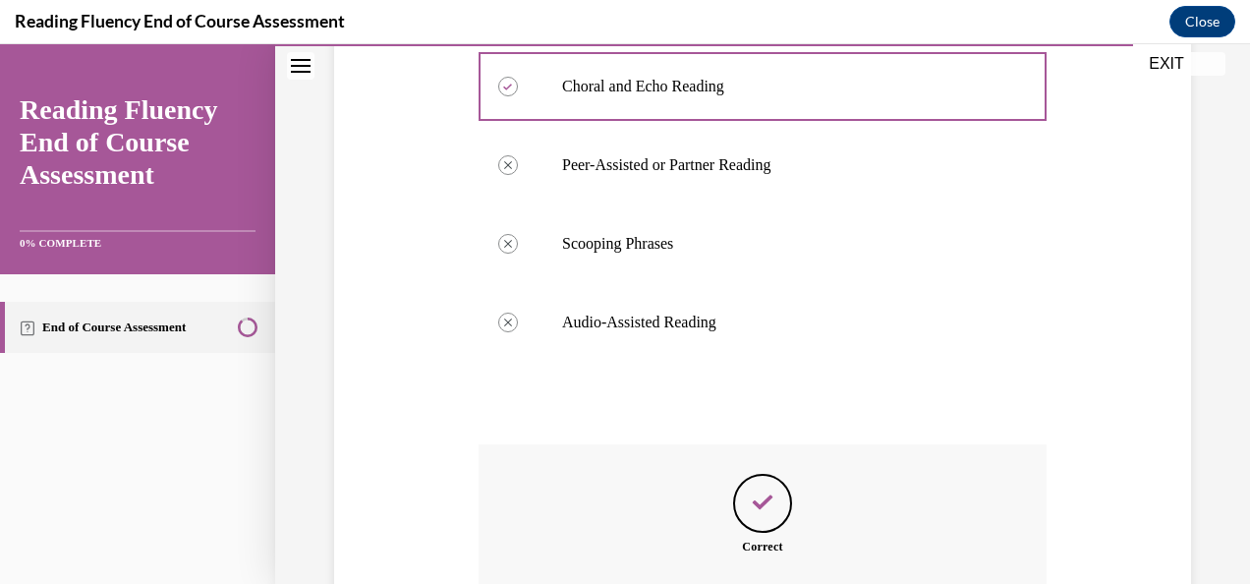
click at [773, 572] on div "Question 14/16 In this video, which instructional strategy for fluency is Ms. S…" at bounding box center [762, 70] width 975 height 1468
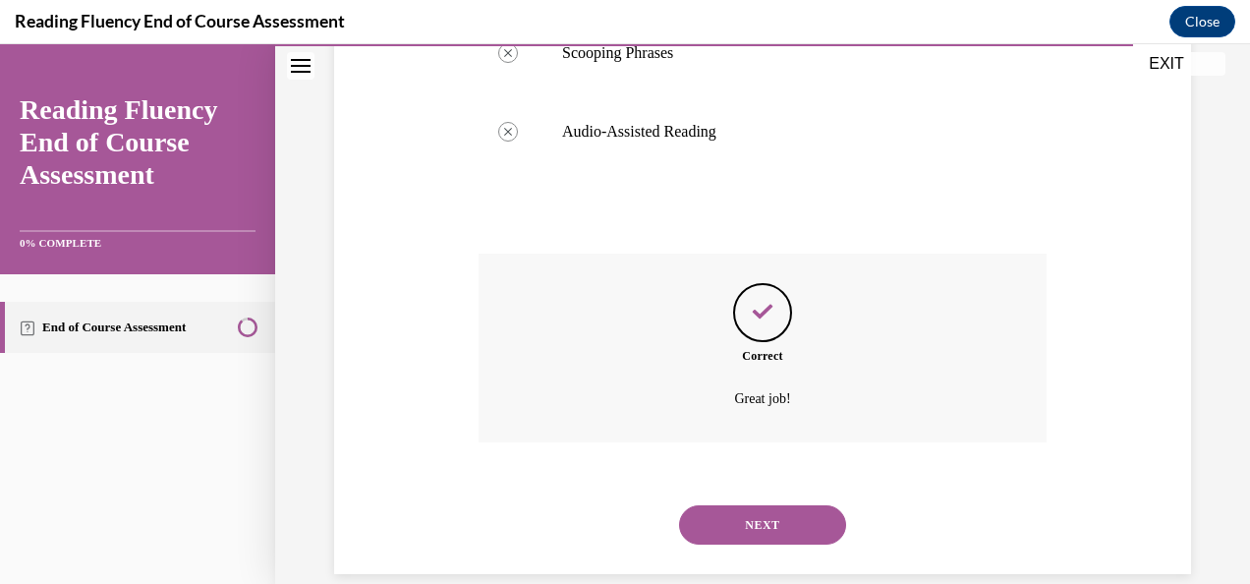
scroll to position [983, 0]
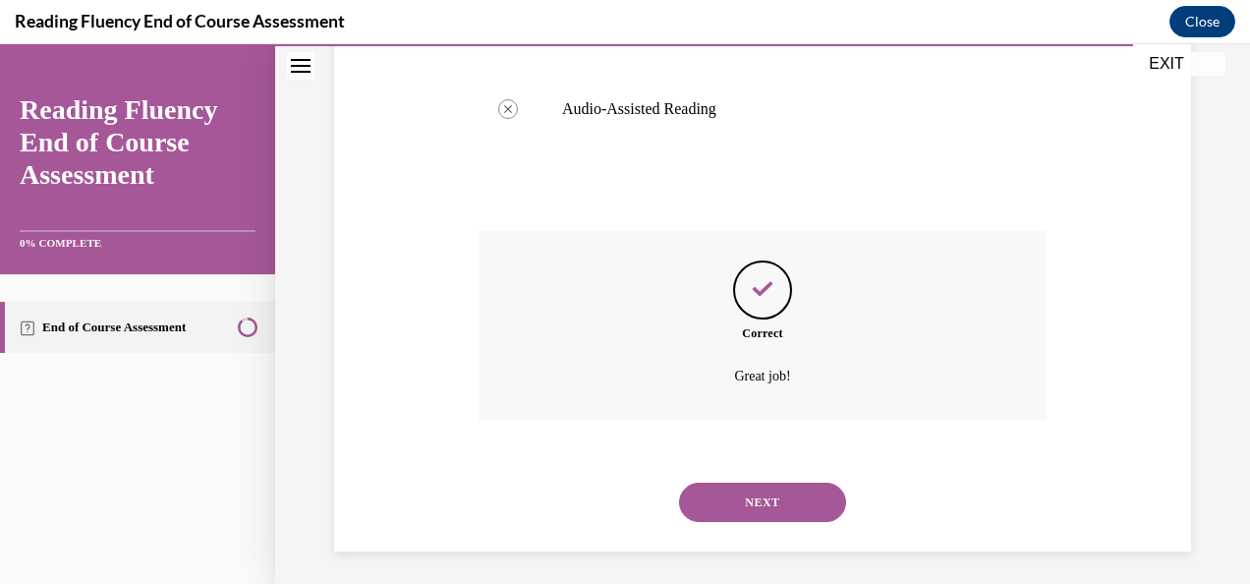
drag, startPoint x: 773, startPoint y: 572, endPoint x: 1037, endPoint y: 459, distance: 287.4
drag, startPoint x: 1037, startPoint y: 459, endPoint x: 796, endPoint y: 487, distance: 243.4
drag, startPoint x: 796, startPoint y: 487, endPoint x: 737, endPoint y: 503, distance: 61.0
click at [737, 503] on button "NEXT" at bounding box center [762, 501] width 167 height 39
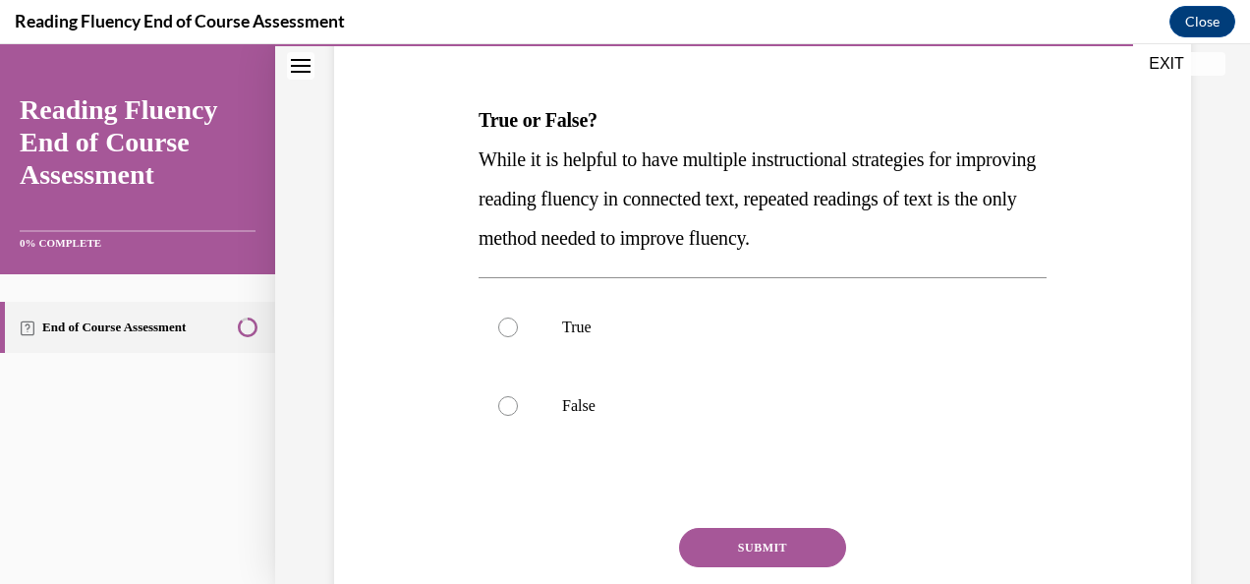
scroll to position [275, 0]
click at [500, 395] on div at bounding box center [508, 405] width 20 height 20
click at [500, 395] on input "False" at bounding box center [508, 405] width 20 height 20
radio input "true"
click at [788, 553] on button "SUBMIT" at bounding box center [762, 546] width 167 height 39
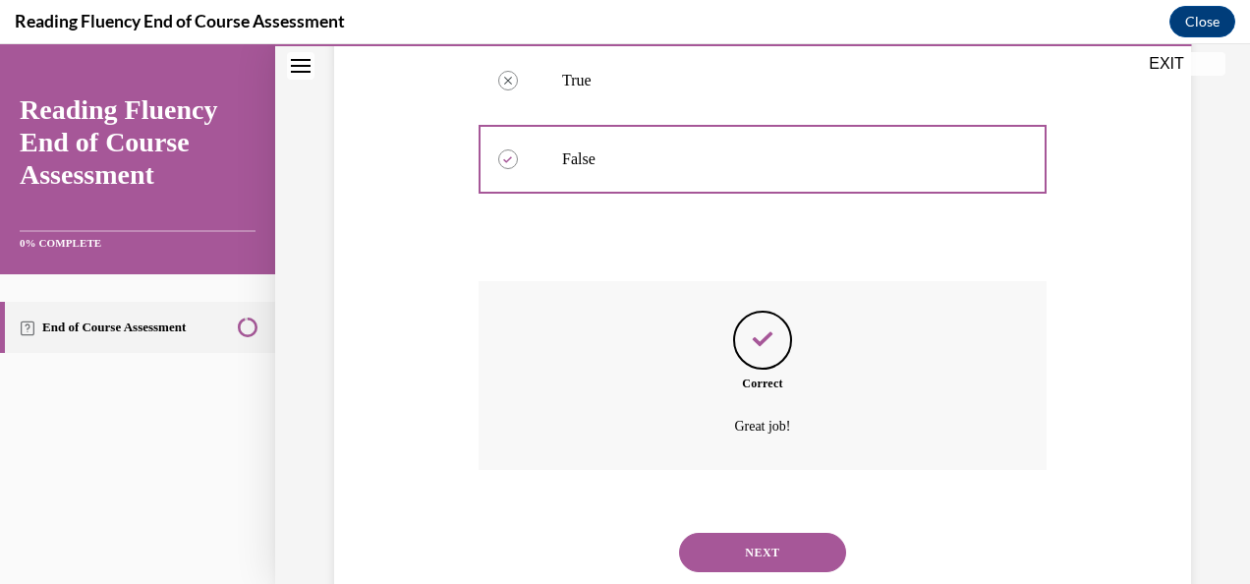
scroll to position [577, 0]
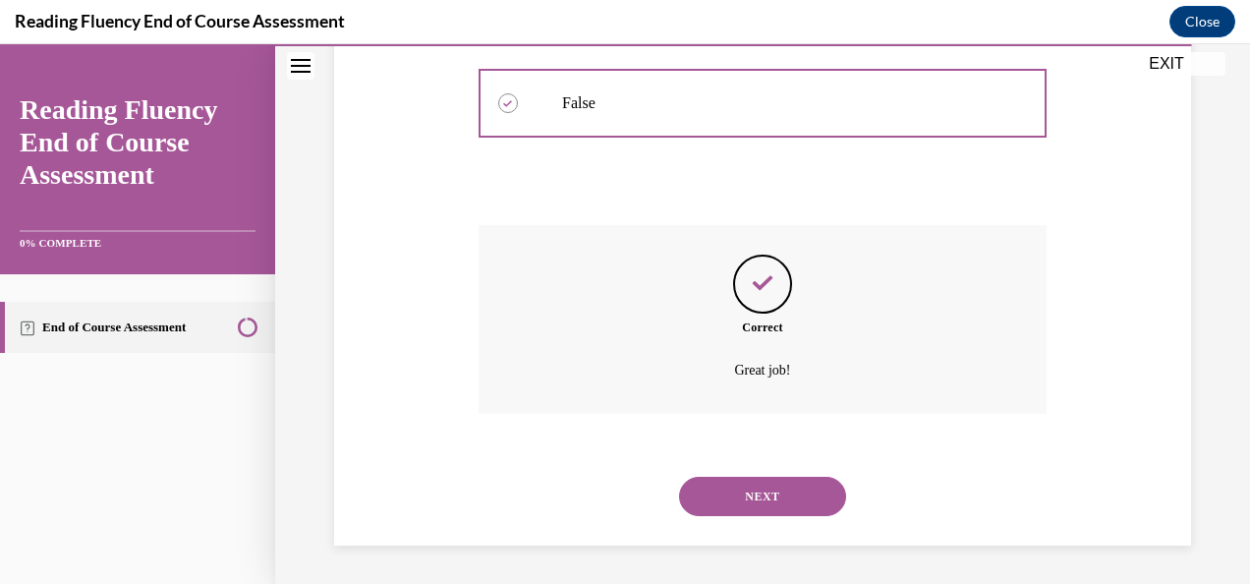
click at [765, 500] on button "NEXT" at bounding box center [762, 495] width 167 height 39
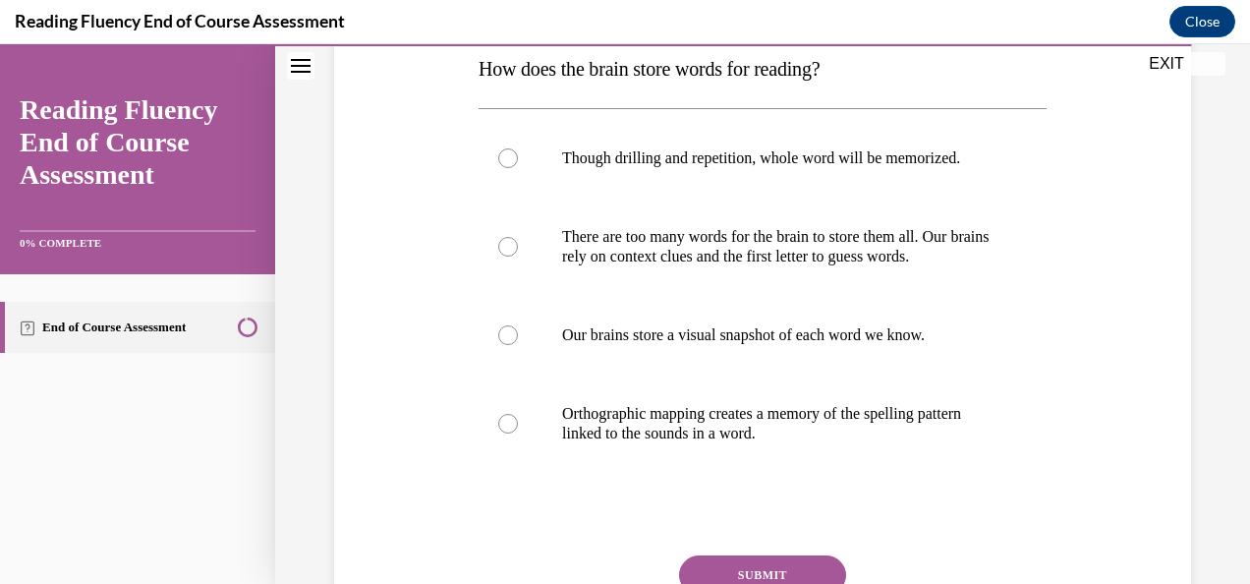
scroll to position [327, 0]
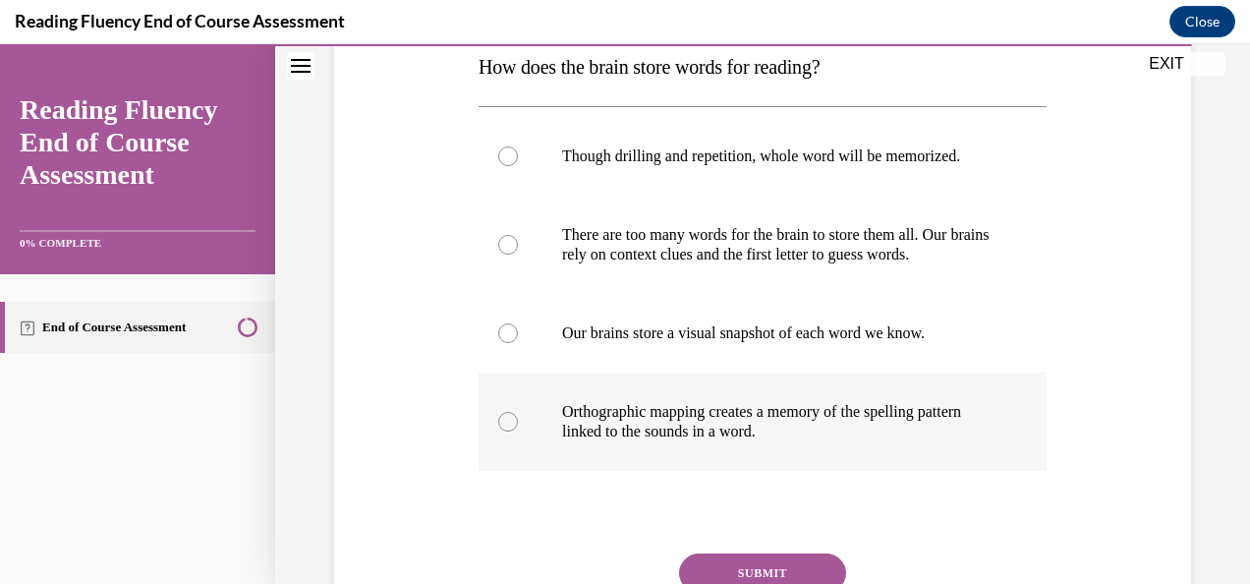
click at [711, 441] on p "Orthographic mapping creates a memory of the spelling pattern linked to the sou…" at bounding box center [779, 421] width 435 height 39
click at [518, 431] on input "Orthographic mapping creates a memory of the spelling pattern linked to the sou…" at bounding box center [508, 422] width 20 height 20
radio input "true"
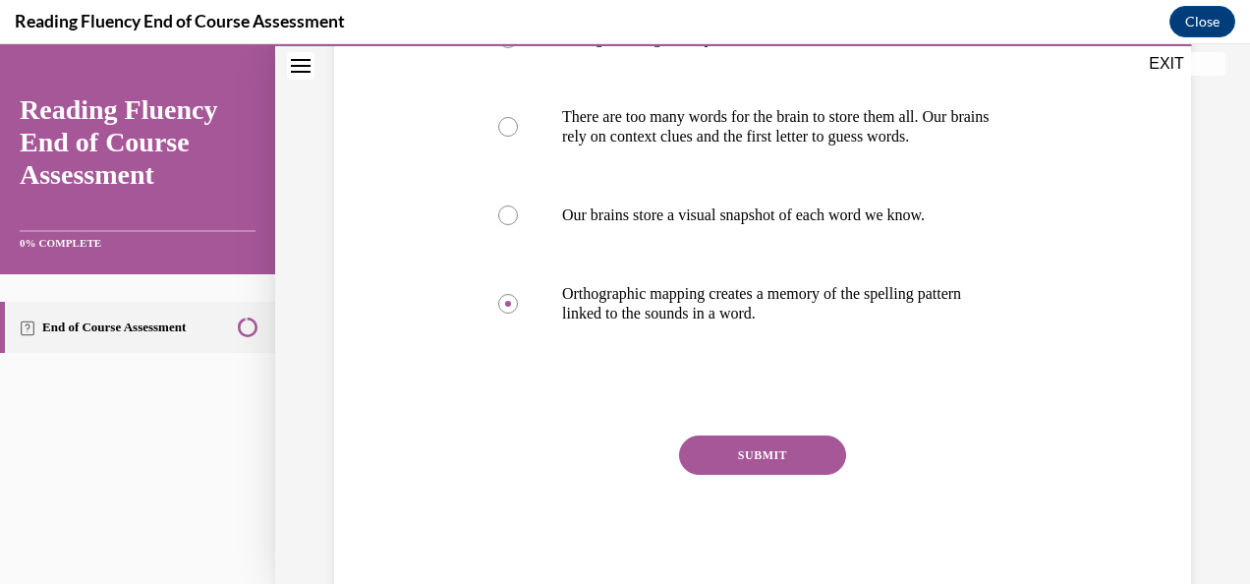
click at [762, 475] on button "SUBMIT" at bounding box center [762, 454] width 167 height 39
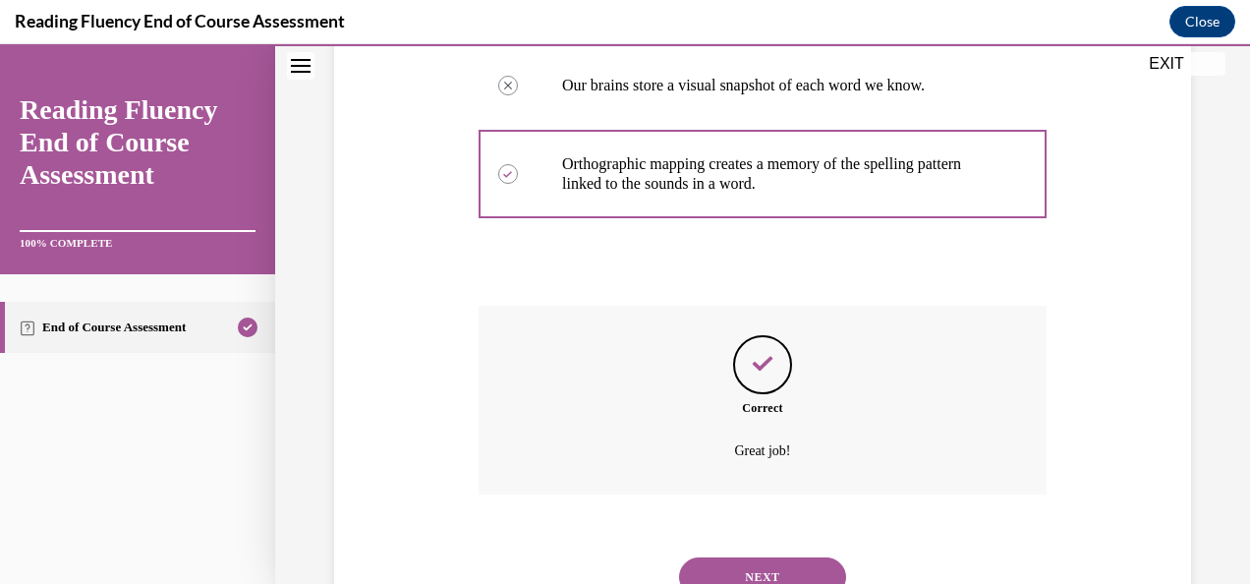
scroll to position [695, 0]
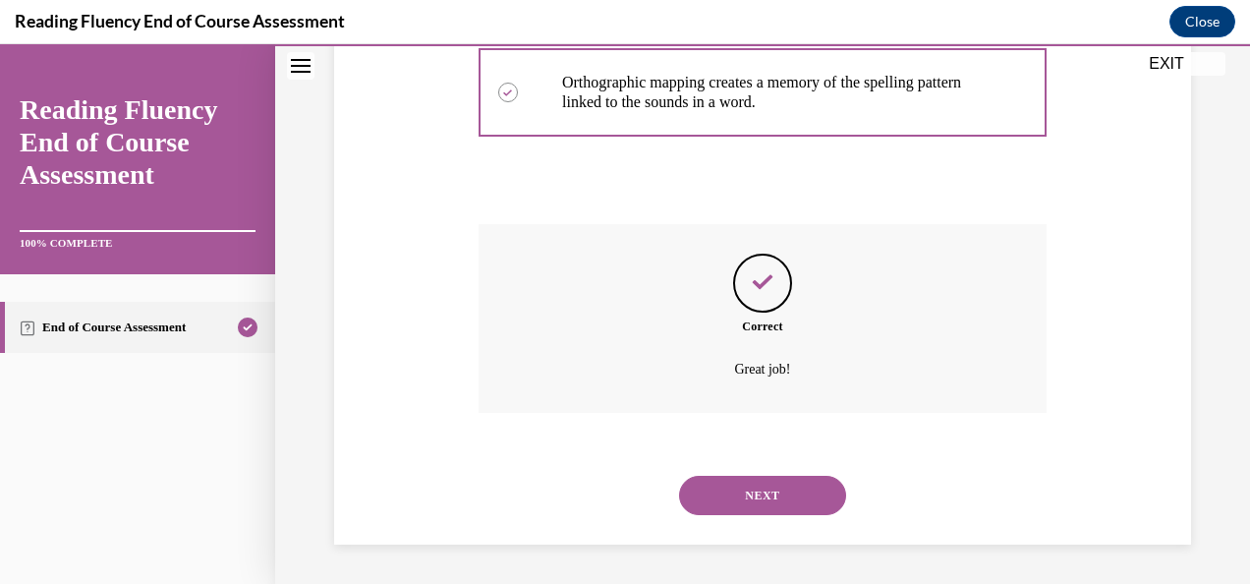
click at [795, 482] on button "NEXT" at bounding box center [762, 494] width 167 height 39
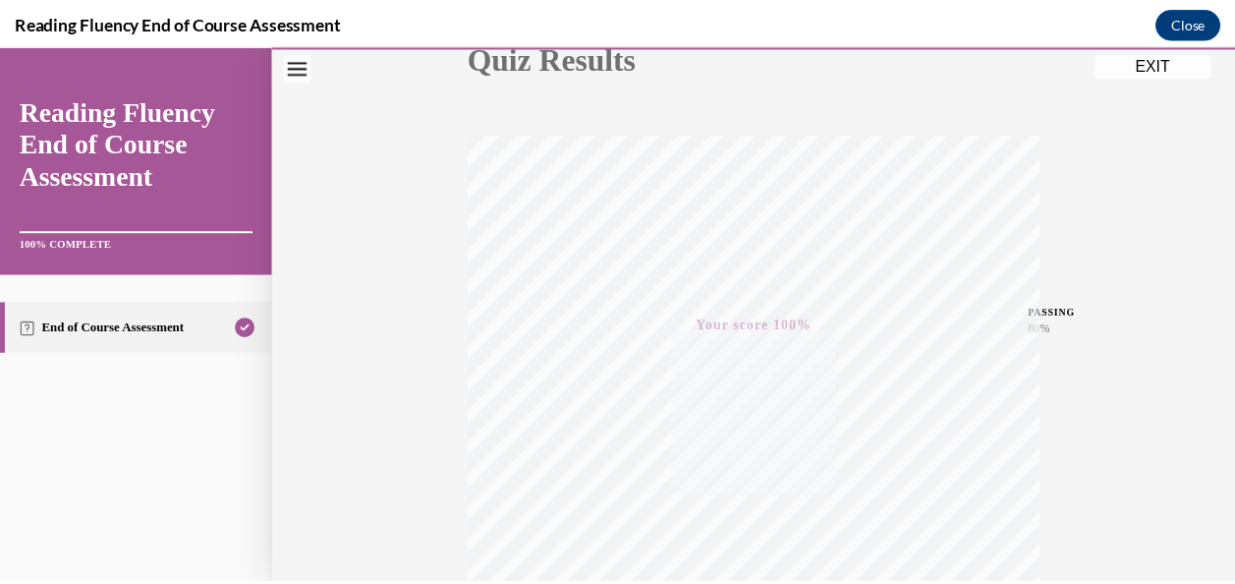
scroll to position [249, 0]
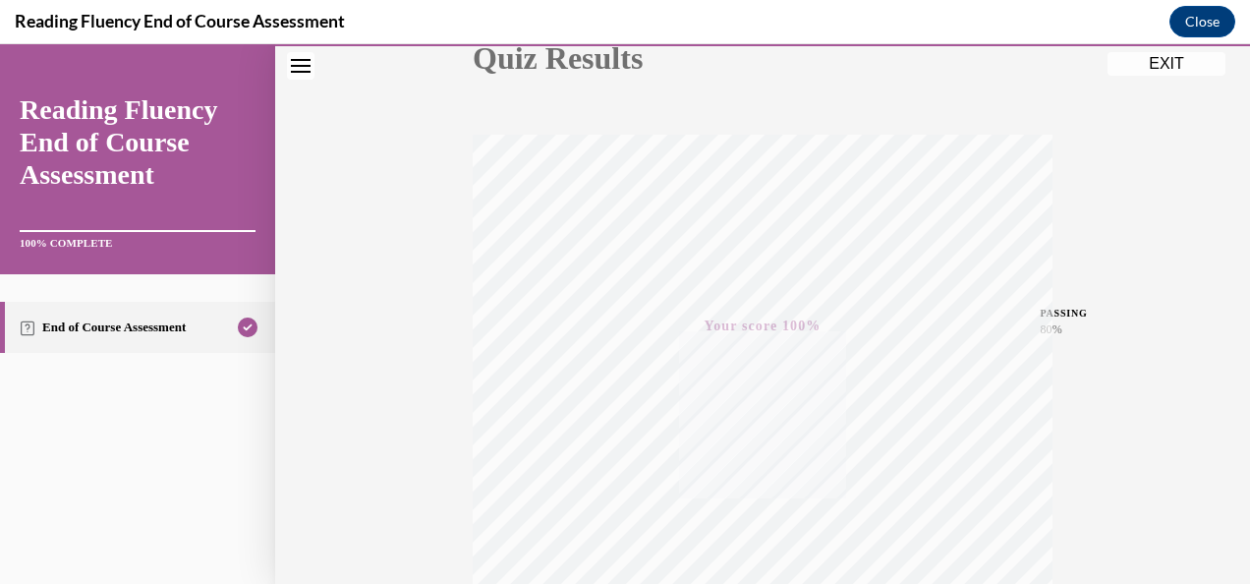
click at [1156, 57] on button "EXIT" at bounding box center [1166, 64] width 118 height 24
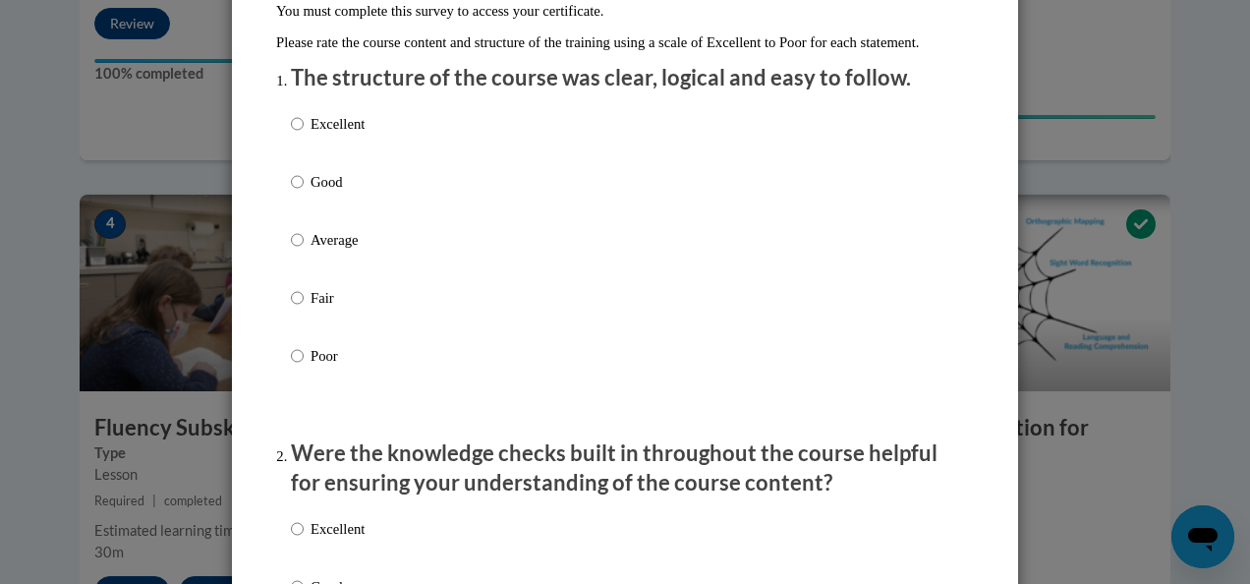
scroll to position [212, 0]
click at [291, 134] on input "Excellent" at bounding box center [297, 123] width 13 height 22
radio input "true"
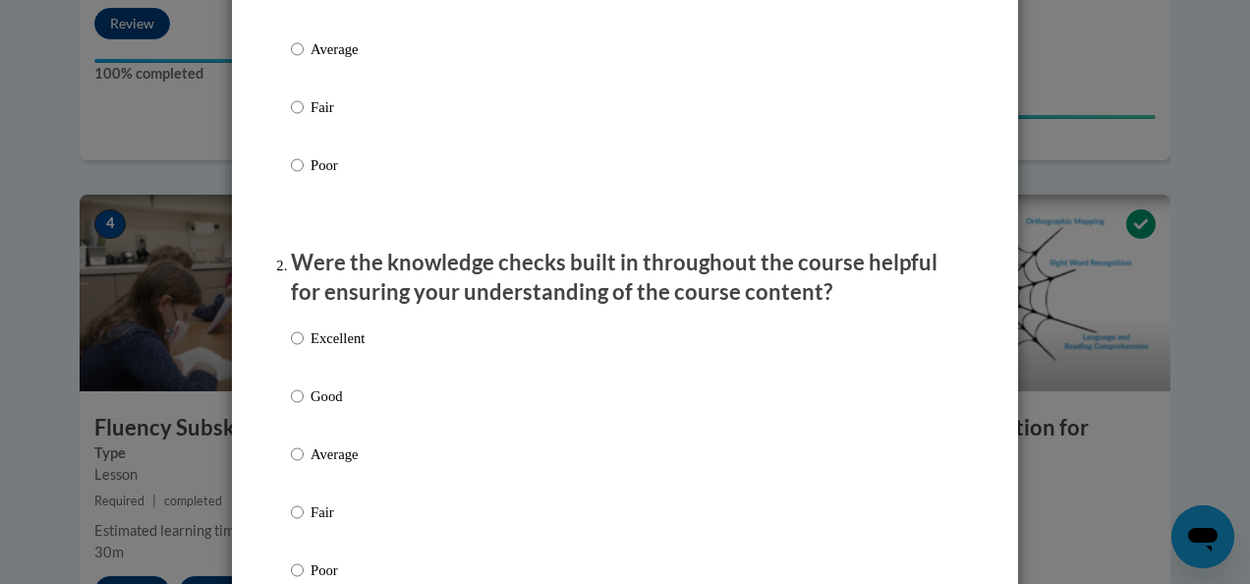
scroll to position [422, 0]
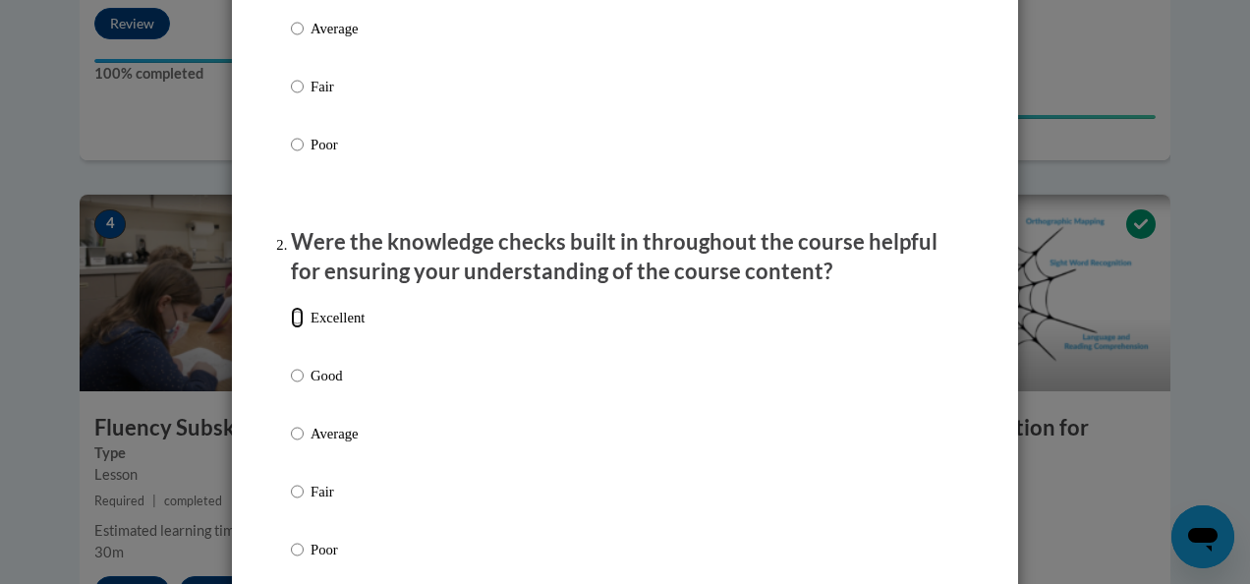
click at [291, 328] on input "Excellent" at bounding box center [297, 318] width 13 height 22
radio input "true"
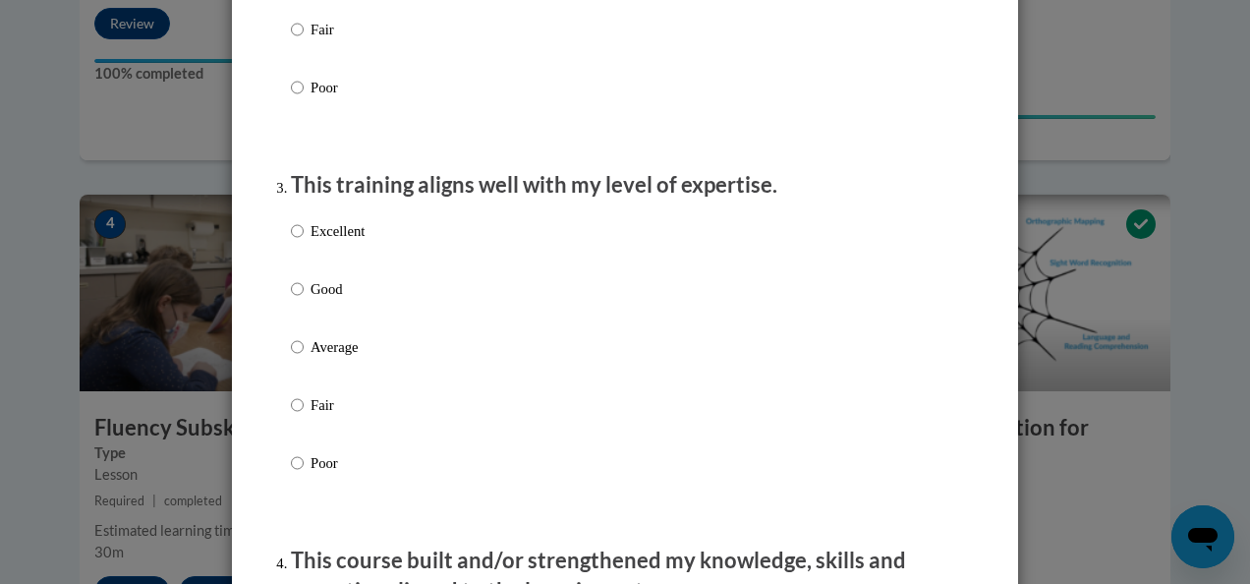
scroll to position [911, 0]
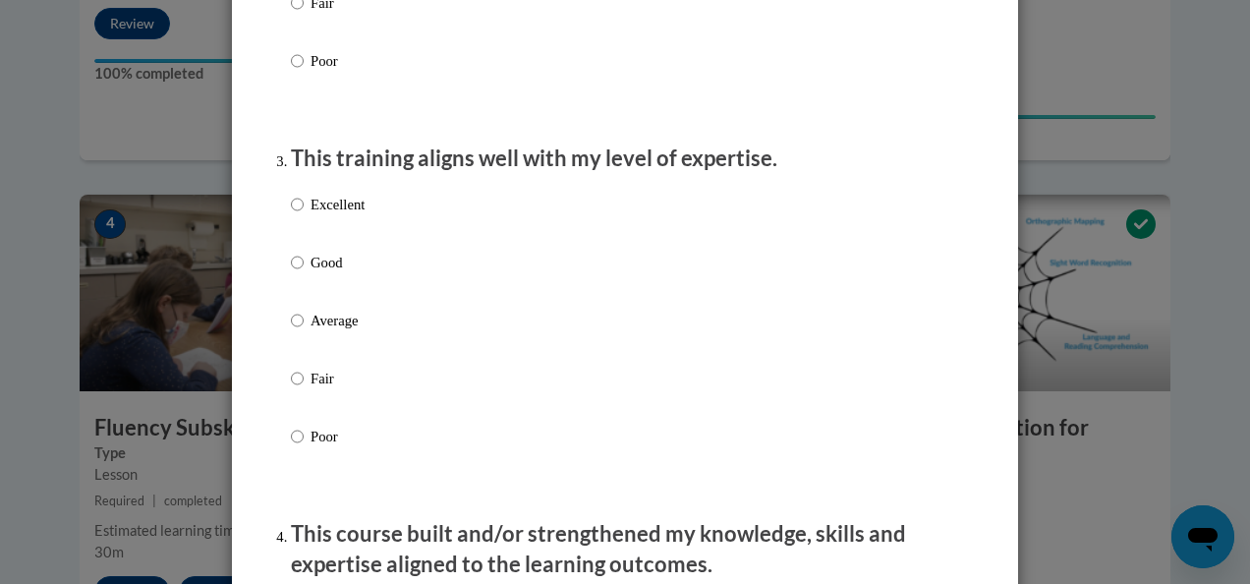
click at [302, 221] on label "Excellent" at bounding box center [328, 220] width 74 height 53
click at [302, 215] on input "Excellent" at bounding box center [297, 205] width 13 height 22
radio input "true"
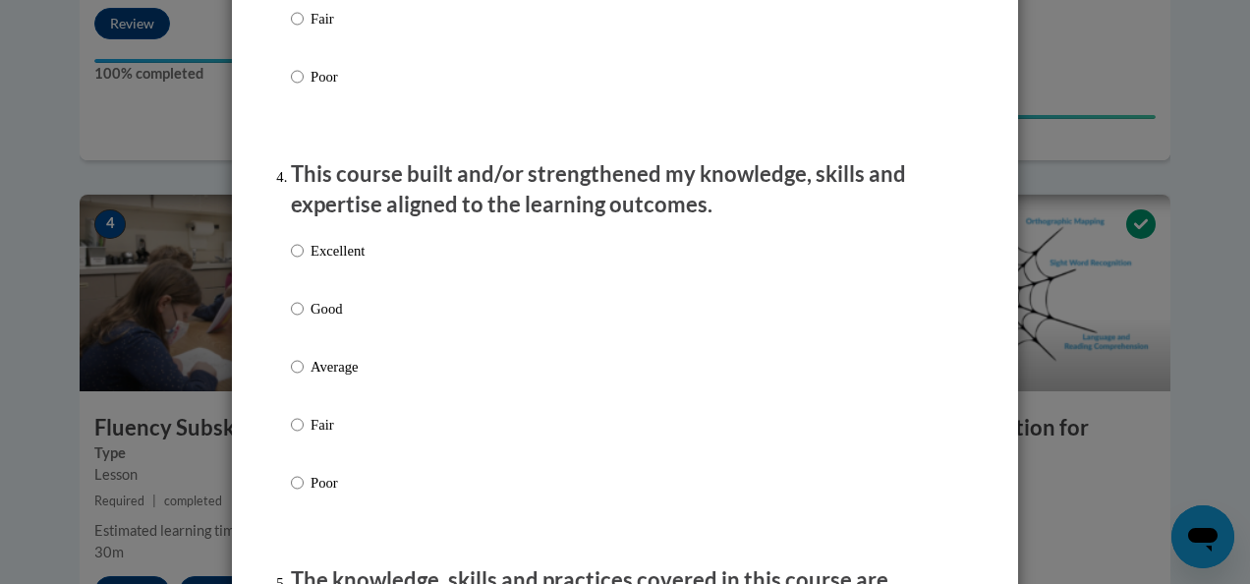
scroll to position [1292, 0]
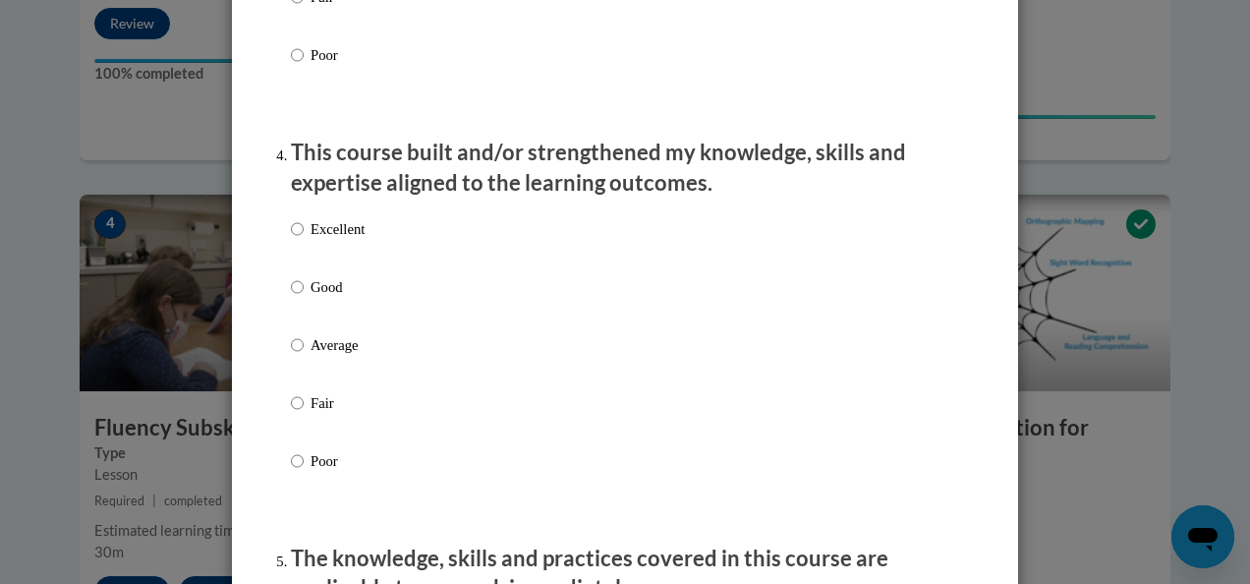
click at [324, 240] on p "Excellent" at bounding box center [337, 229] width 54 height 22
click at [304, 240] on input "Excellent" at bounding box center [297, 229] width 13 height 22
radio input "true"
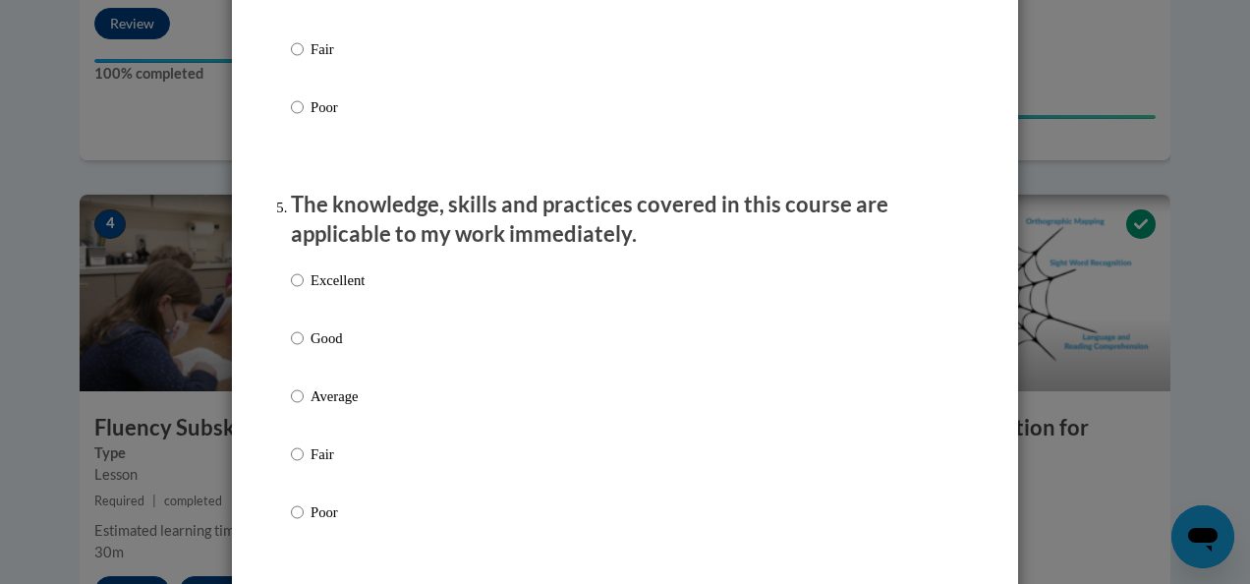
scroll to position [1659, 0]
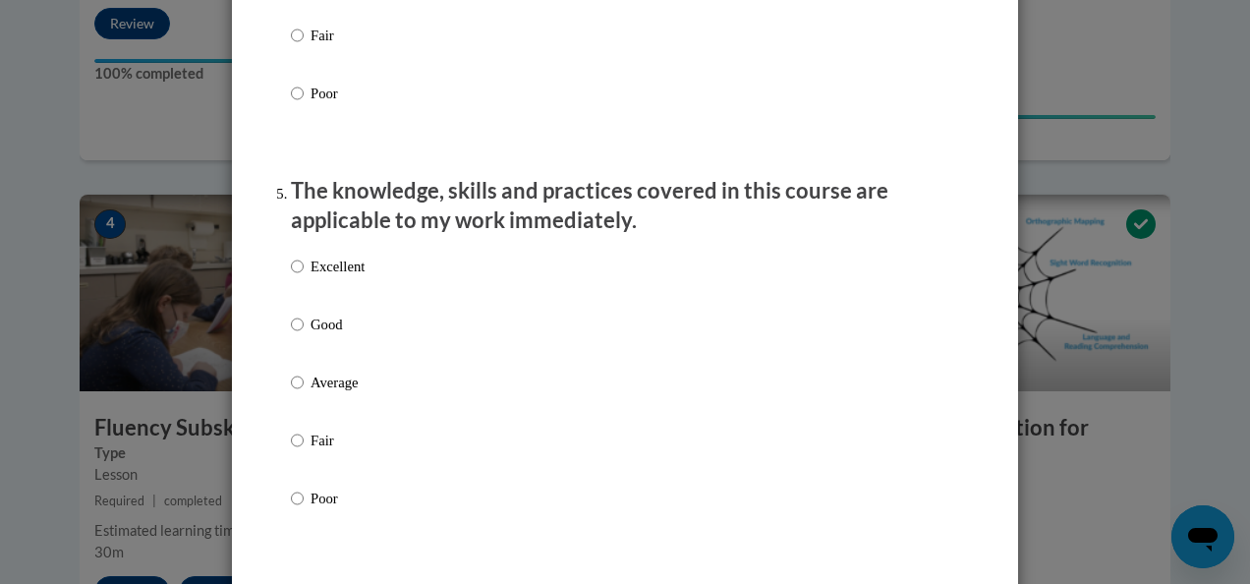
click at [339, 277] on p "Excellent" at bounding box center [337, 266] width 54 height 22
click at [304, 277] on input "Excellent" at bounding box center [297, 266] width 13 height 22
radio input "true"
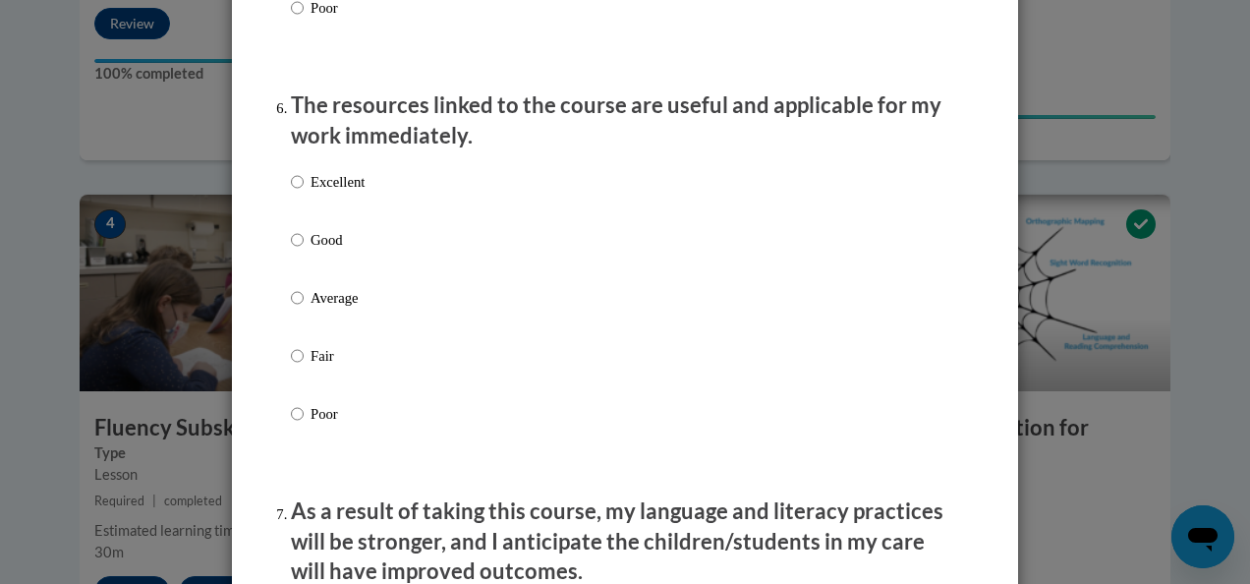
scroll to position [2152, 0]
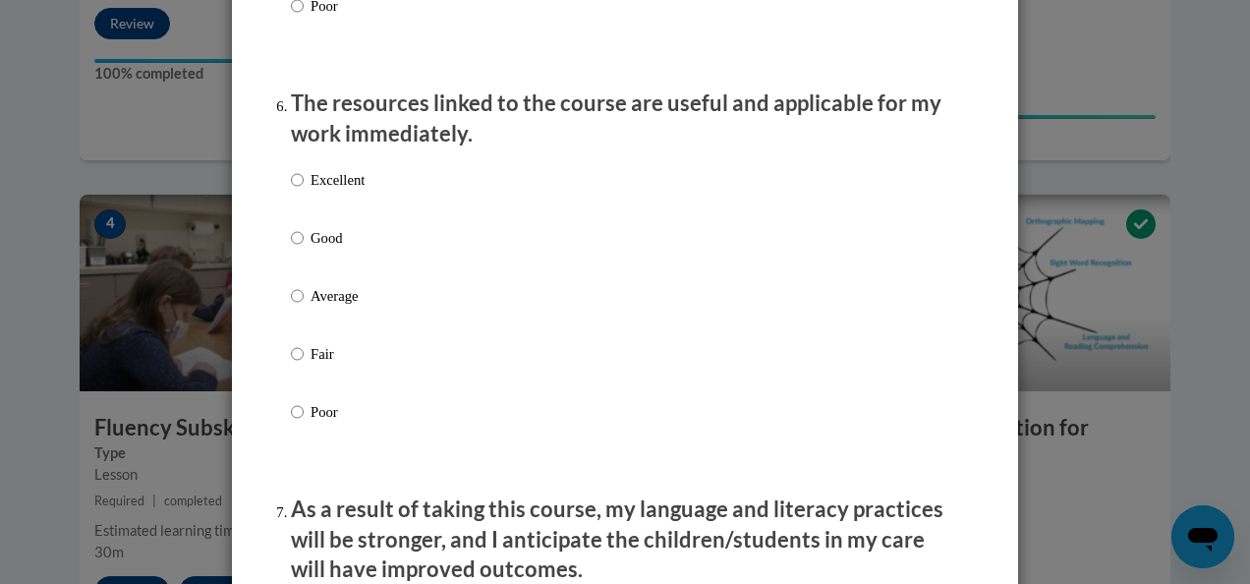
click at [332, 191] on p "Excellent" at bounding box center [337, 180] width 54 height 22
click at [304, 191] on input "Excellent" at bounding box center [297, 180] width 13 height 22
radio input "true"
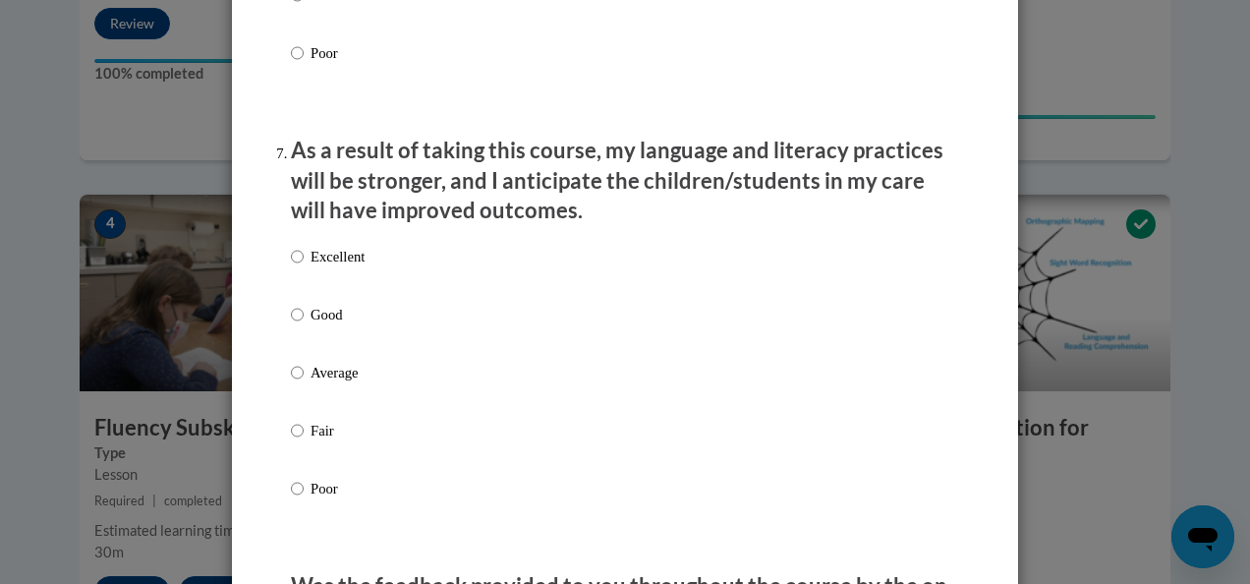
scroll to position [2511, 0]
click at [350, 266] on p "Excellent" at bounding box center [337, 256] width 54 height 22
click at [304, 266] on input "Excellent" at bounding box center [297, 256] width 13 height 22
radio input "true"
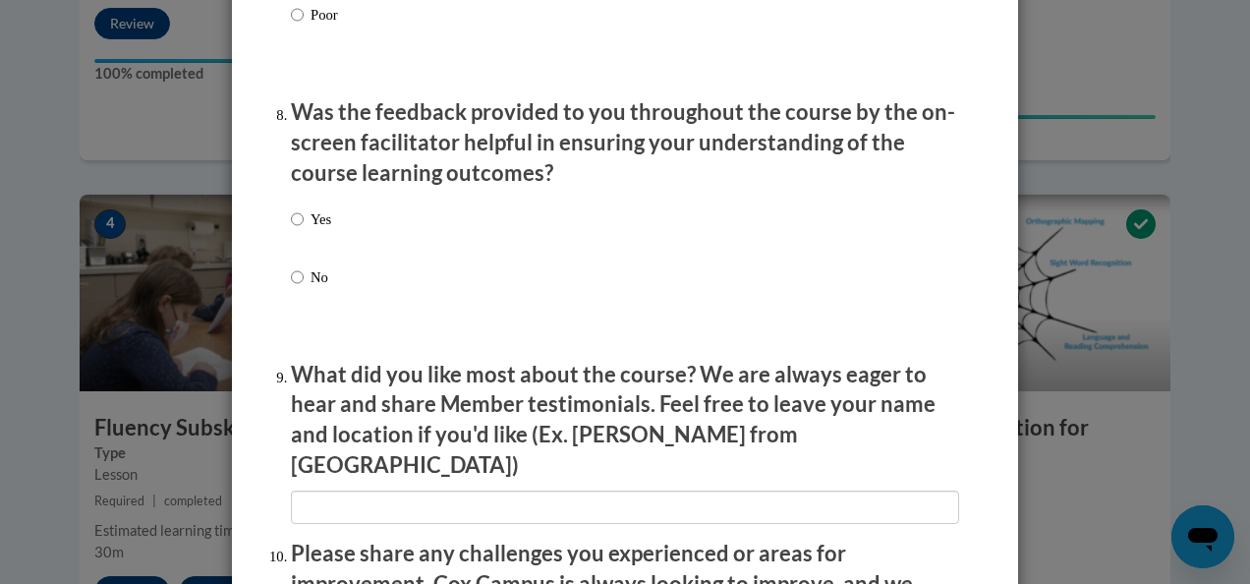
scroll to position [2996, 0]
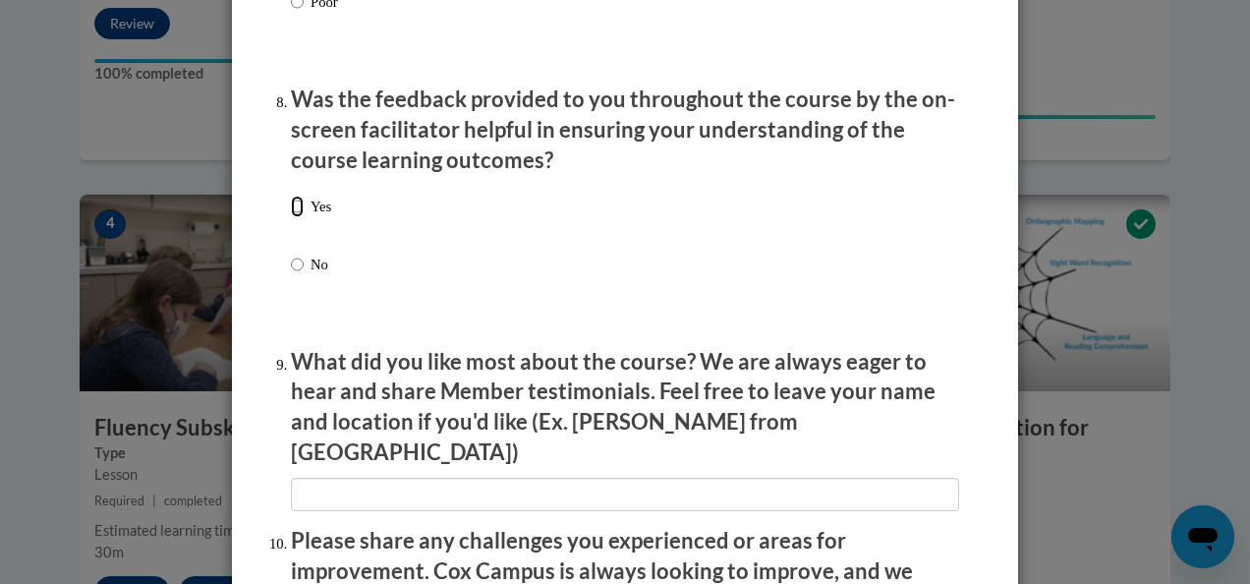
click at [291, 217] on input "Yes" at bounding box center [297, 207] width 13 height 22
radio input "true"
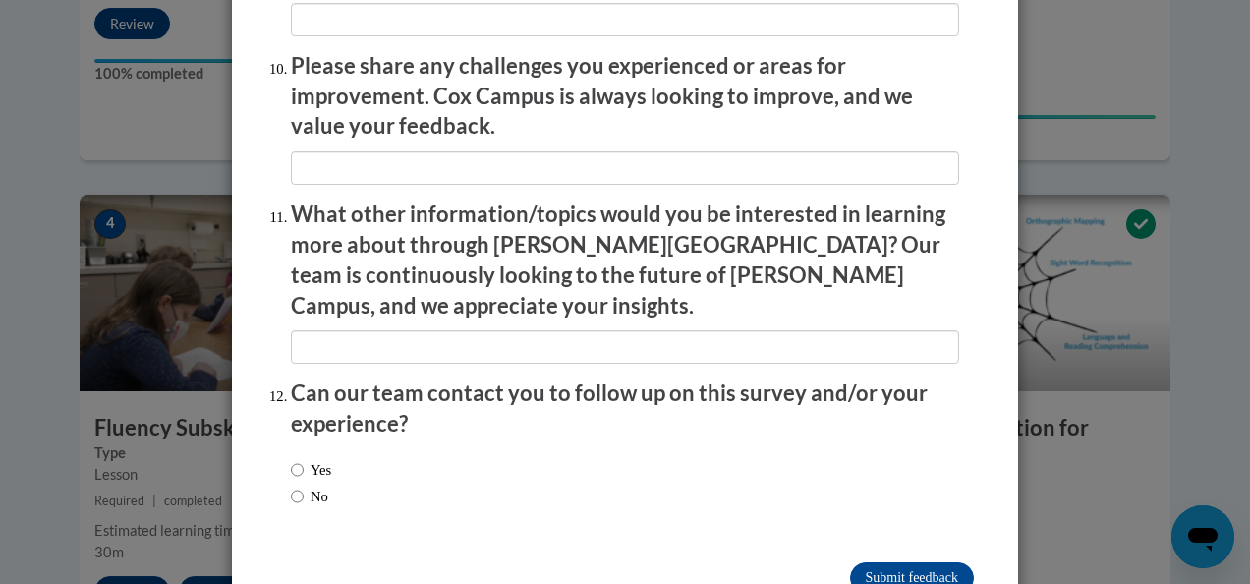
scroll to position [3501, 0]
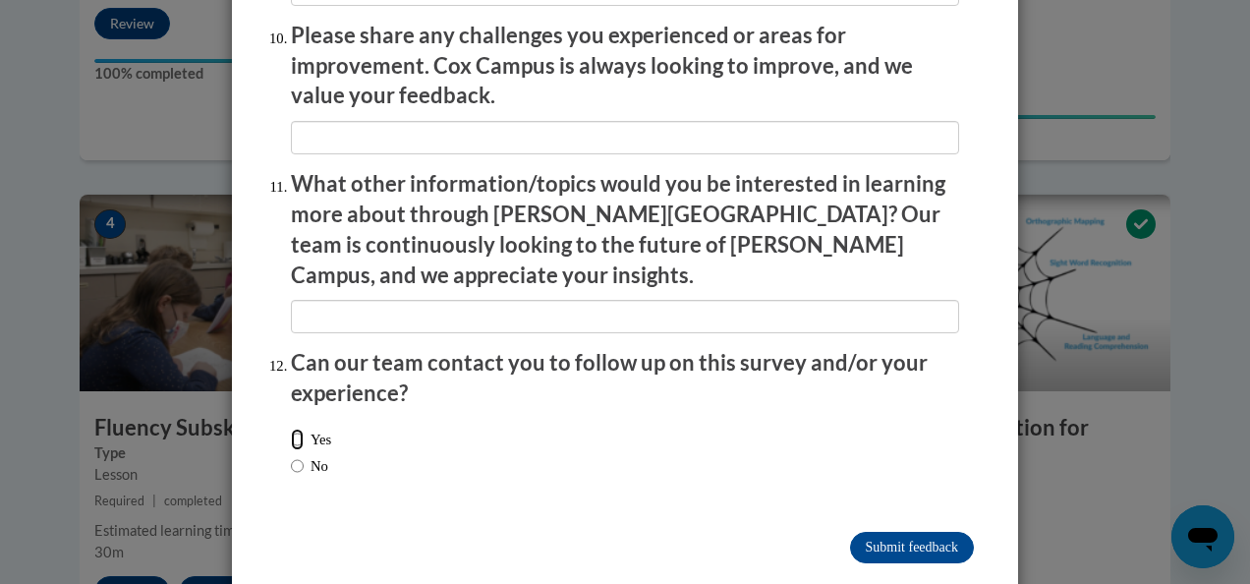
click at [291, 428] on input "Yes" at bounding box center [297, 439] width 13 height 22
radio input "true"
click at [855, 531] on input "Submit feedback" at bounding box center [912, 546] width 124 height 31
